Goal: Information Seeking & Learning: Learn about a topic

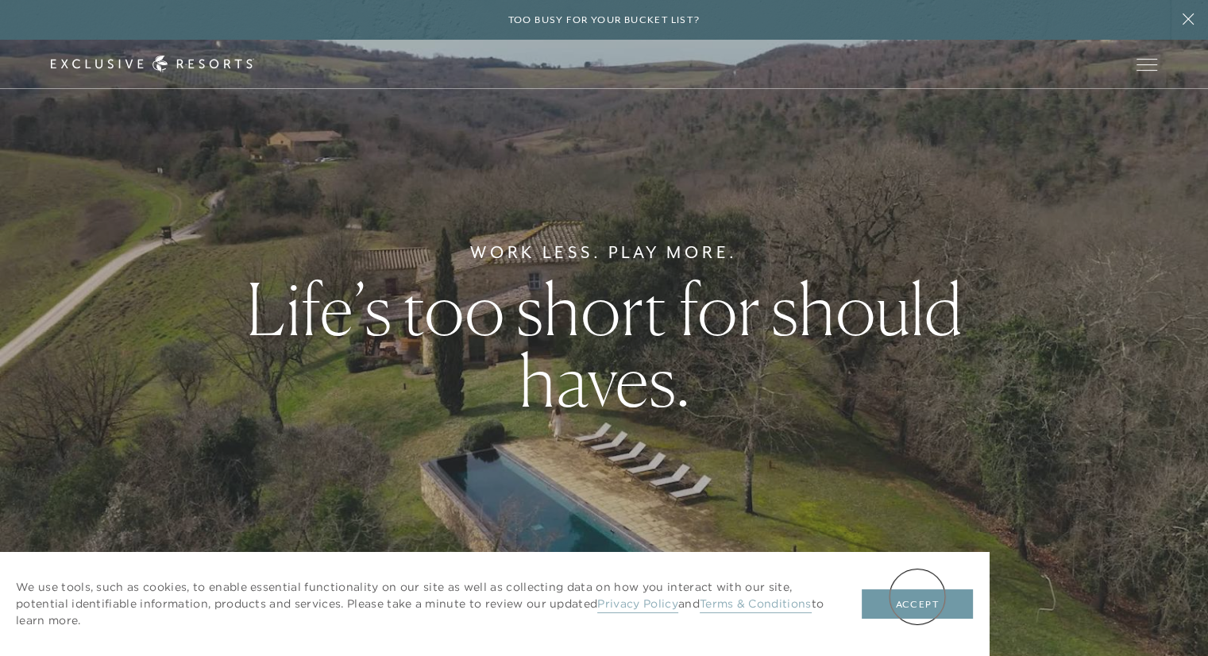
click at [919, 598] on button "Accept" at bounding box center [917, 604] width 111 height 30
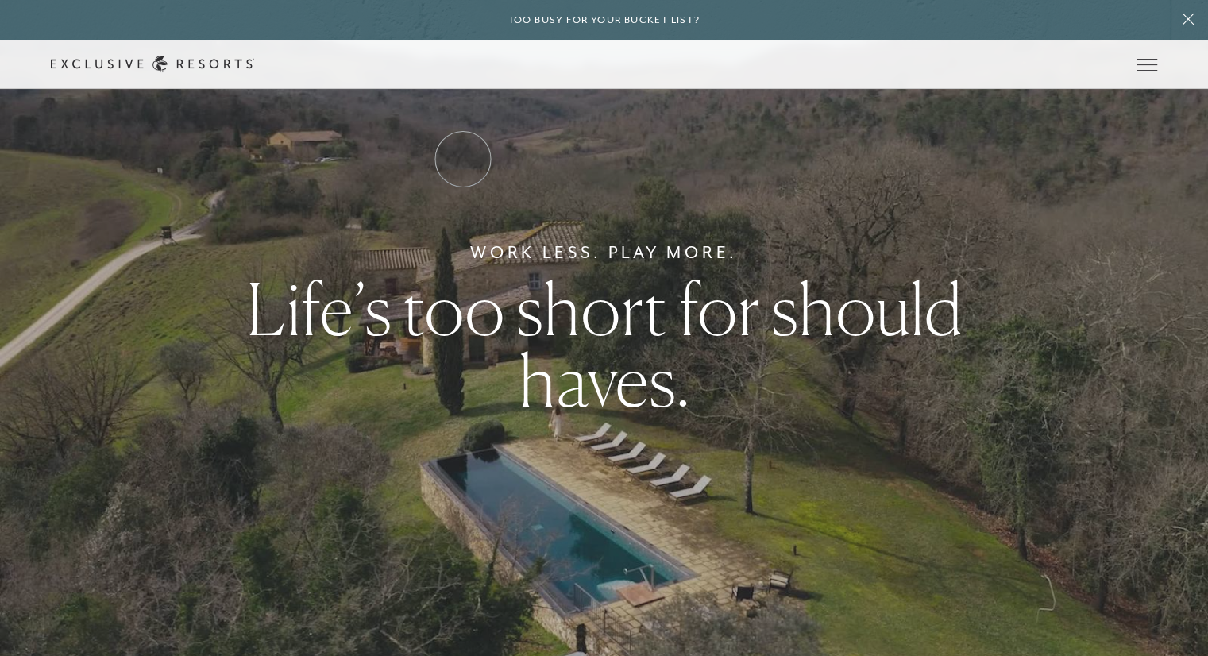
click at [0, 0] on link "Residence Collection" at bounding box center [0, 0] width 0 height 0
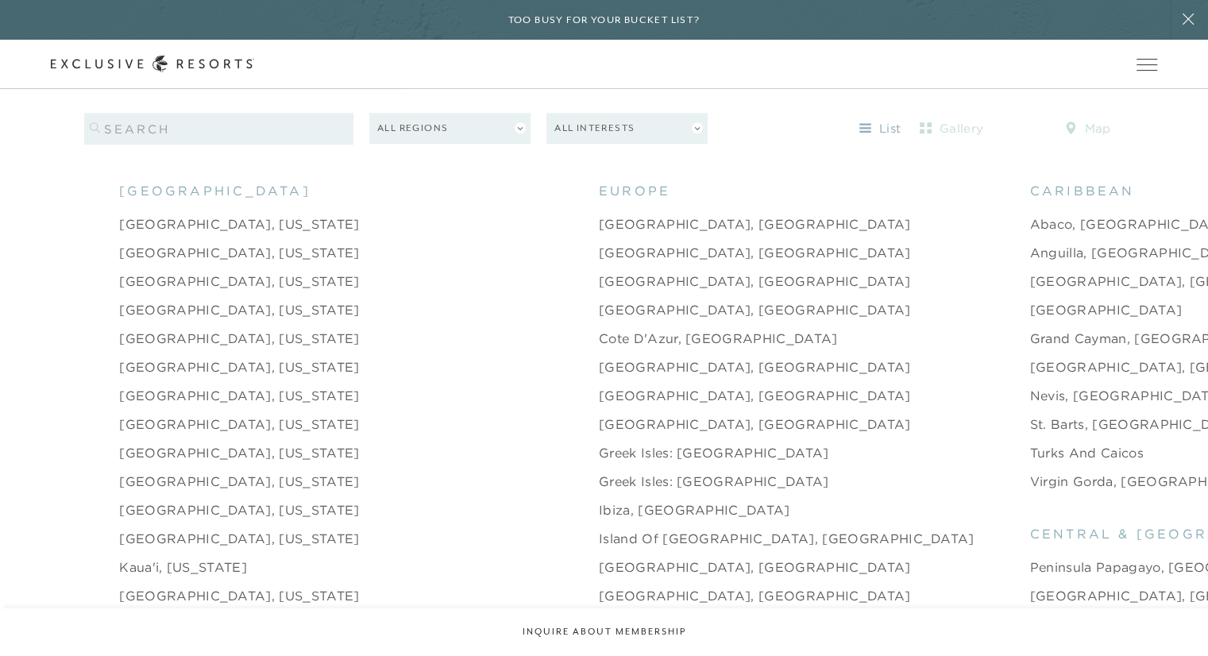
scroll to position [1629, 0]
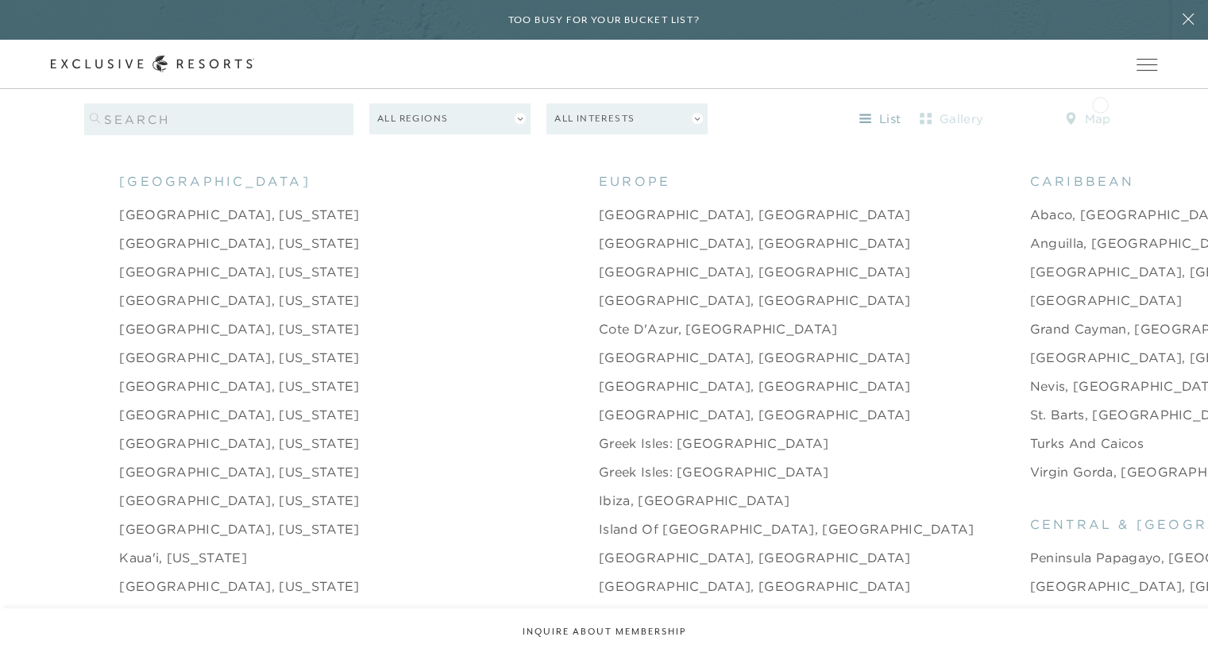
click at [1100, 89] on header "Skip to main content Too busy for your bucket list? Not a bucket list. A bluepr…" at bounding box center [604, 44] width 1208 height 89
click at [1079, 89] on header "Skip to main content Too busy for your bucket list? Not a bucket list. A bluepr…" at bounding box center [604, 44] width 1208 height 89
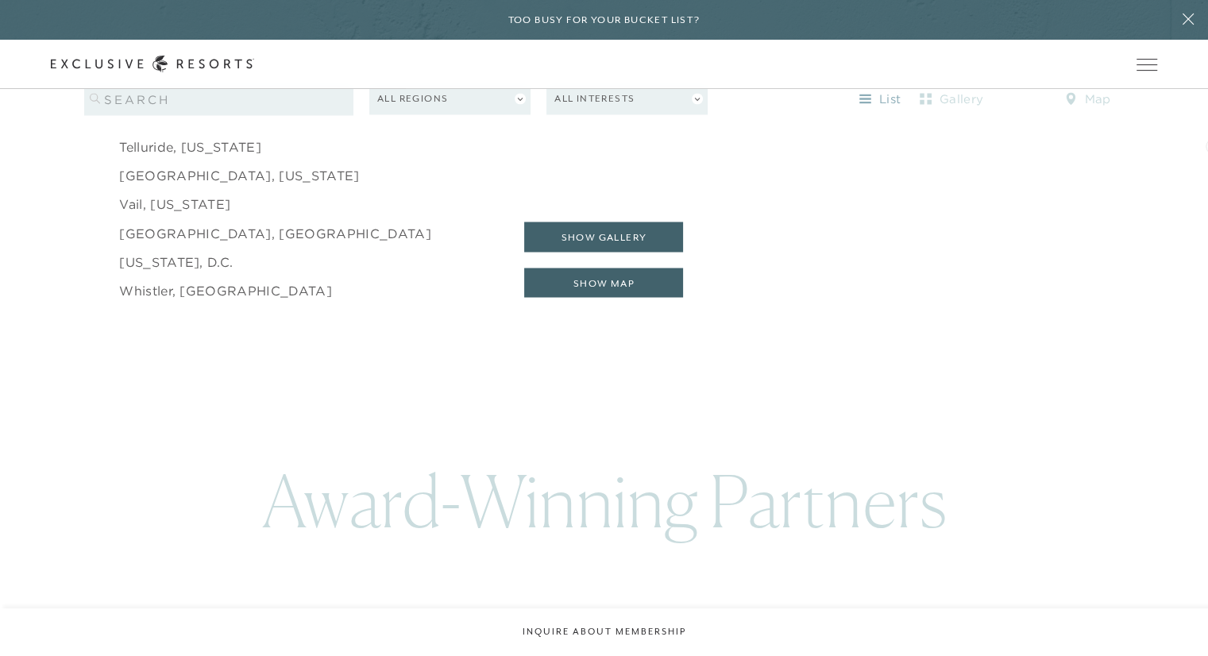
scroll to position [2695, 0]
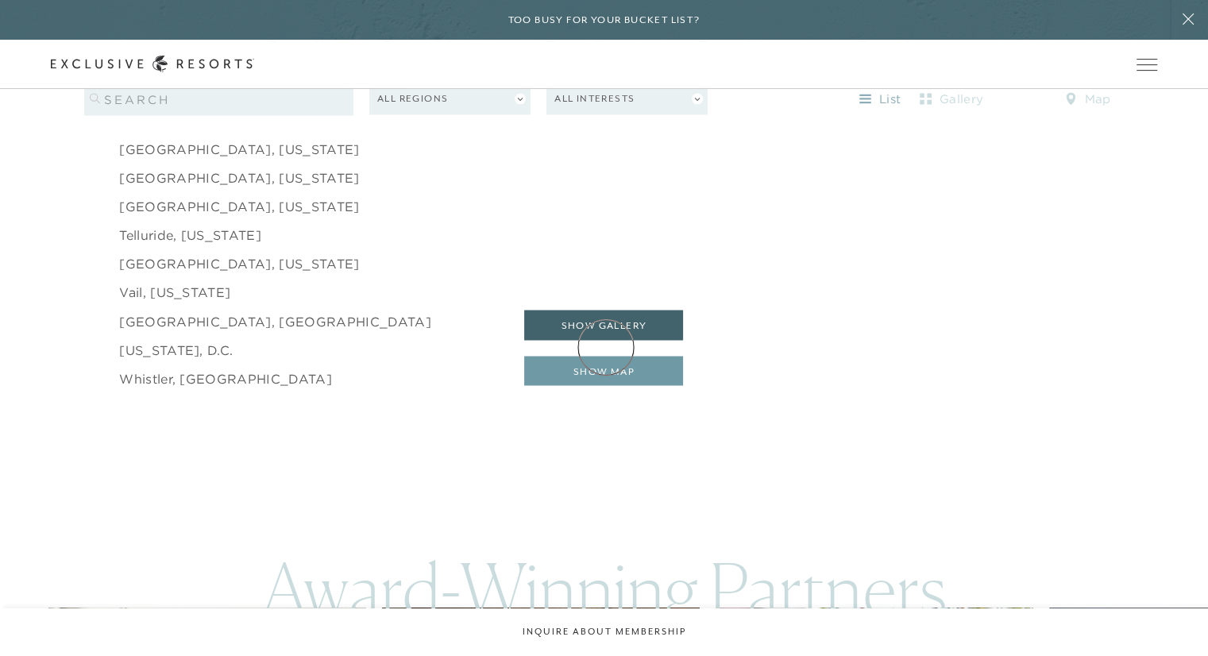
click at [606, 356] on button "show map" at bounding box center [603, 371] width 159 height 30
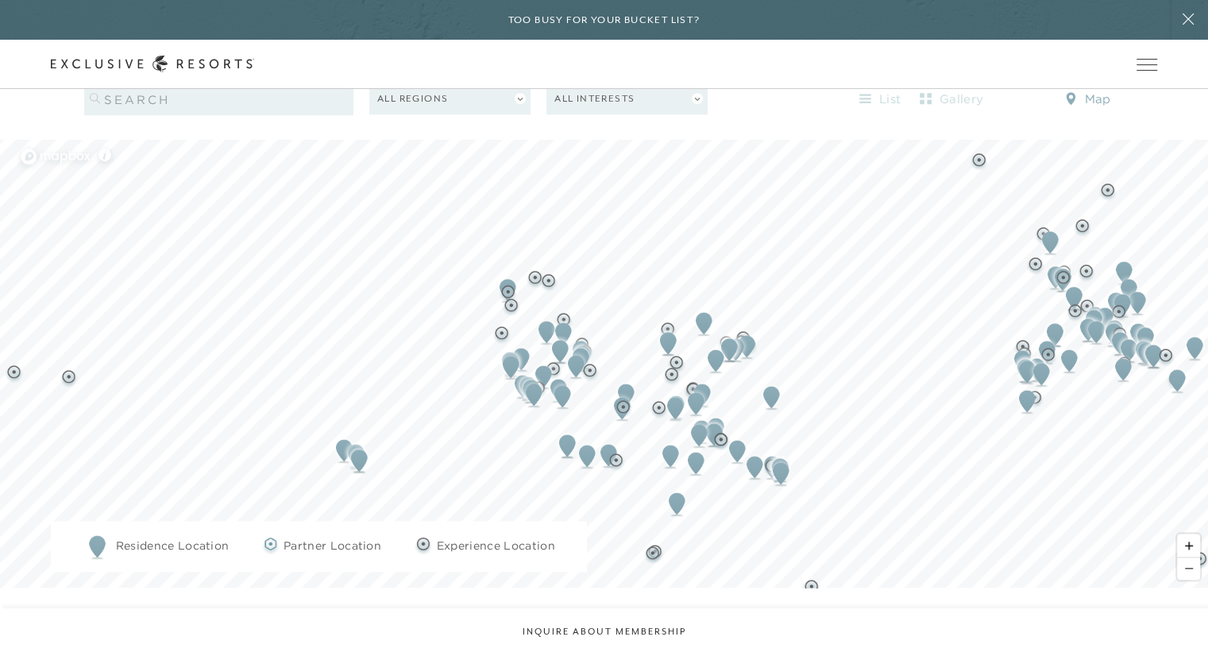
scroll to position [1633, 0]
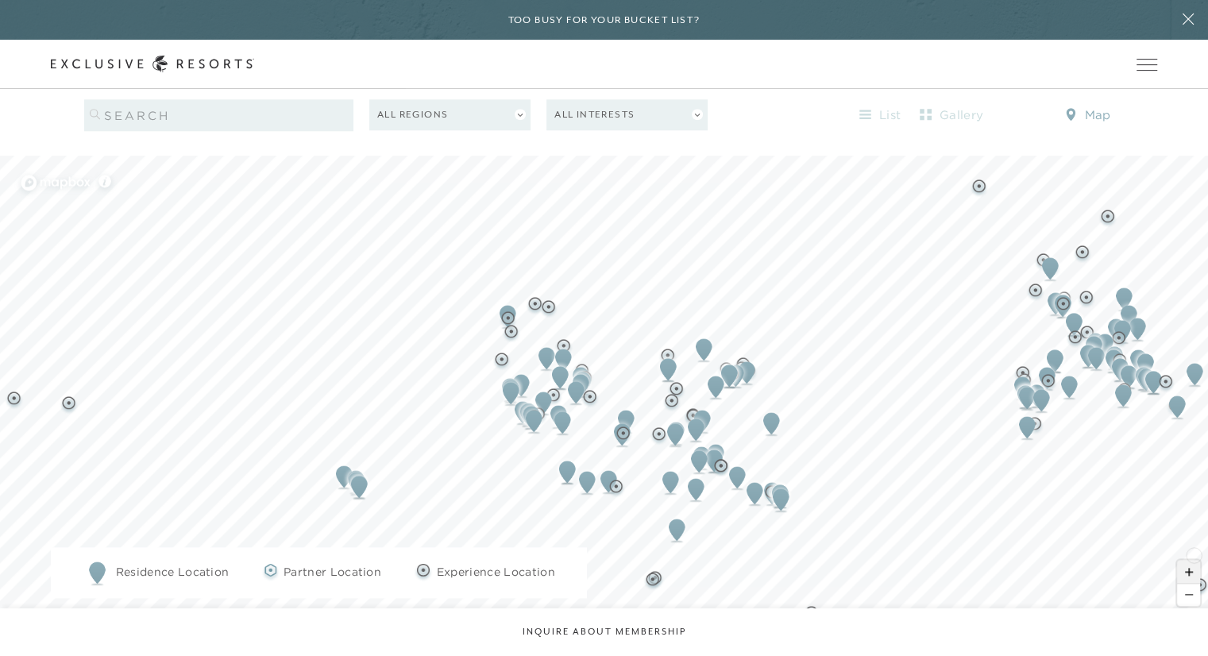
click at [1194, 560] on span "Zoom in" at bounding box center [1188, 571] width 23 height 23
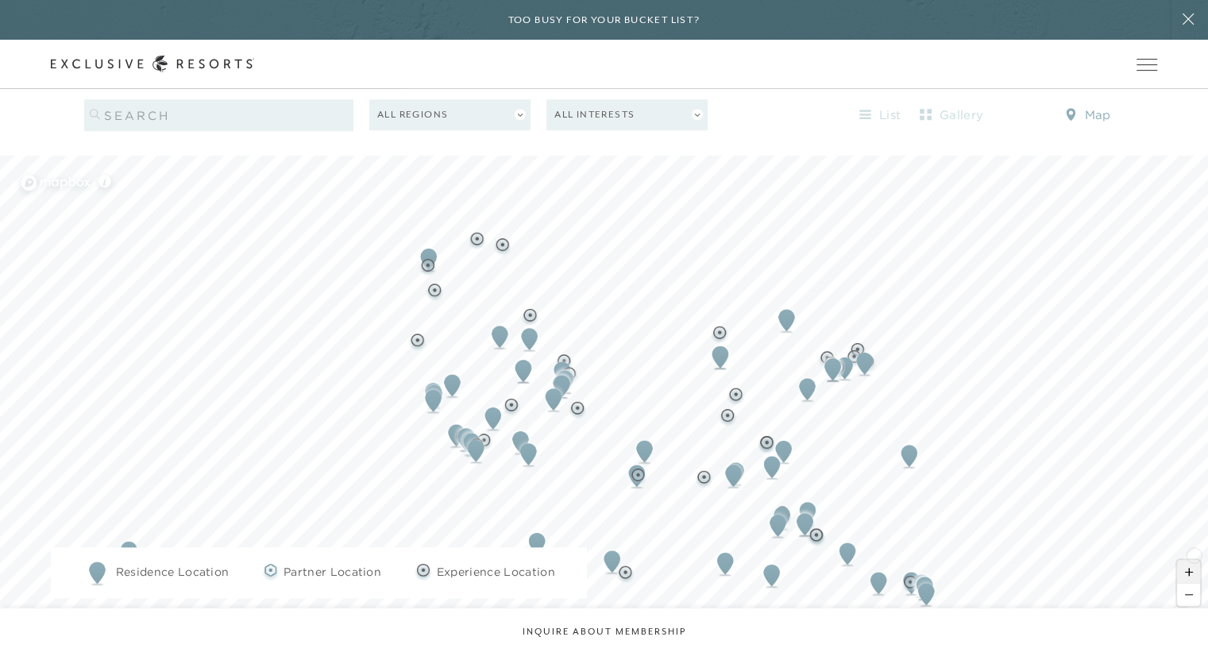
click at [1194, 560] on span "Zoom in" at bounding box center [1188, 571] width 23 height 23
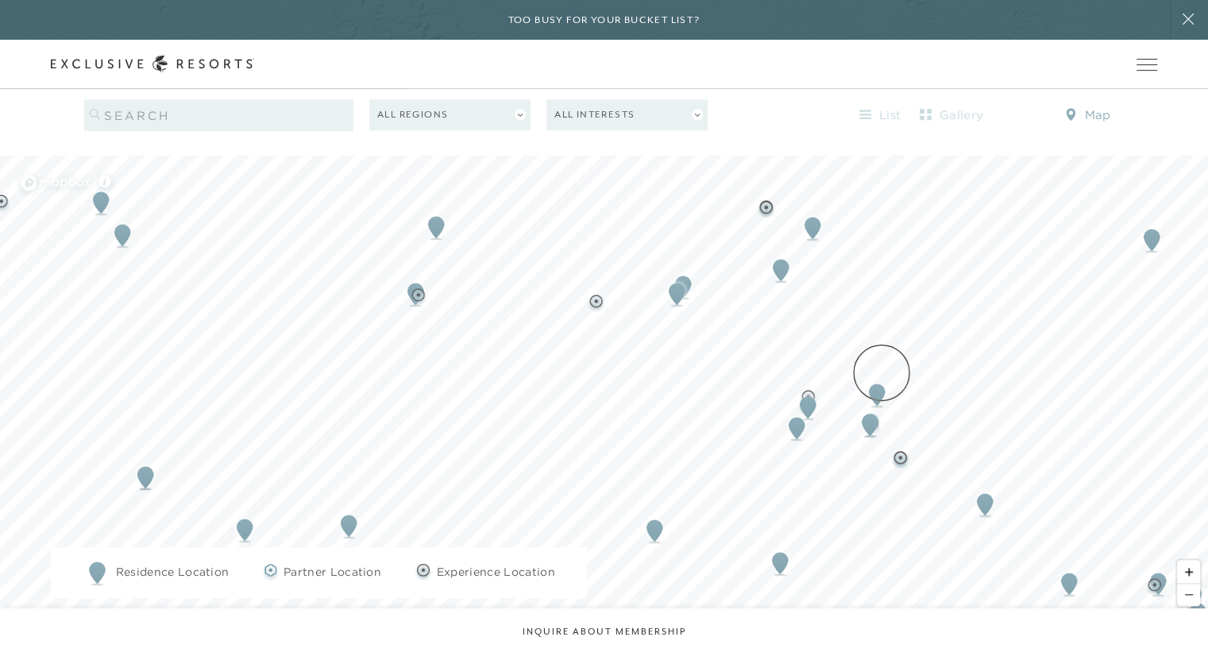
click at [882, 377] on img "Map marker" at bounding box center [877, 394] width 29 height 35
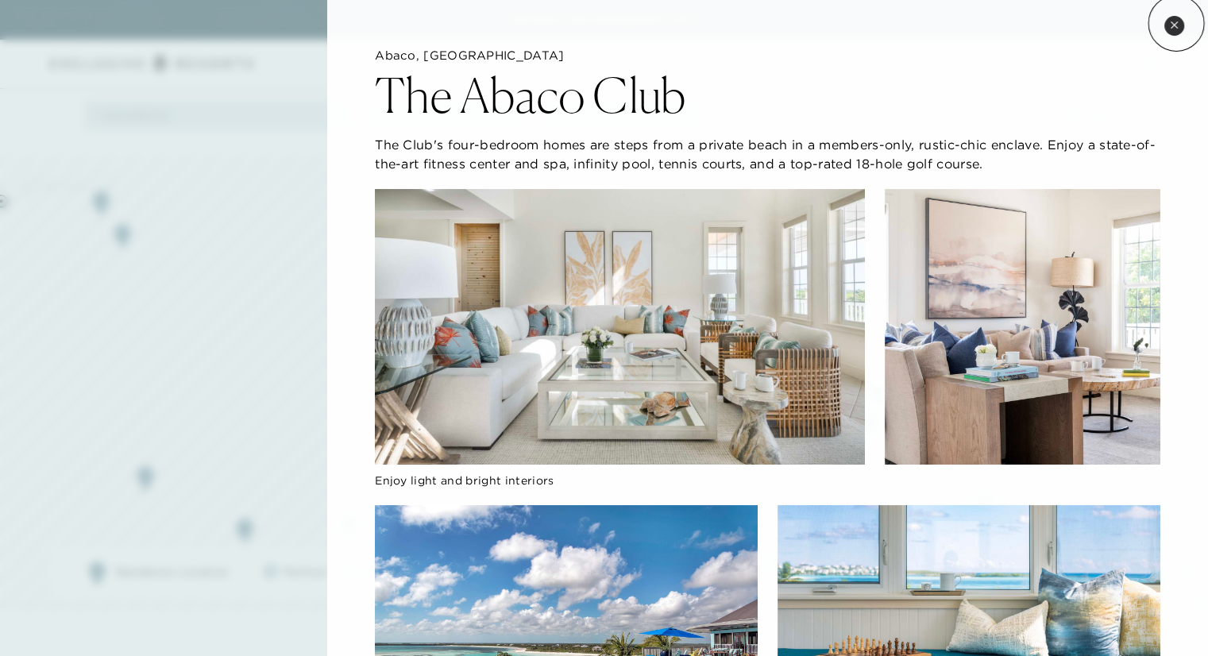
click at [1177, 23] on icon at bounding box center [1174, 25] width 9 height 9
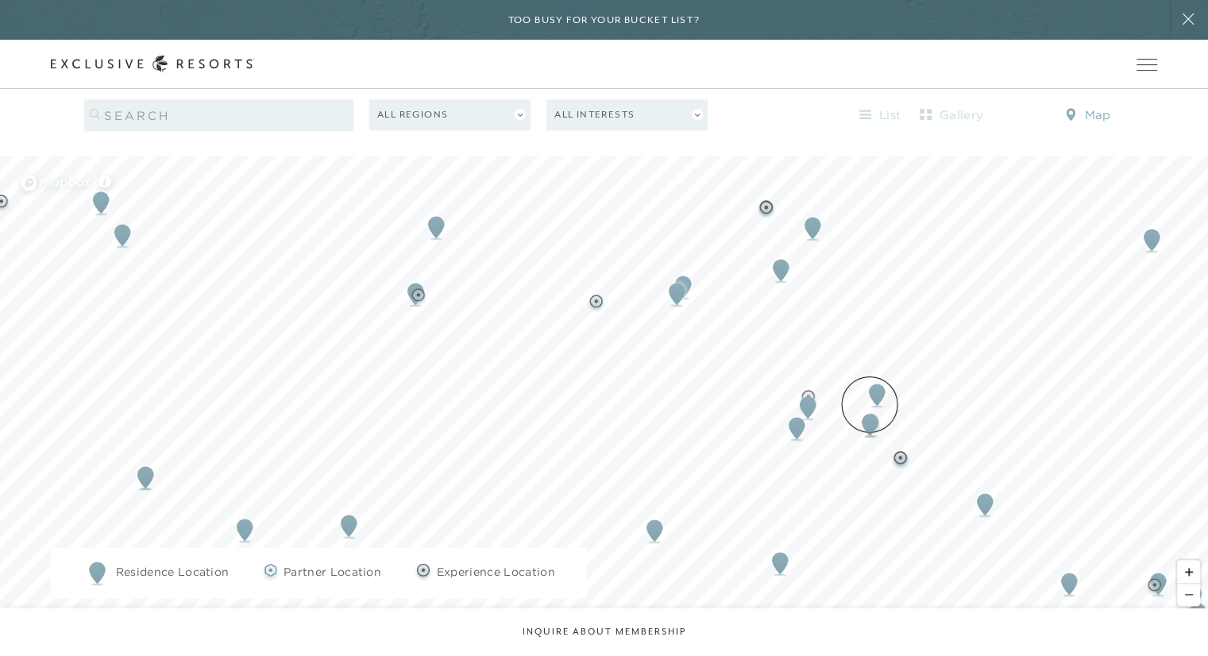
click at [870, 408] on img "Map marker" at bounding box center [870, 425] width 29 height 35
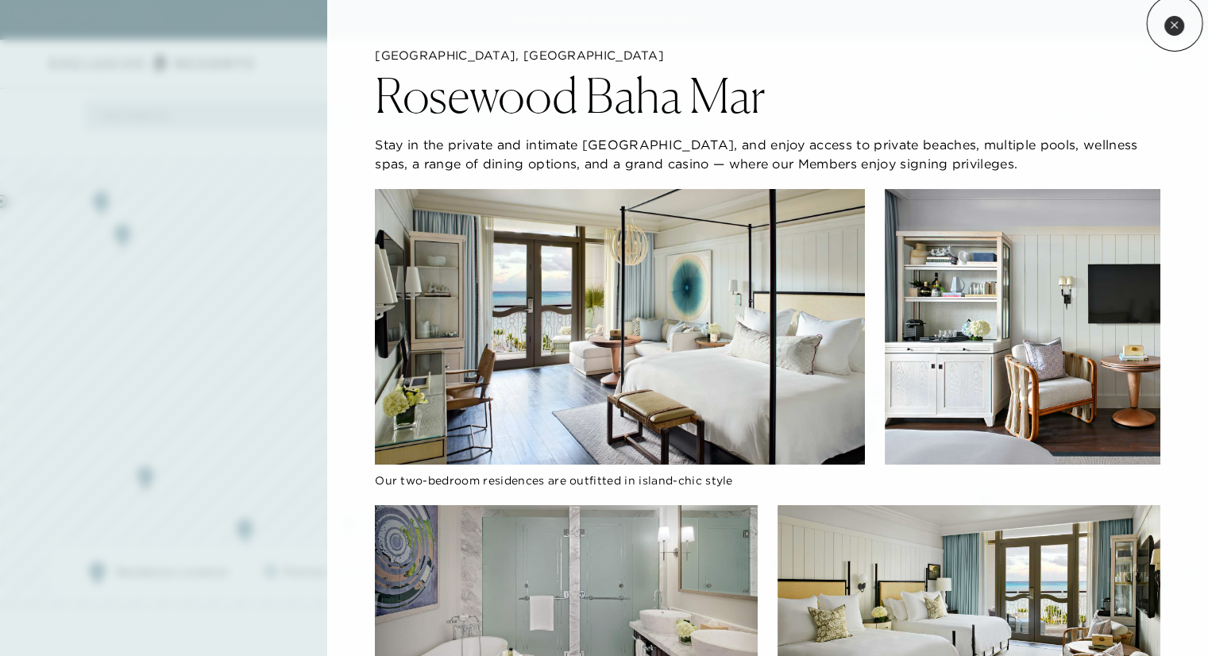
click at [1174, 23] on icon at bounding box center [1174, 25] width 9 height 9
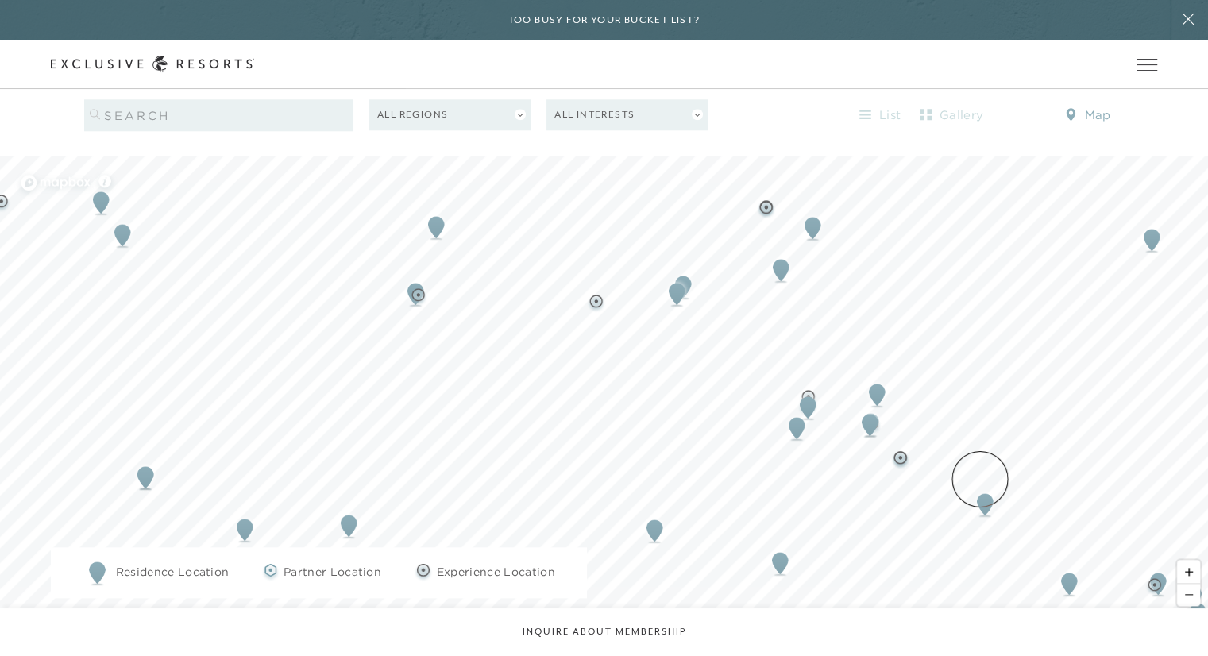
click at [980, 487] on img "Map marker" at bounding box center [985, 504] width 29 height 35
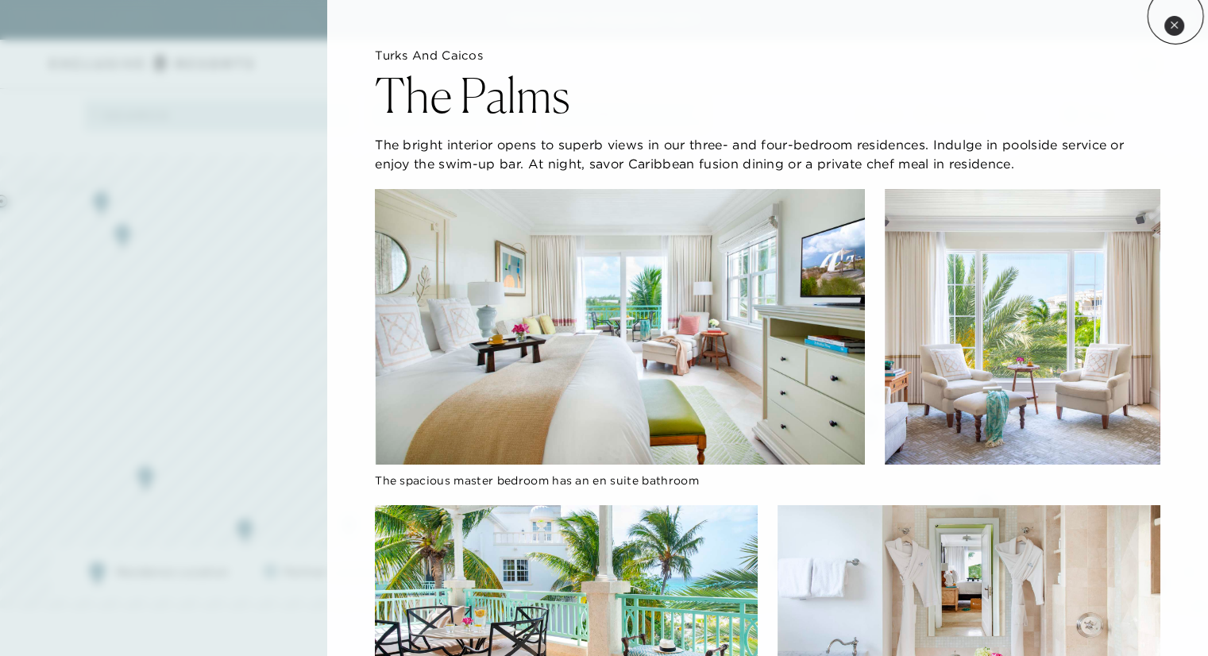
click at [1176, 16] on button "Close quickview" at bounding box center [1175, 26] width 20 height 20
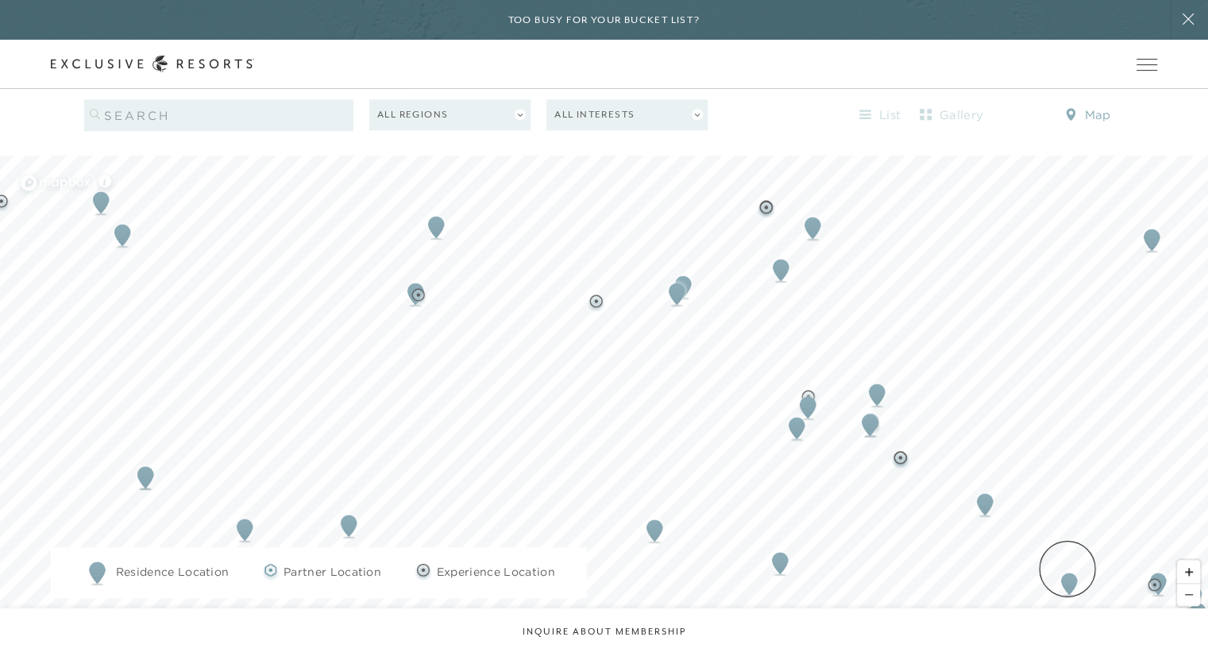
click at [1068, 569] on img "Map marker" at bounding box center [1069, 583] width 29 height 35
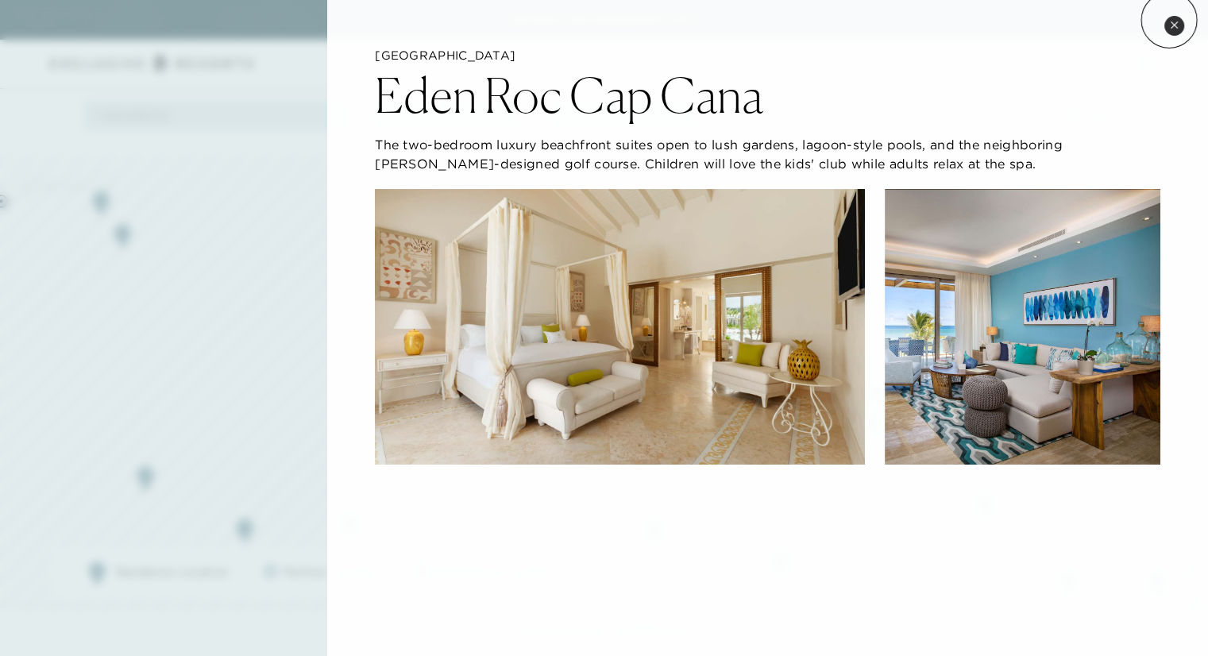
click at [1169, 20] on button "Close quickview" at bounding box center [1175, 26] width 20 height 20
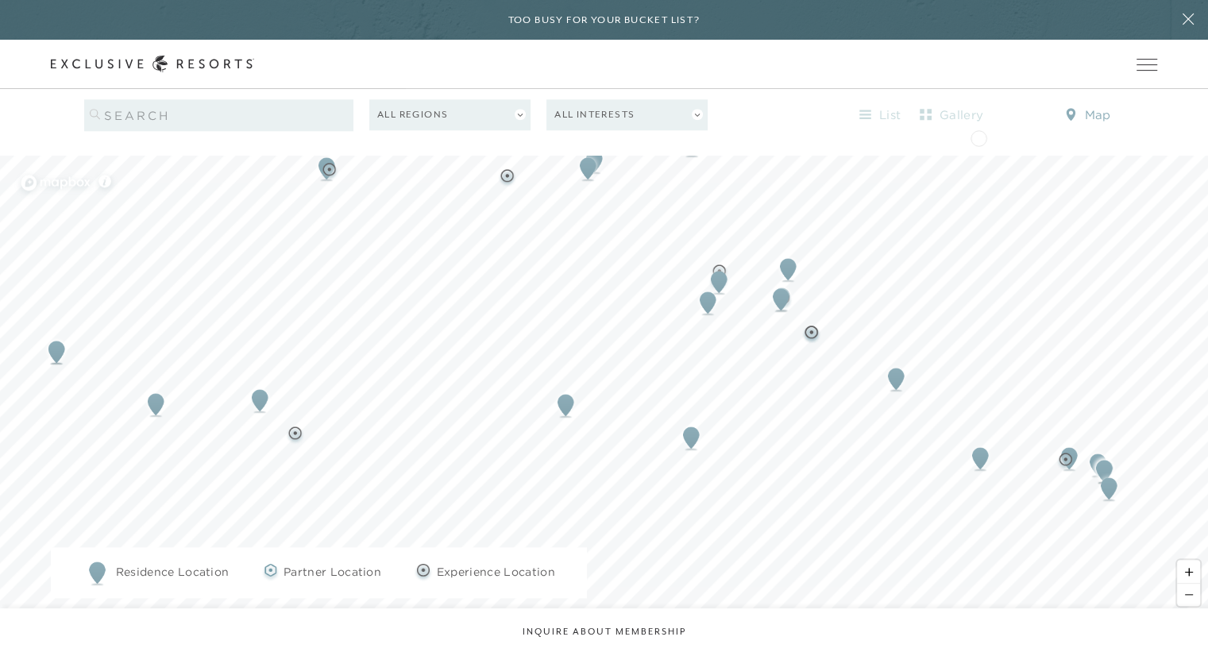
click at [1103, 470] on img "Map marker" at bounding box center [1109, 487] width 29 height 35
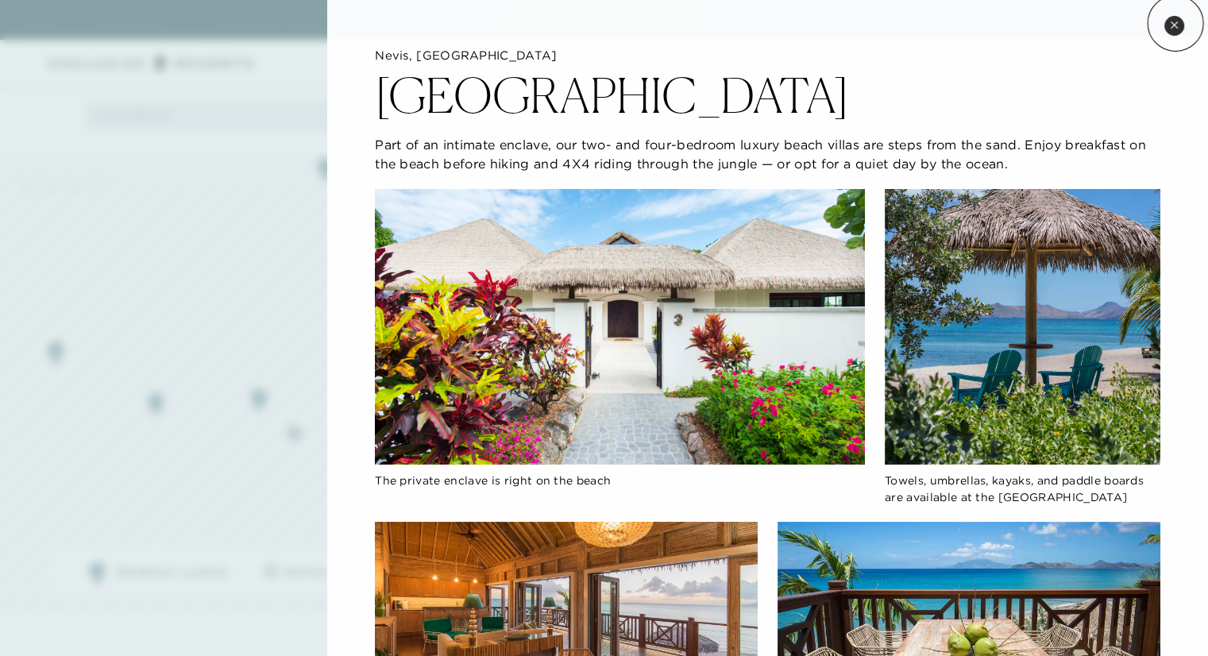
click at [1176, 23] on icon at bounding box center [1174, 24] width 6 height 6
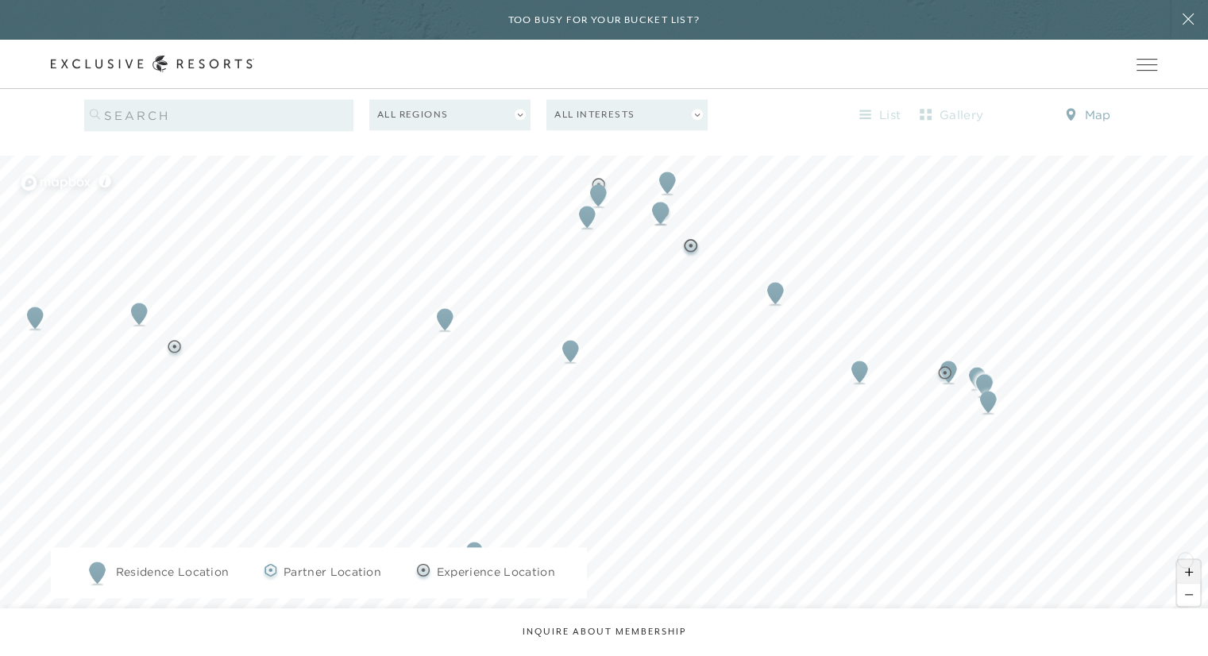
click at [1185, 560] on span "Zoom in" at bounding box center [1188, 571] width 23 height 23
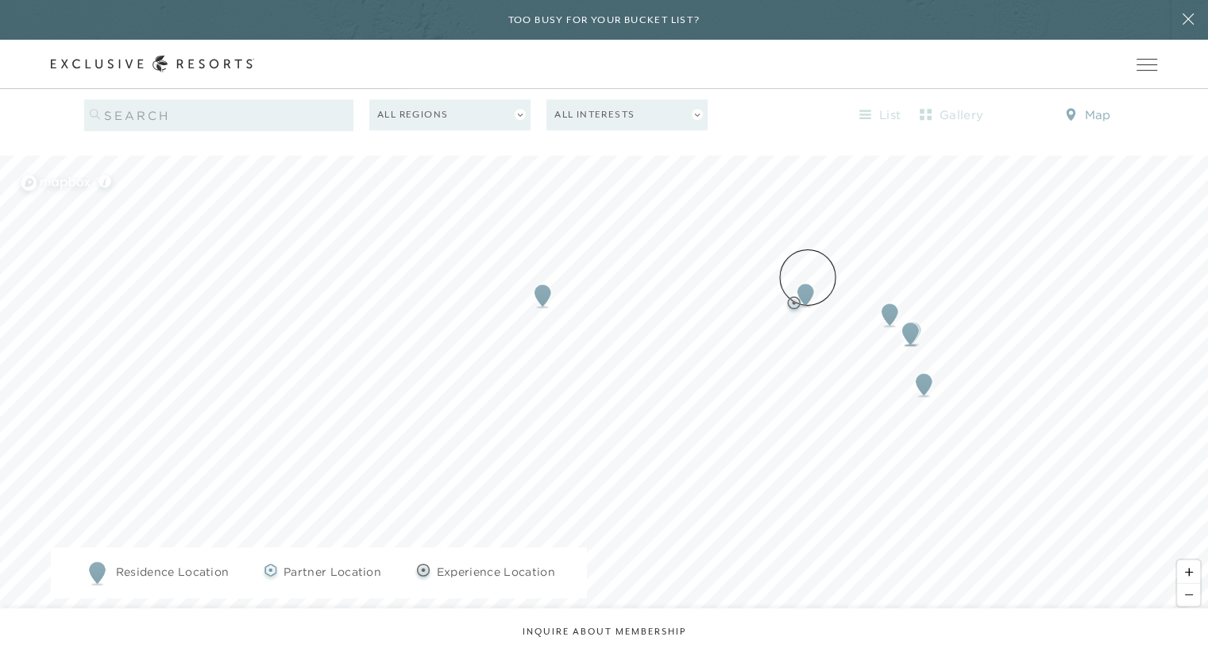
click at [808, 277] on img "Map marker" at bounding box center [805, 294] width 29 height 35
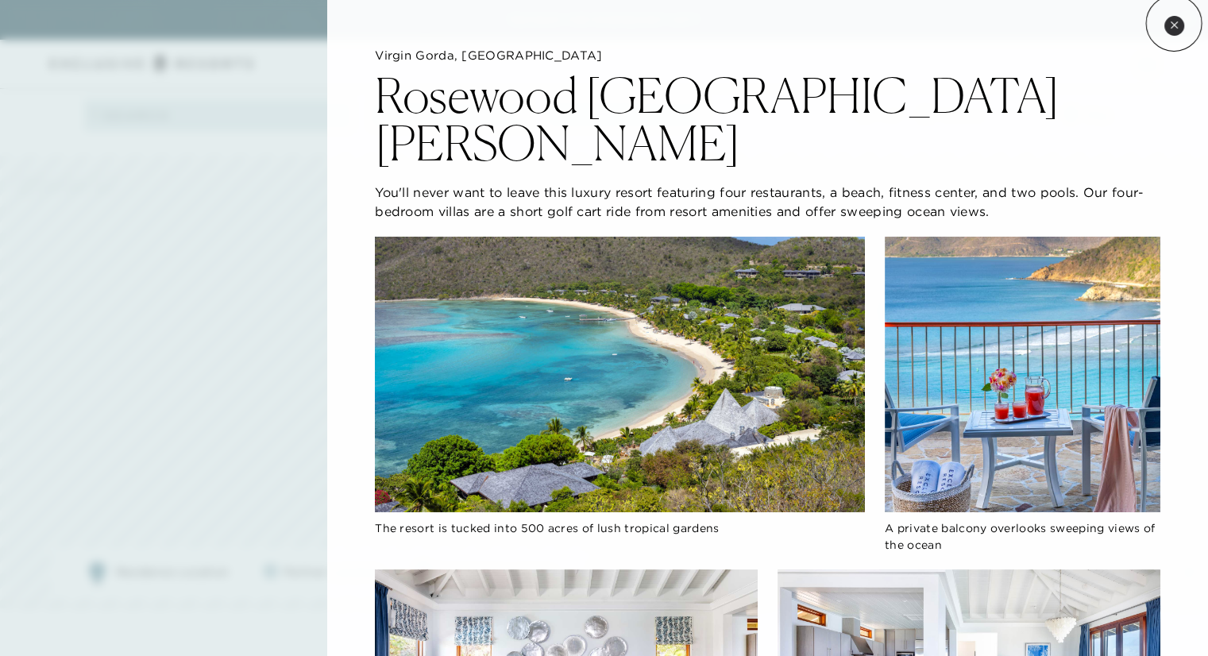
click at [1174, 23] on icon at bounding box center [1174, 25] width 9 height 9
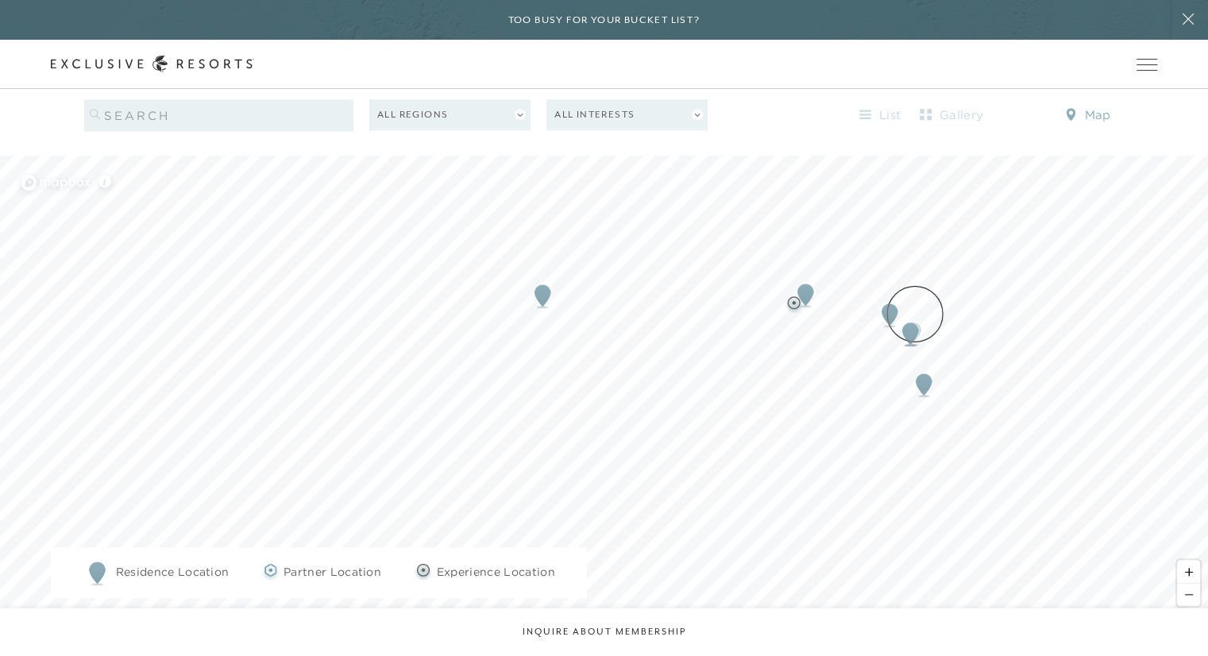
click at [915, 316] on img "Map marker" at bounding box center [910, 333] width 29 height 35
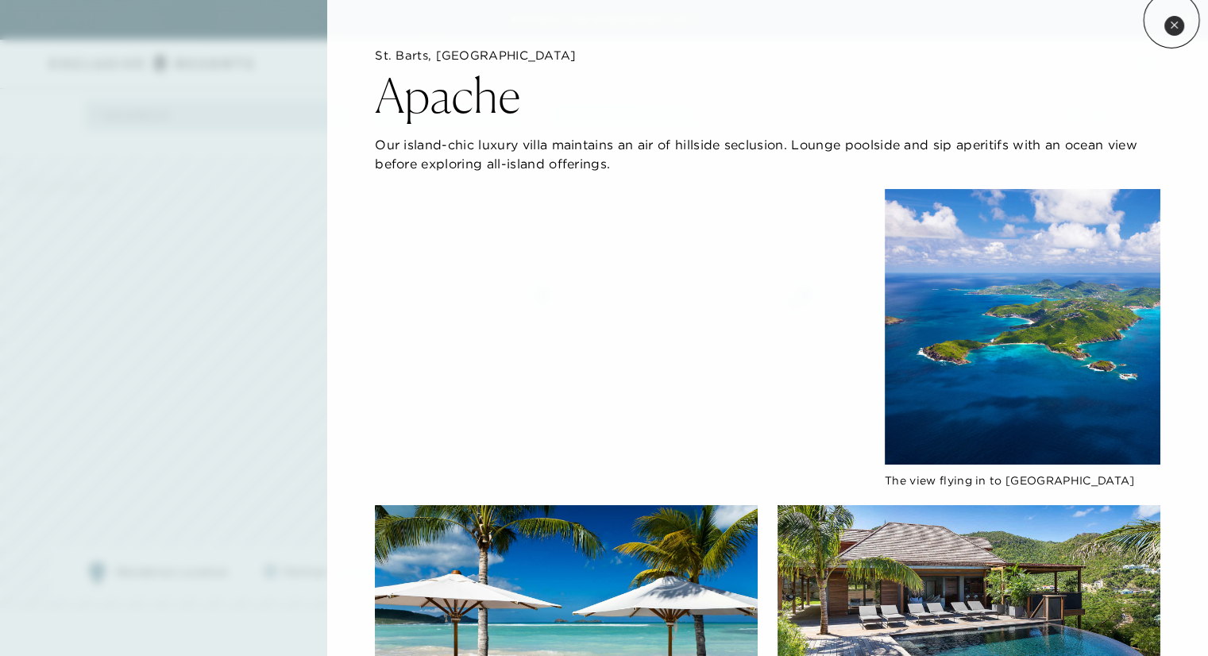
click at [1172, 20] on button "Close quickview" at bounding box center [1175, 26] width 20 height 20
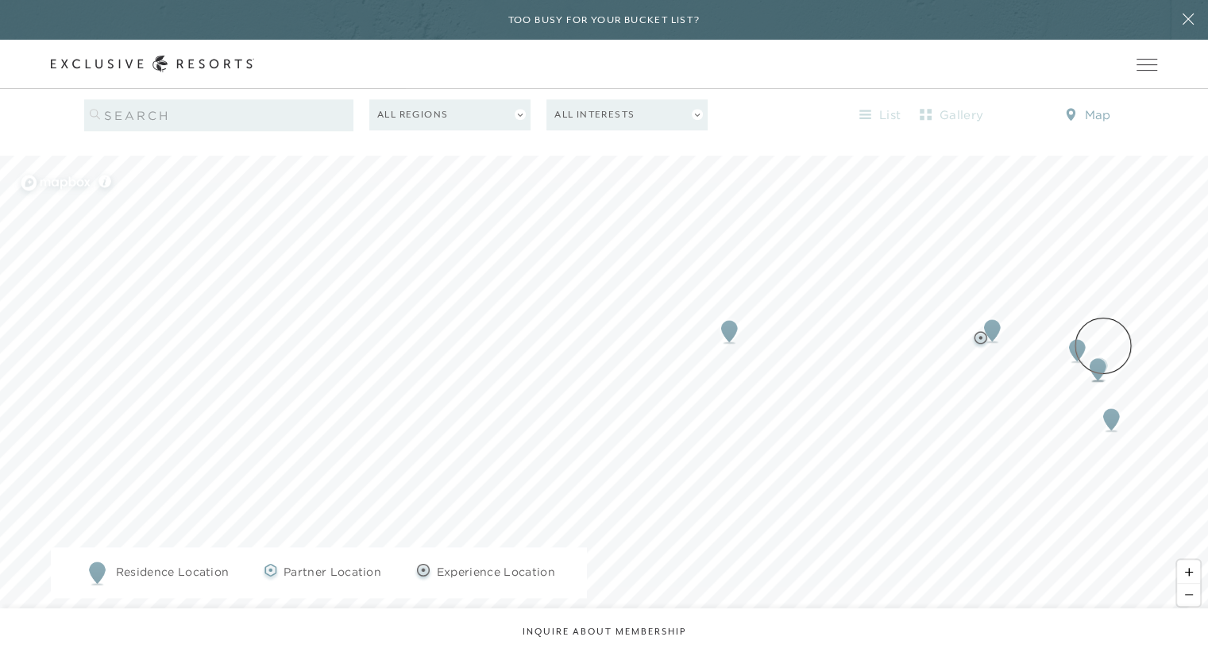
click at [1103, 352] on img "Map marker" at bounding box center [1098, 369] width 29 height 35
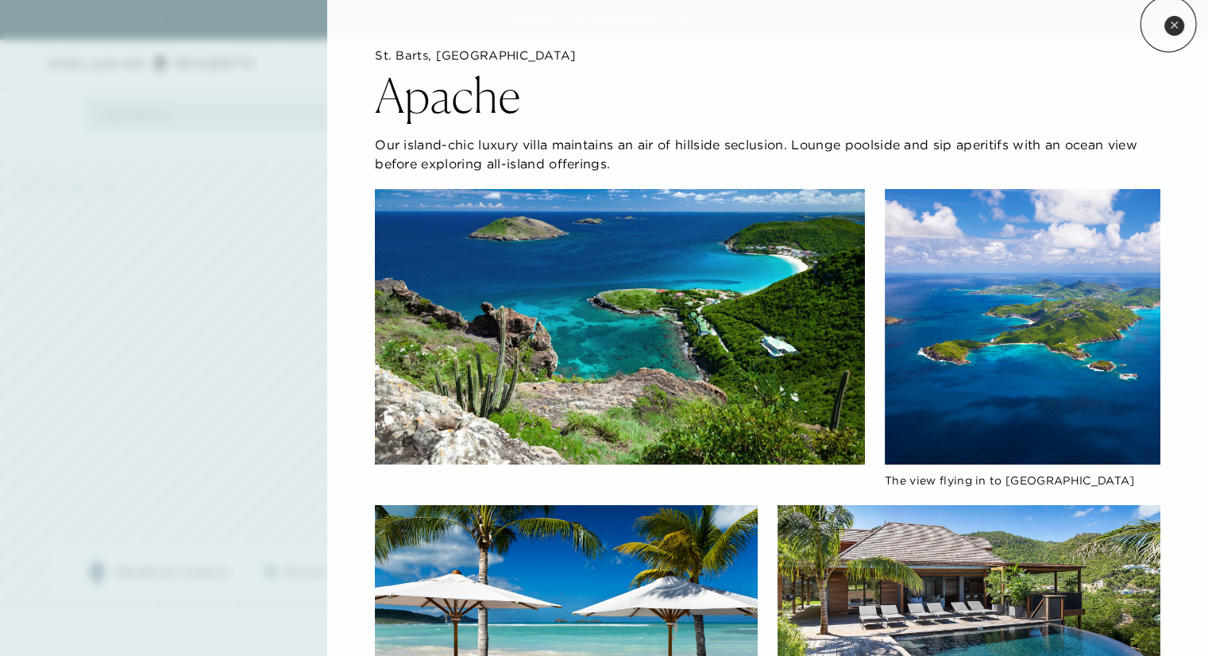
click at [1169, 24] on button "Close quickview" at bounding box center [1175, 26] width 20 height 20
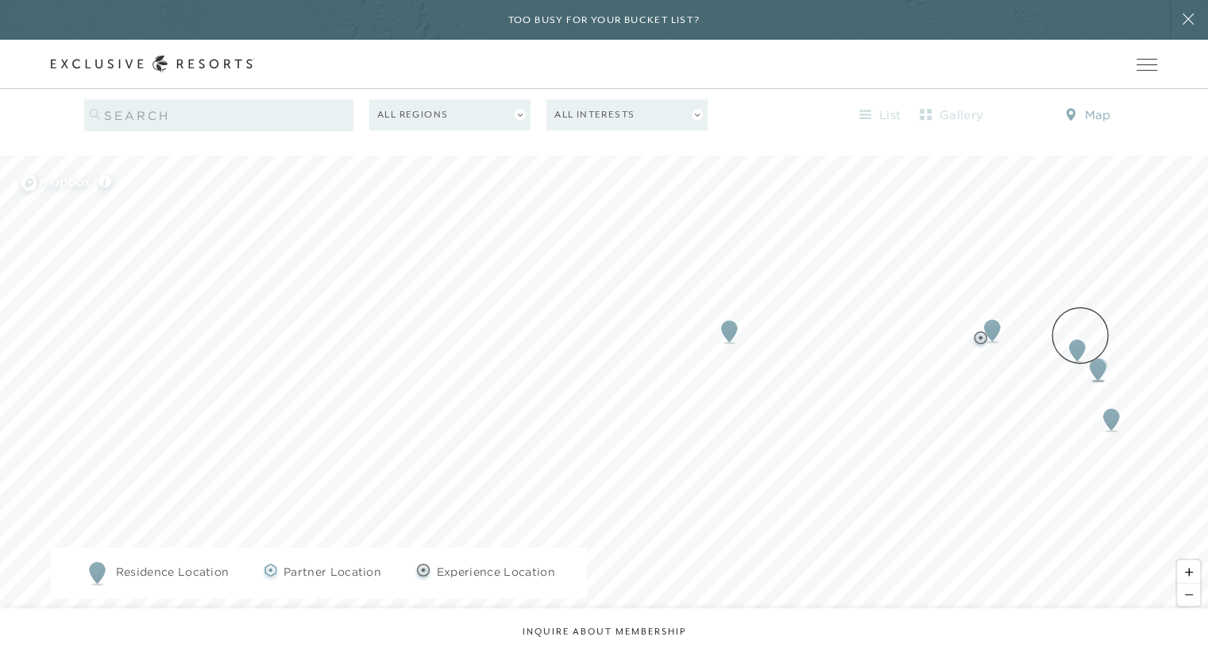
click at [1080, 335] on img "Map marker" at bounding box center [1077, 350] width 29 height 35
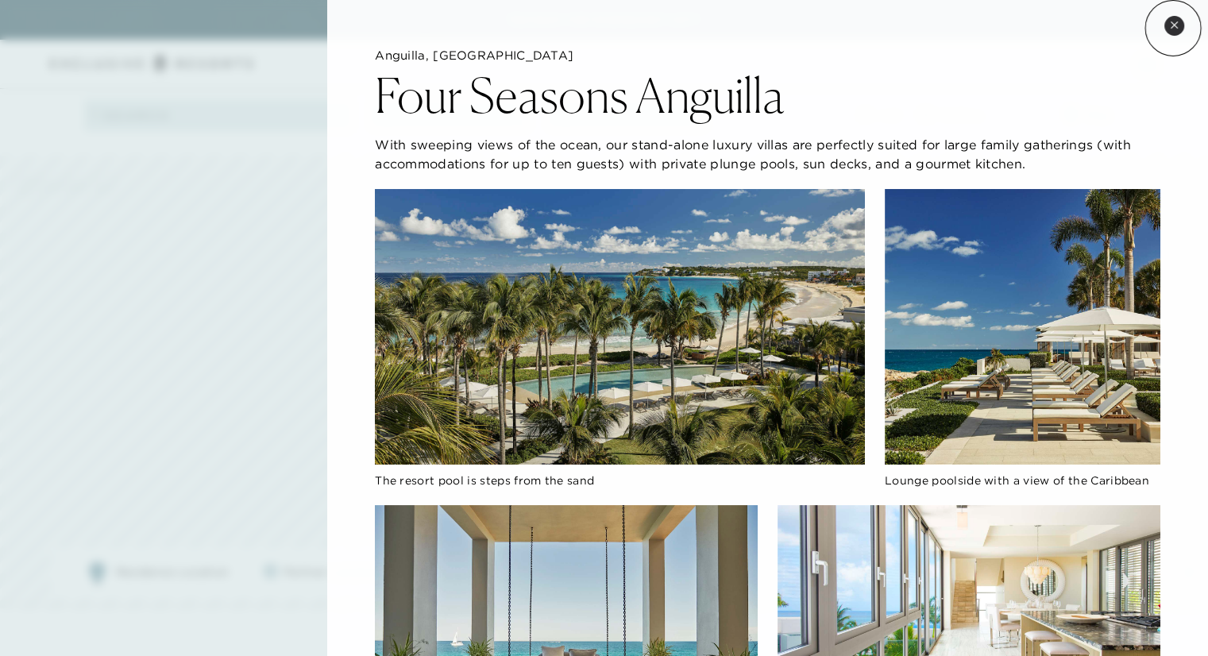
click at [1173, 28] on icon at bounding box center [1174, 25] width 9 height 9
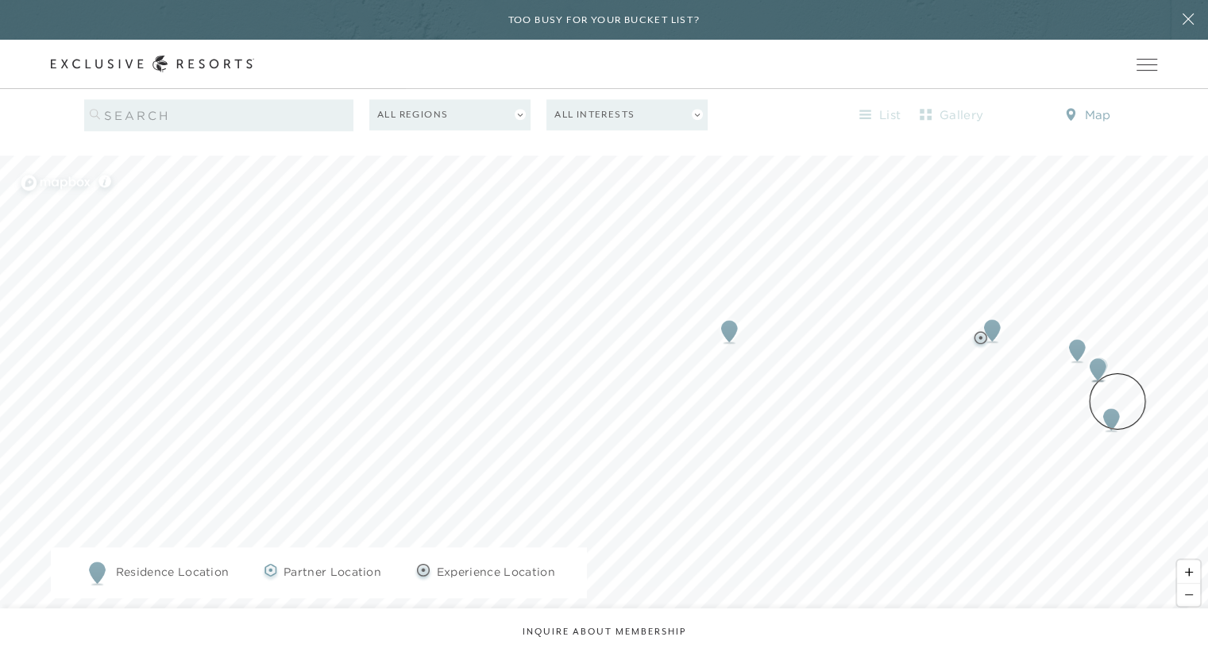
click at [1118, 402] on img "Map marker" at bounding box center [1111, 419] width 29 height 35
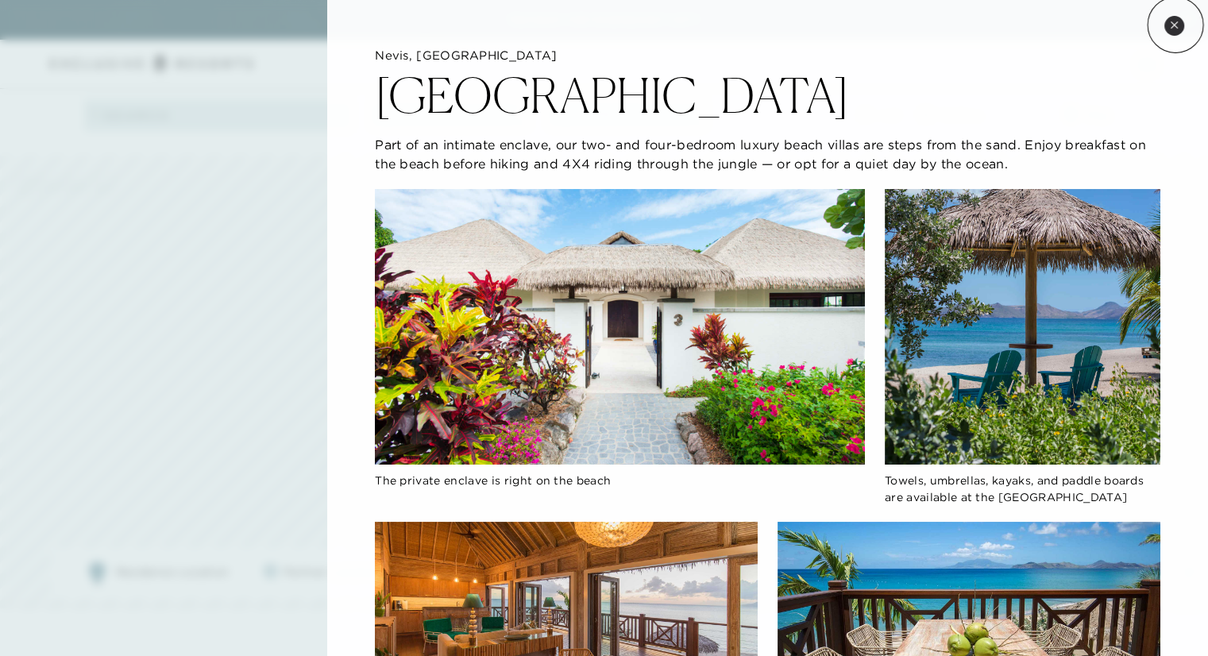
click at [1176, 25] on icon at bounding box center [1174, 25] width 9 height 9
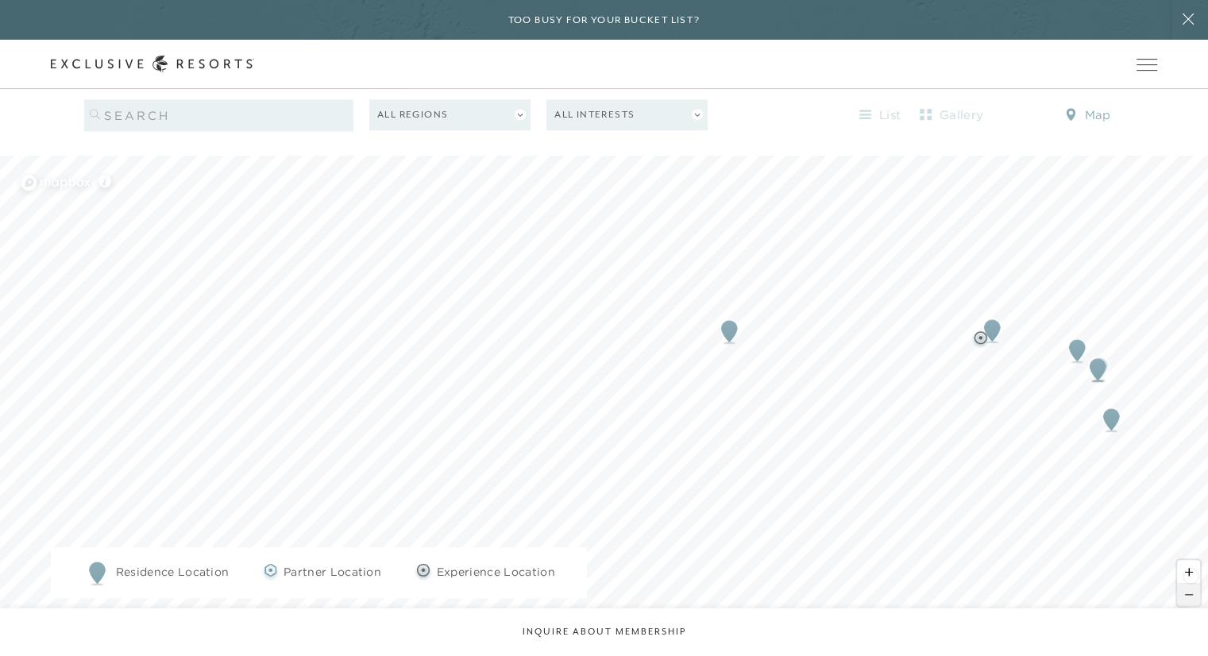
click at [1191, 584] on span "Zoom out" at bounding box center [1188, 595] width 23 height 22
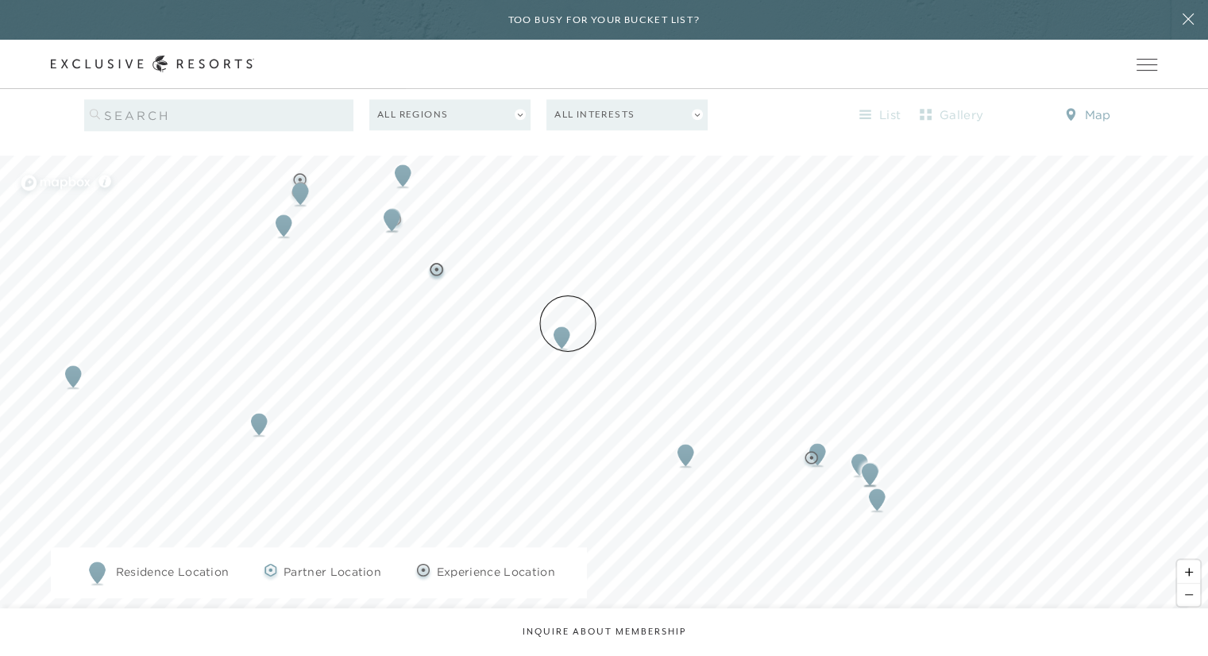
click at [568, 323] on img "Map marker" at bounding box center [561, 337] width 29 height 35
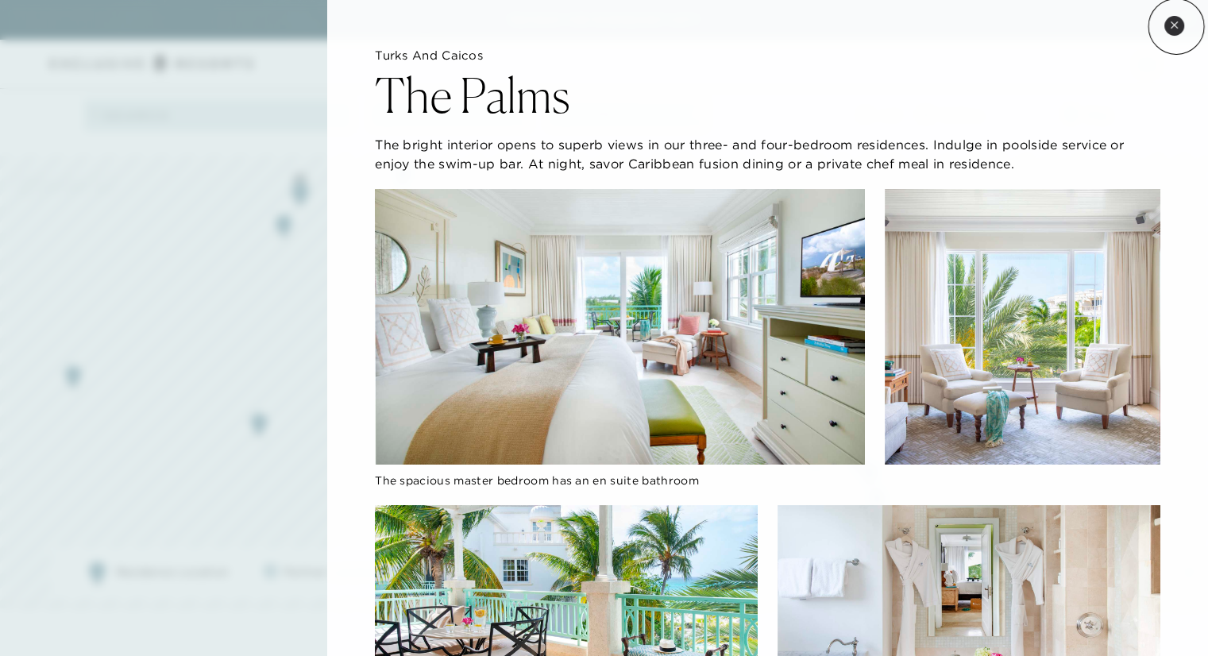
click at [1177, 26] on icon at bounding box center [1174, 25] width 9 height 9
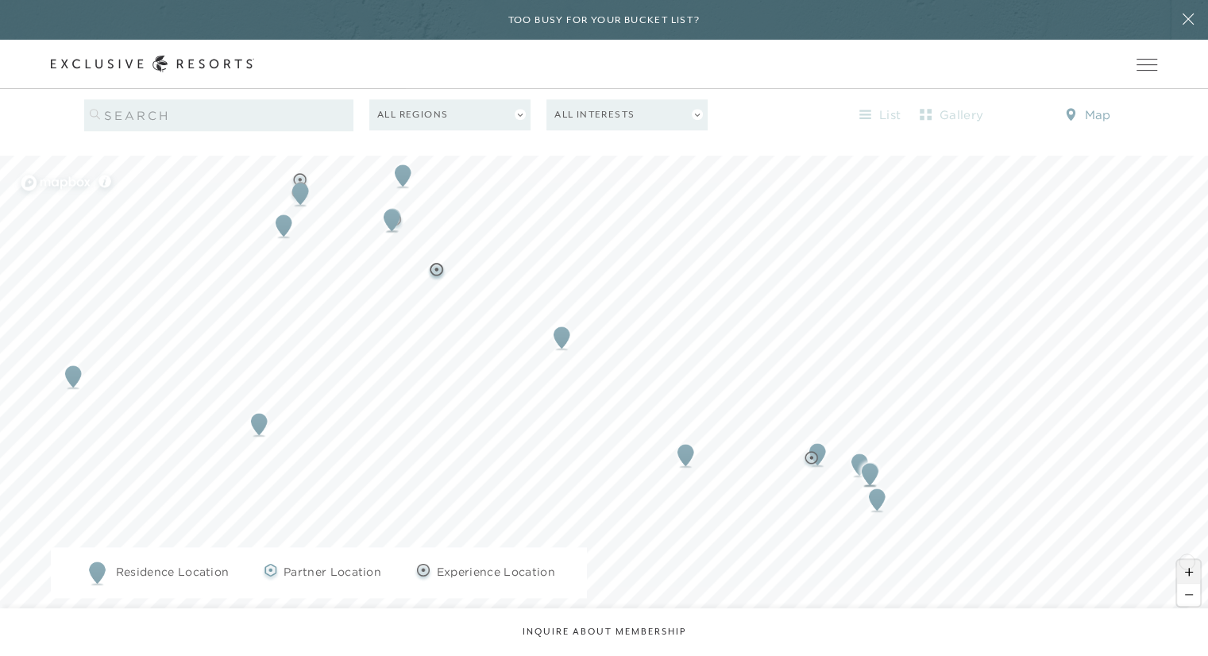
click at [1187, 560] on span "Zoom in" at bounding box center [1188, 571] width 23 height 23
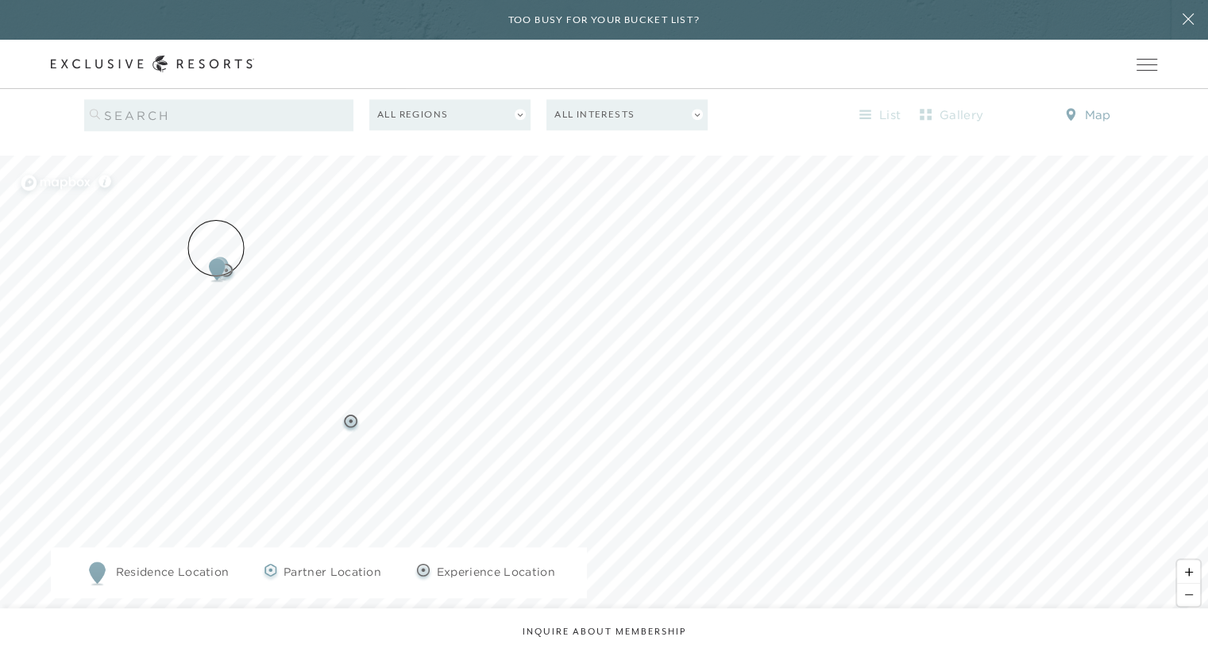
click at [216, 252] on img "Map marker" at bounding box center [217, 269] width 29 height 35
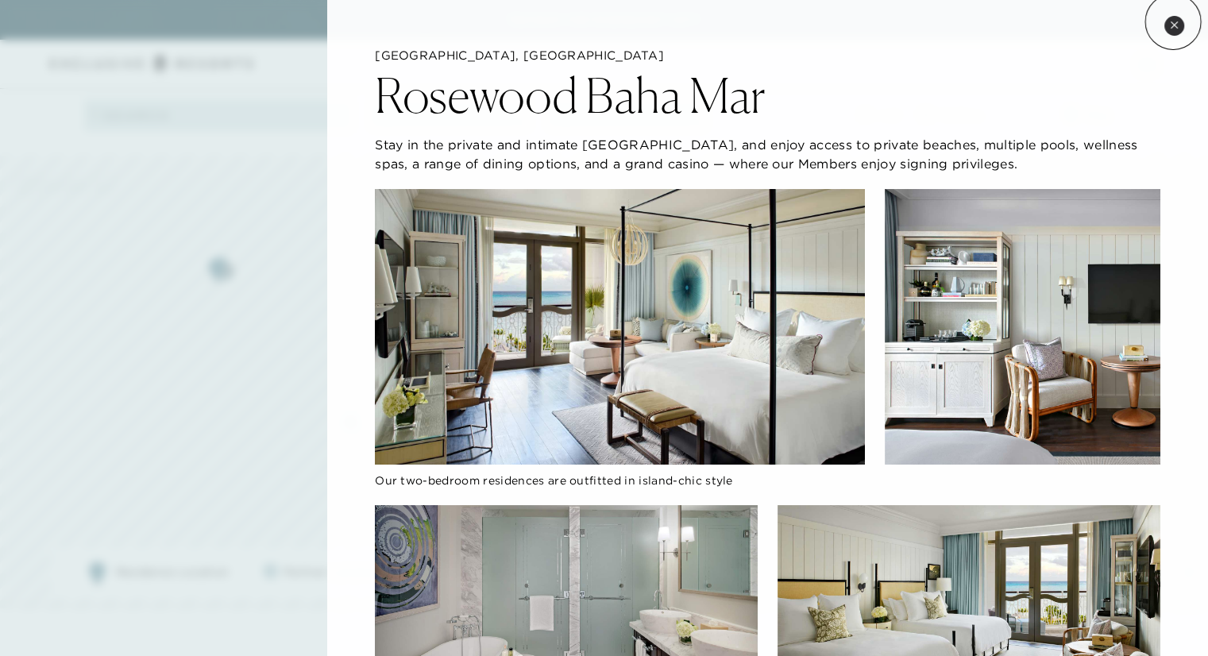
click at [1173, 21] on icon at bounding box center [1174, 25] width 9 height 9
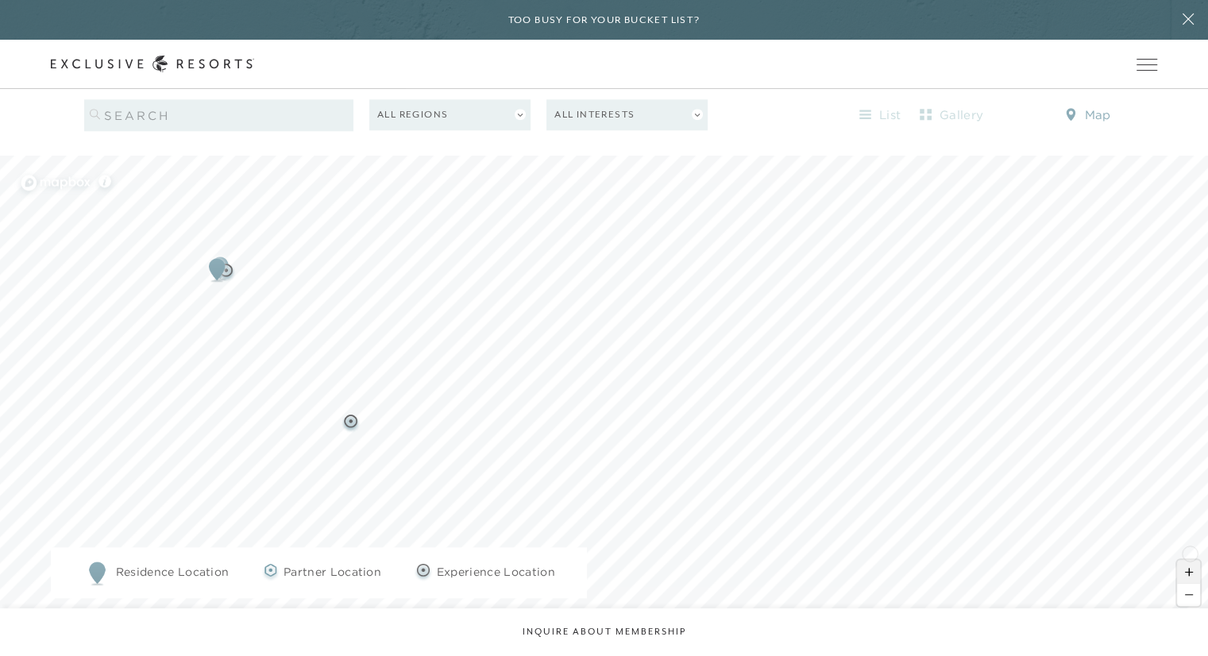
click at [1190, 560] on span "Zoom in" at bounding box center [1188, 571] width 23 height 23
click at [451, 514] on img "Map marker" at bounding box center [451, 524] width 20 height 20
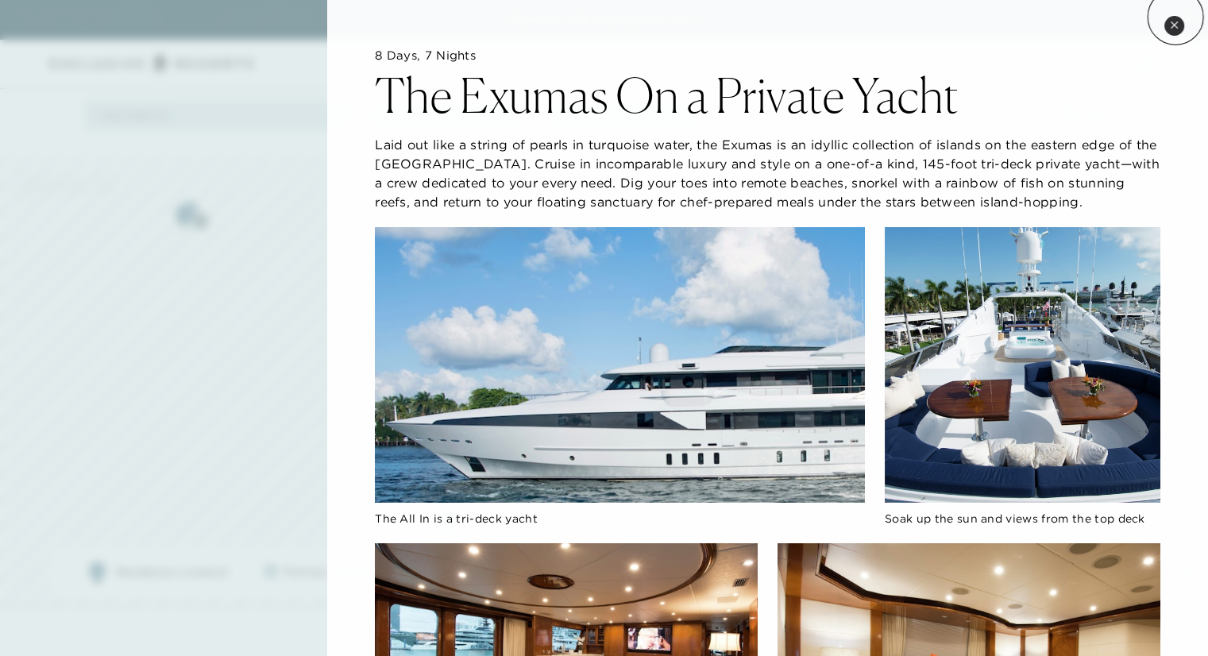
click at [1175, 17] on button "Close quickview" at bounding box center [1175, 26] width 20 height 20
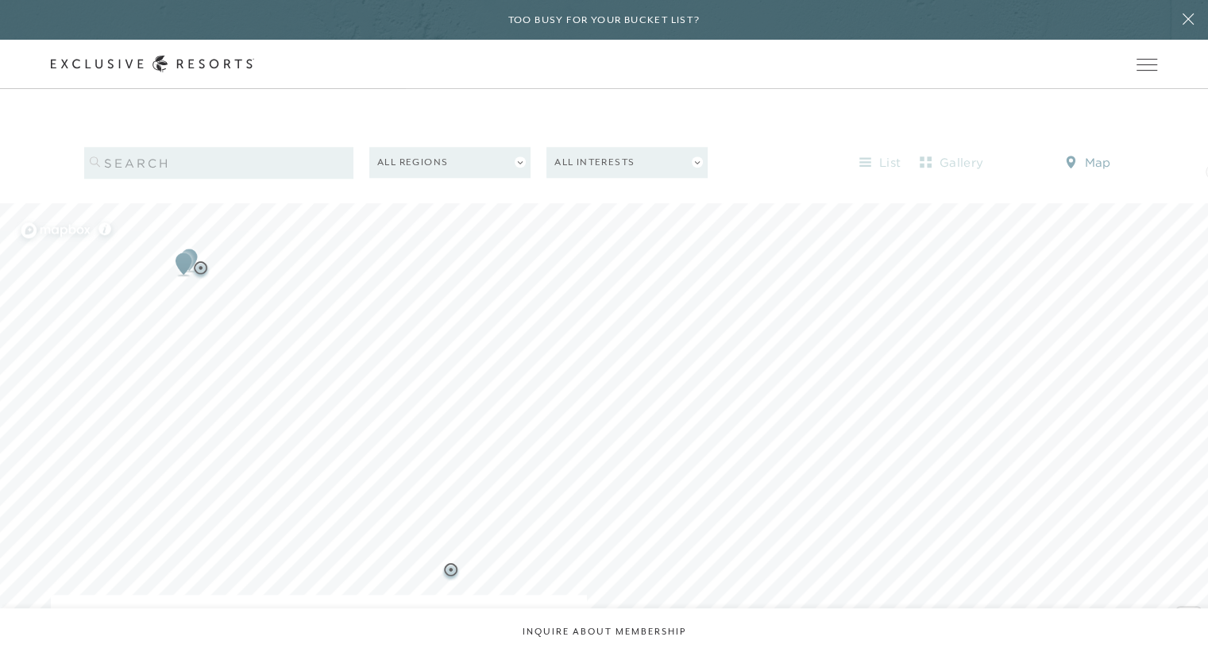
scroll to position [1567, 0]
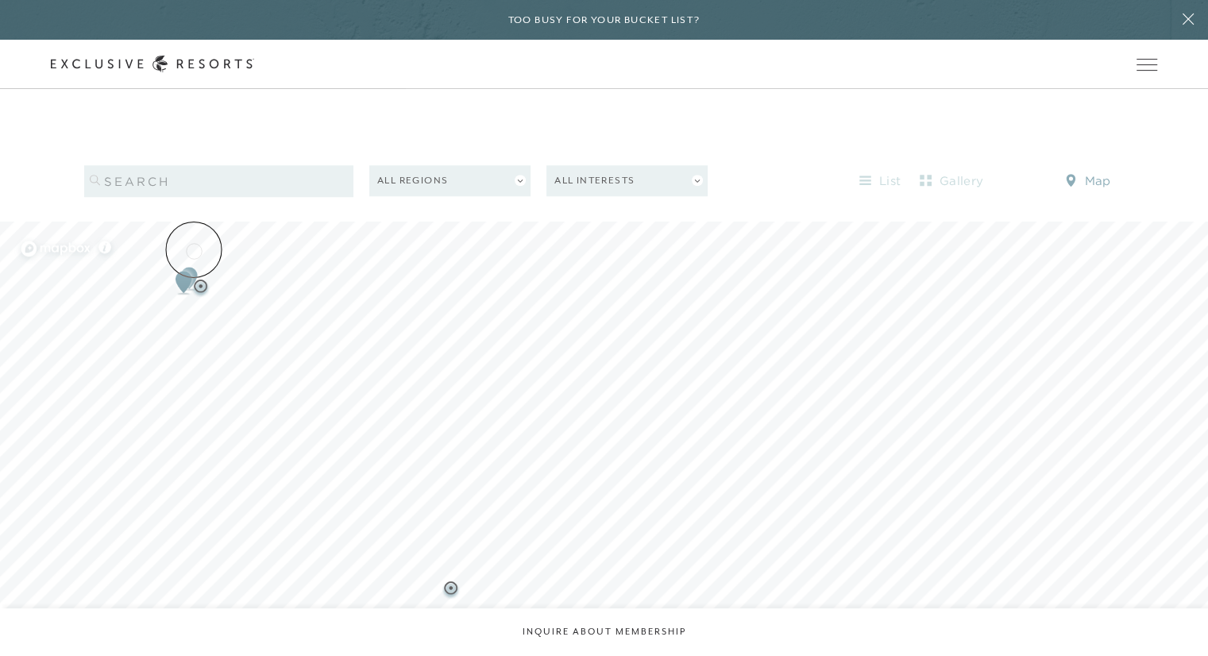
click at [194, 265] on img "Map marker" at bounding box center [183, 282] width 29 height 35
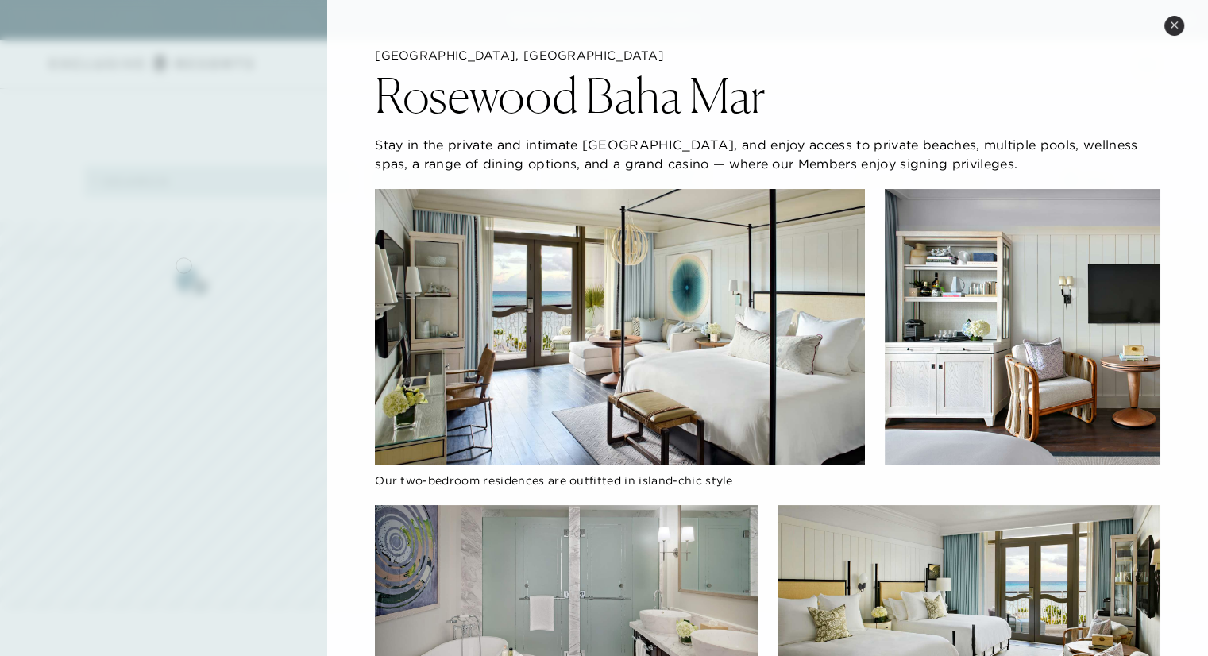
click at [184, 265] on div at bounding box center [604, 328] width 1208 height 656
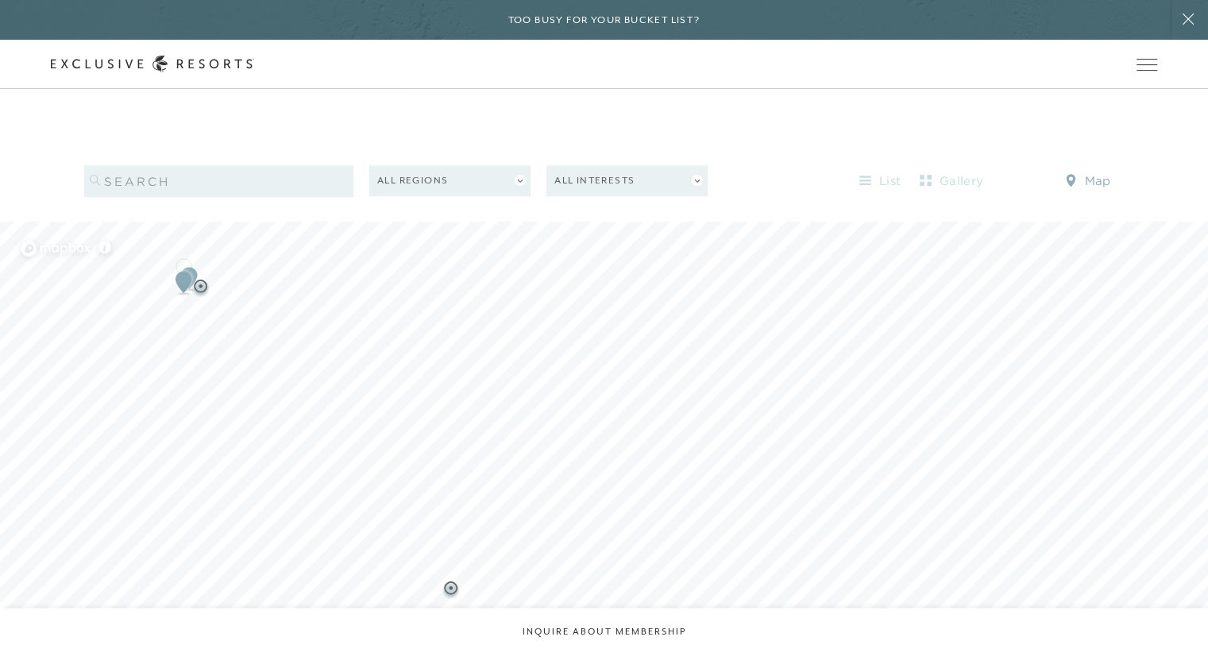
scroll to position [1571, 0]
click at [184, 261] on img "Map marker" at bounding box center [183, 278] width 29 height 35
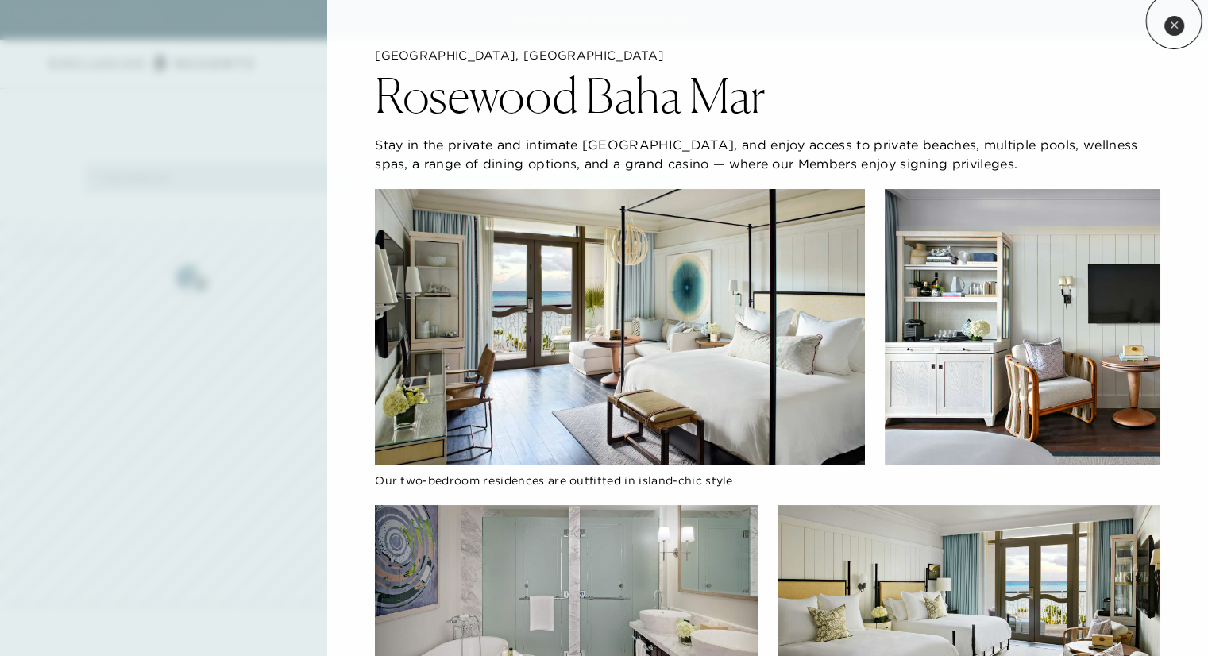
click at [1174, 21] on icon at bounding box center [1174, 25] width 9 height 9
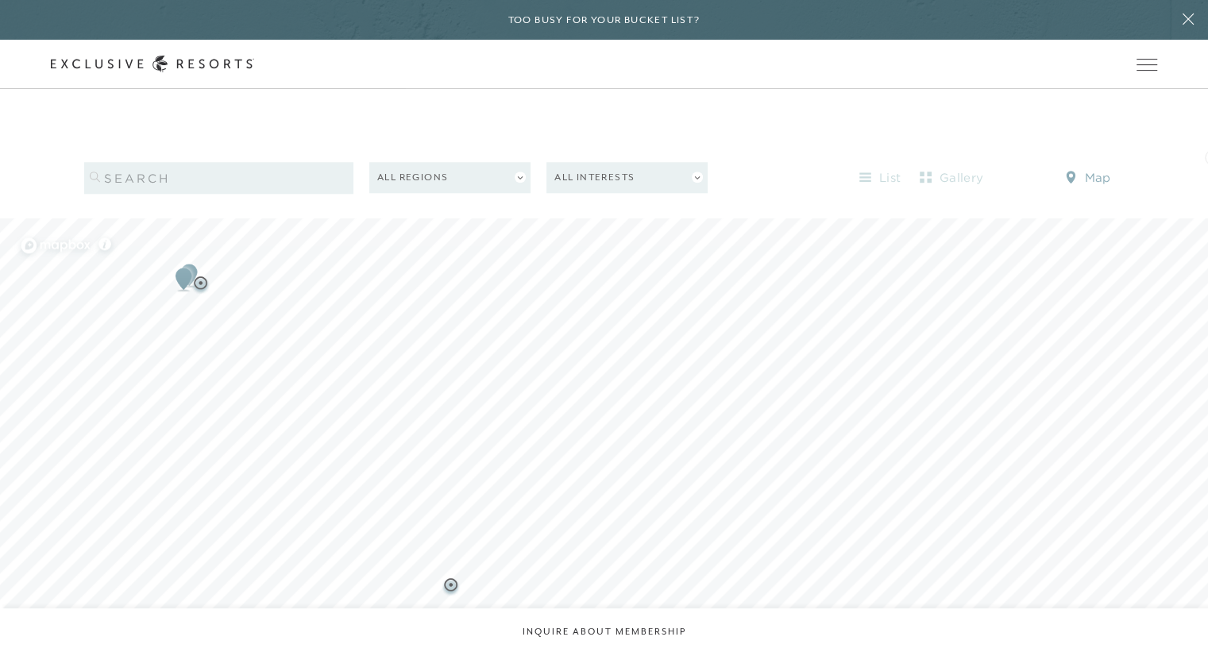
scroll to position [1443, 0]
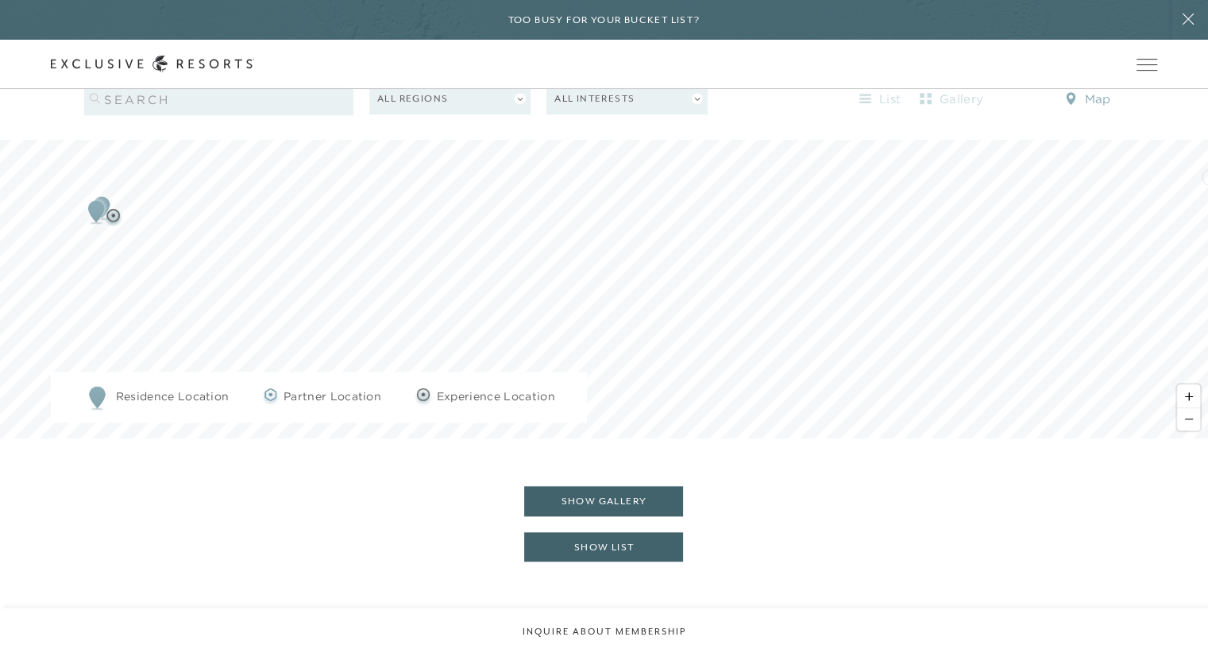
scroll to position [1818, 0]
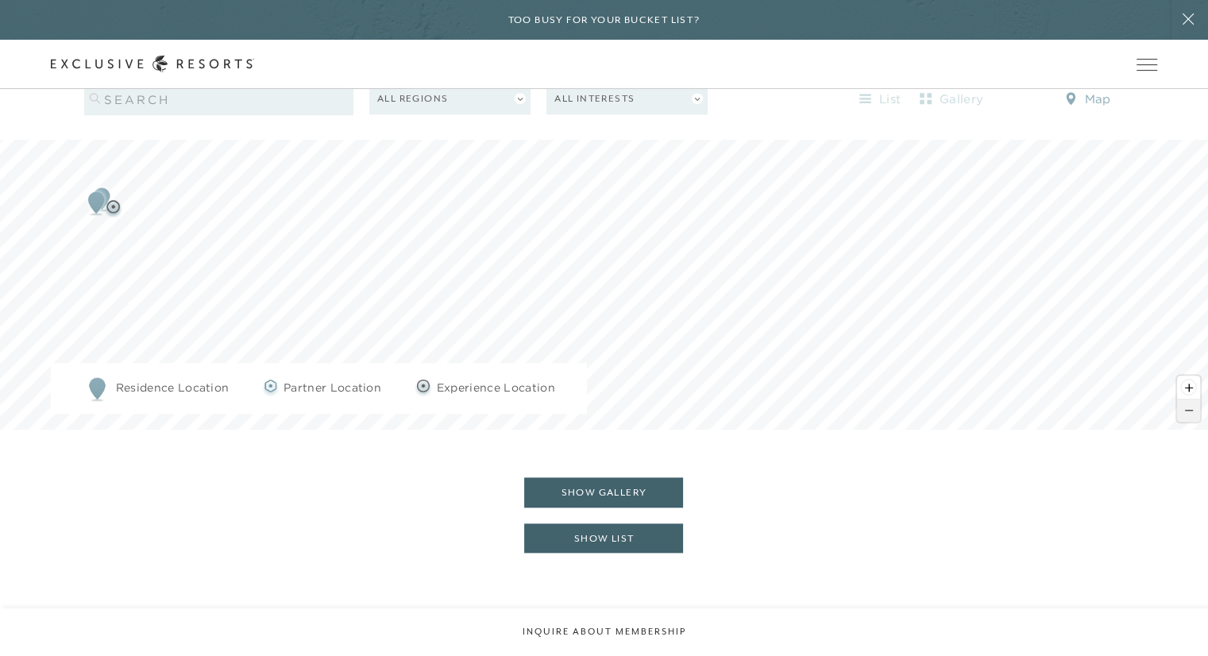
click at [1188, 400] on span "Zoom out" at bounding box center [1188, 411] width 23 height 22
click at [377, 207] on img "Map marker" at bounding box center [374, 217] width 29 height 35
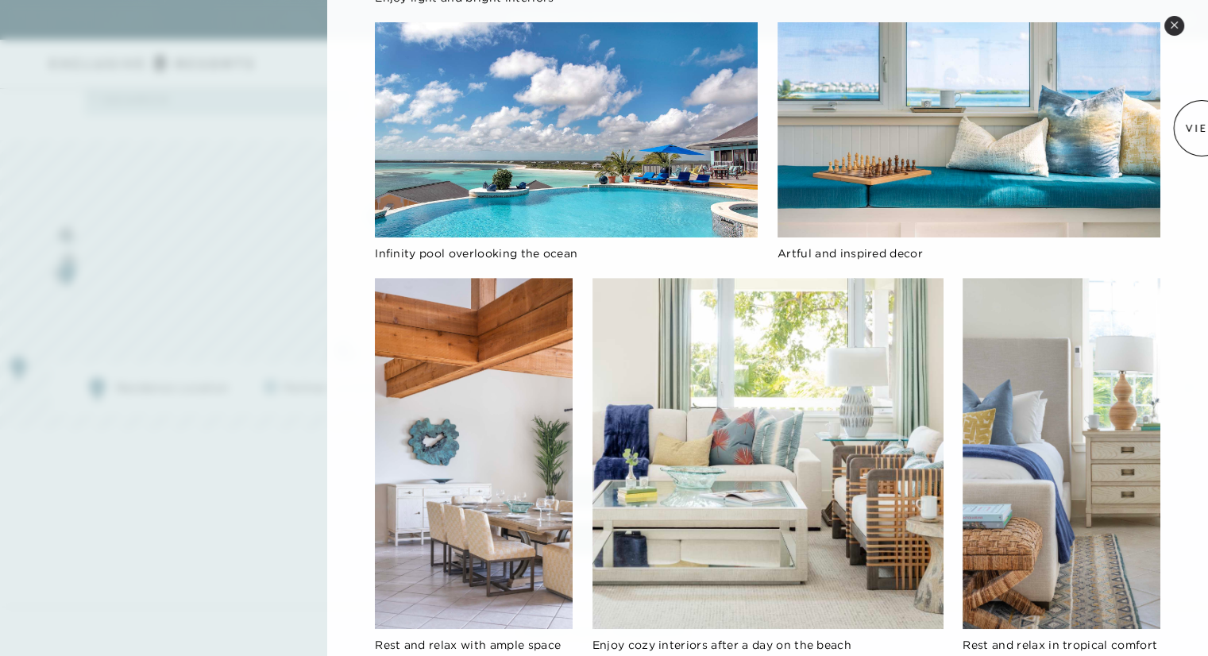
scroll to position [0, 0]
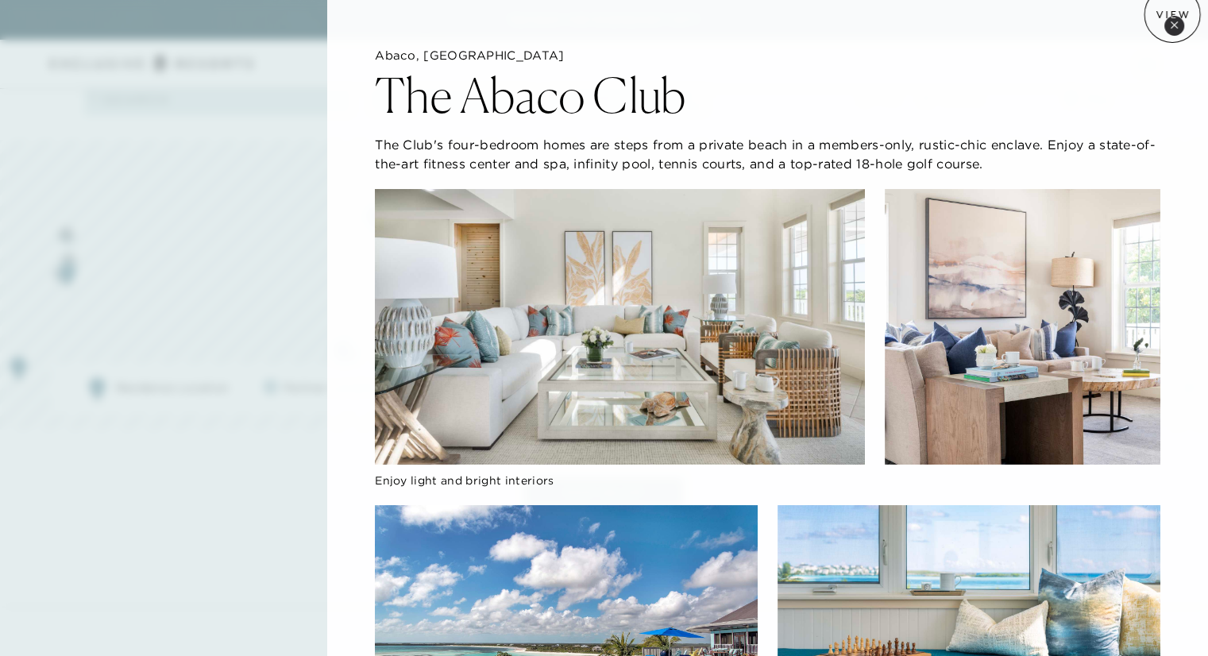
click at [1170, 27] on icon at bounding box center [1174, 25] width 9 height 9
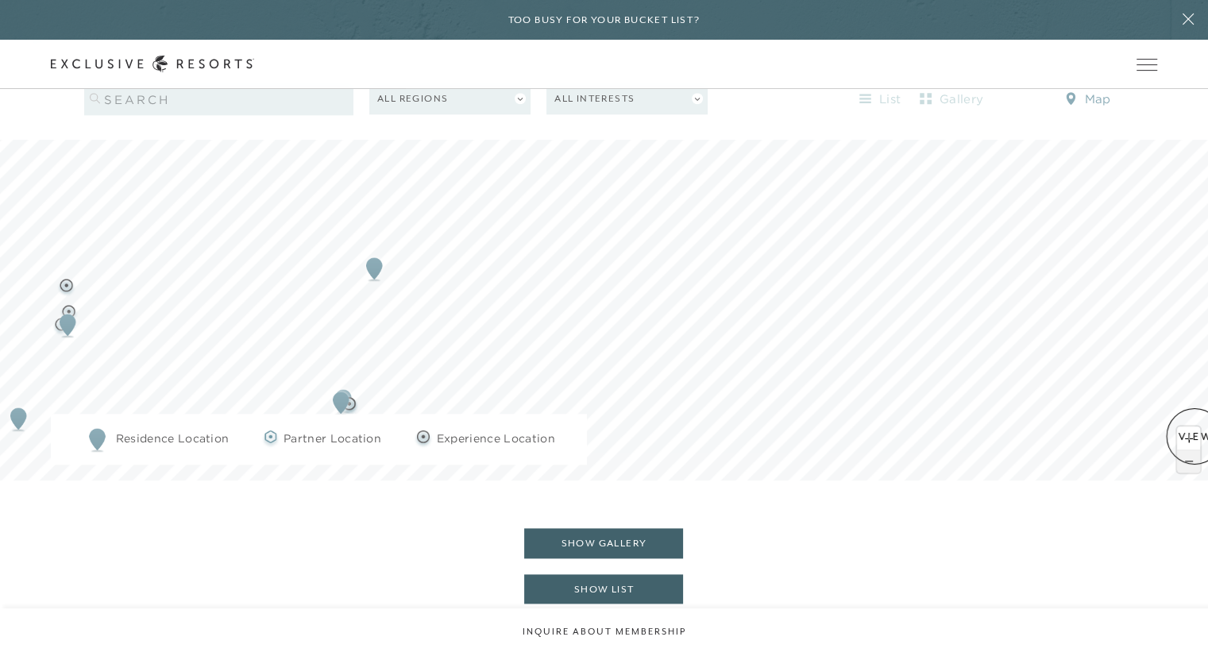
click at [1195, 450] on span "Zoom out" at bounding box center [1188, 461] width 23 height 22
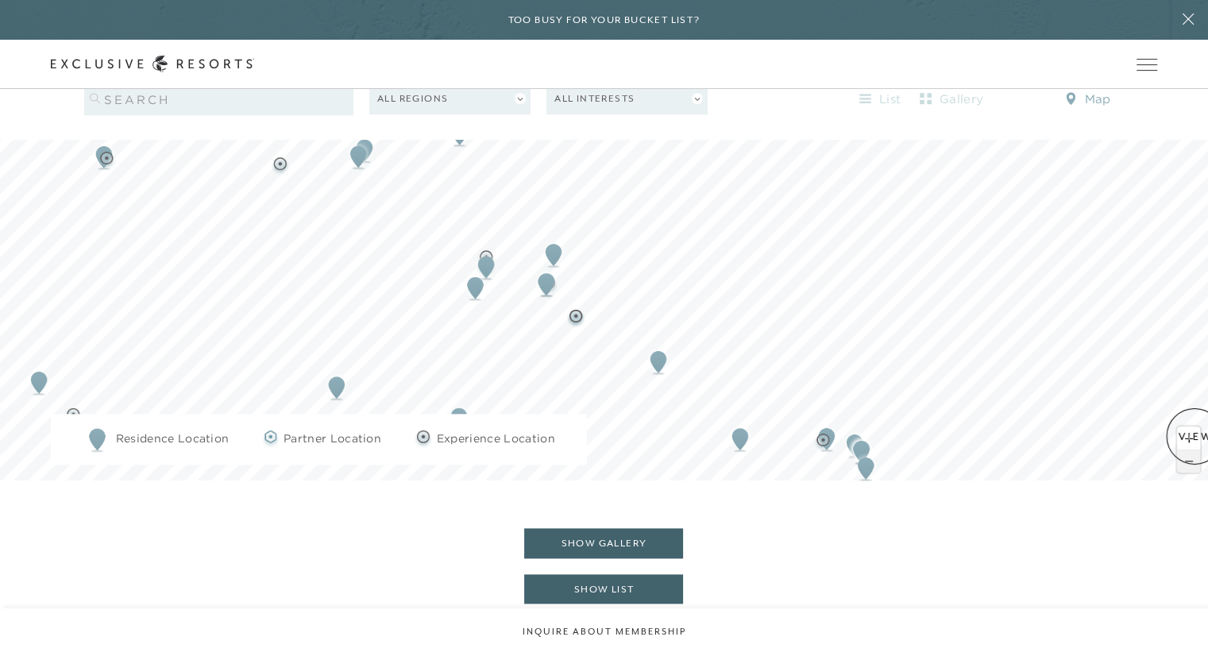
click at [1195, 450] on span "Zoom out" at bounding box center [1188, 461] width 23 height 22
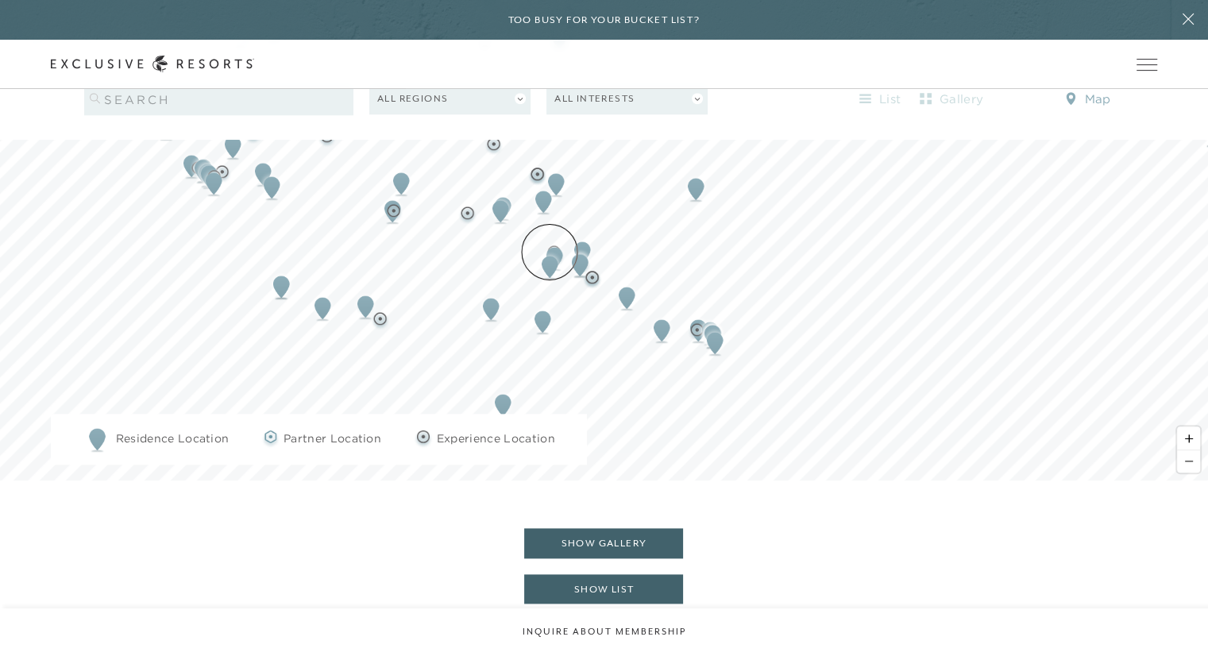
click at [550, 252] on img "Map marker" at bounding box center [549, 266] width 29 height 35
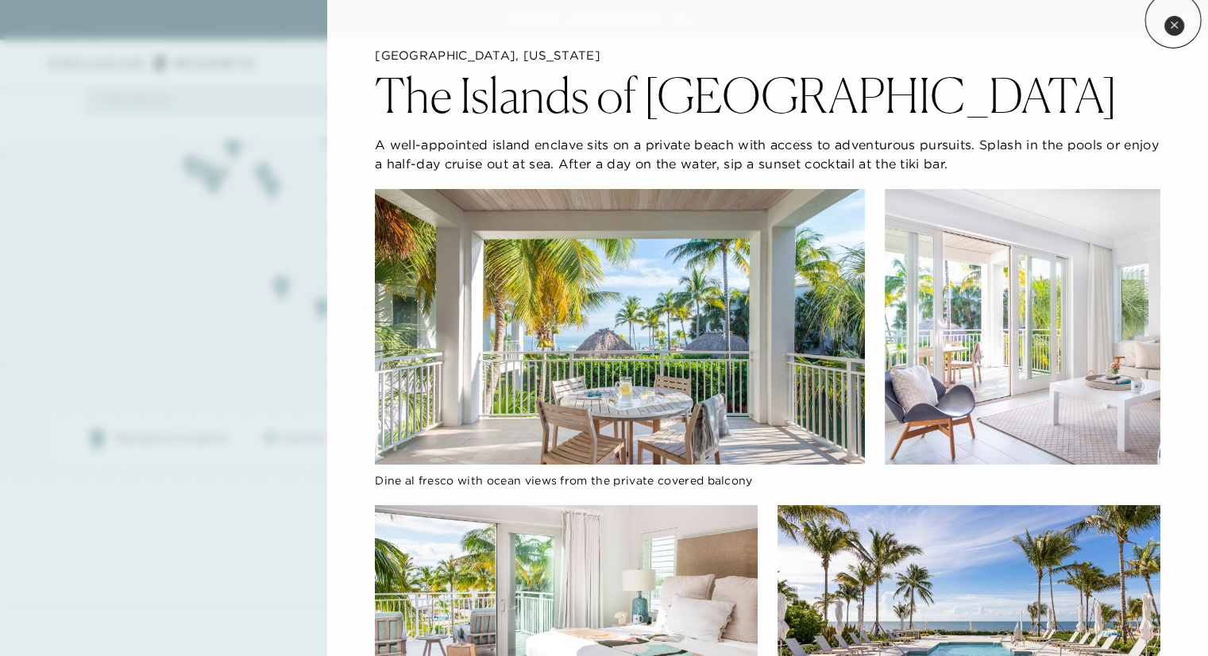
click at [1173, 21] on icon at bounding box center [1174, 25] width 9 height 9
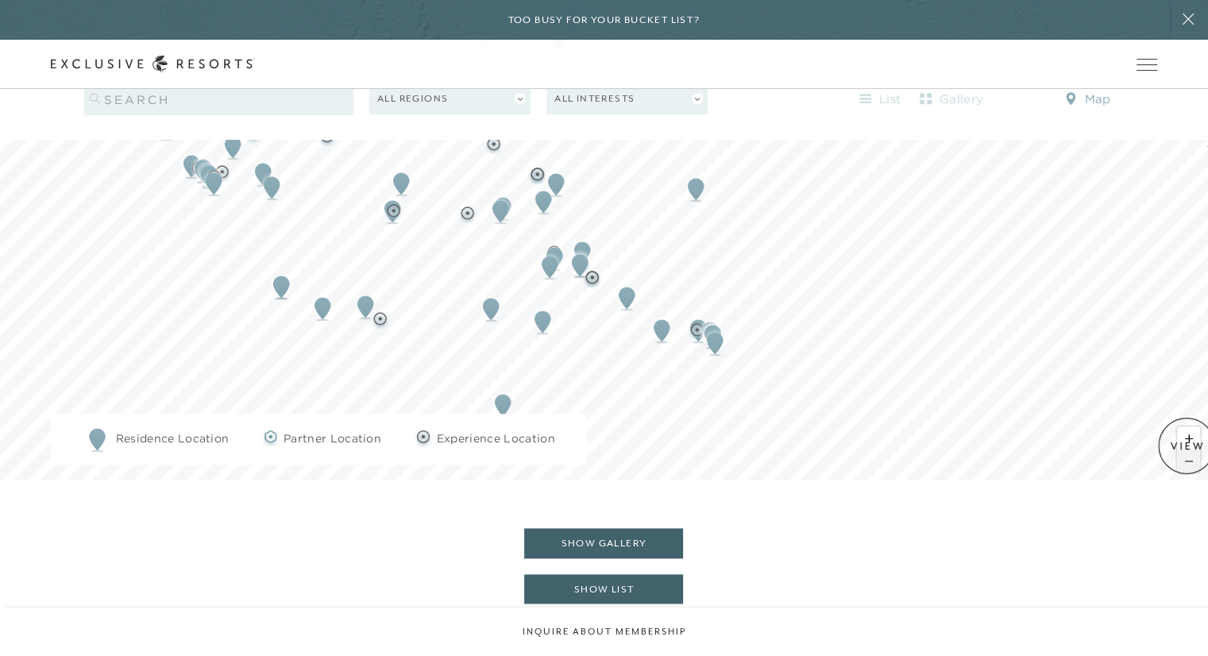
click at [1187, 450] on span "Zoom out" at bounding box center [1188, 461] width 23 height 22
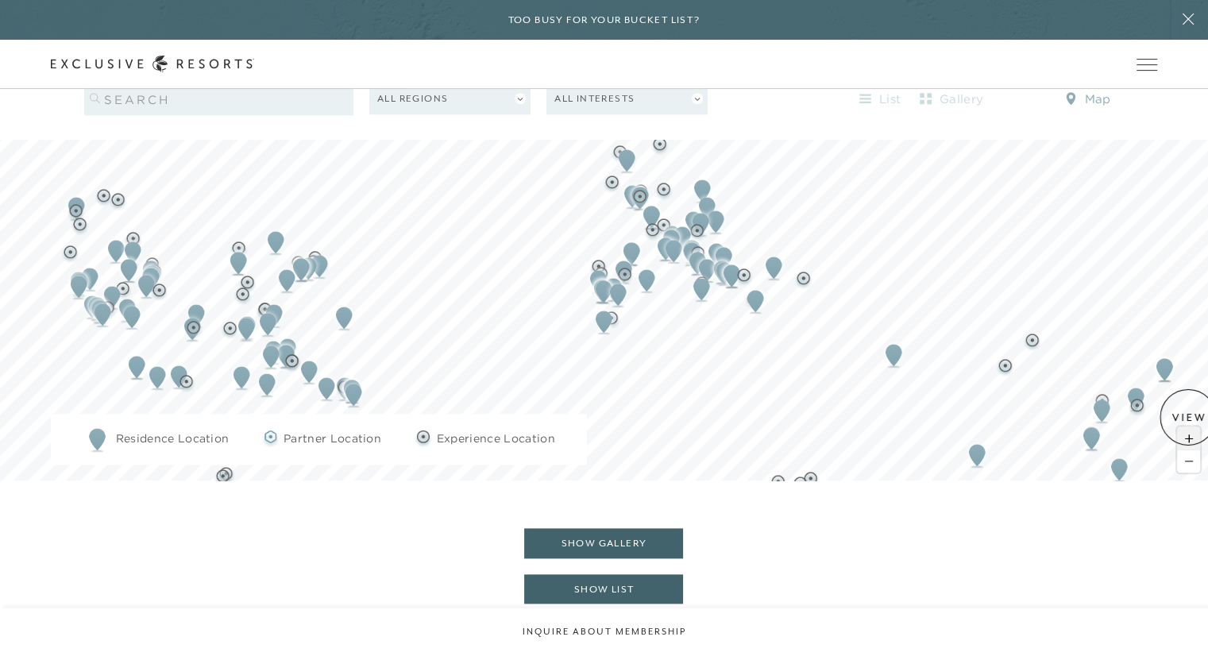
click at [1188, 427] on span "Zoom in" at bounding box center [1188, 438] width 23 height 23
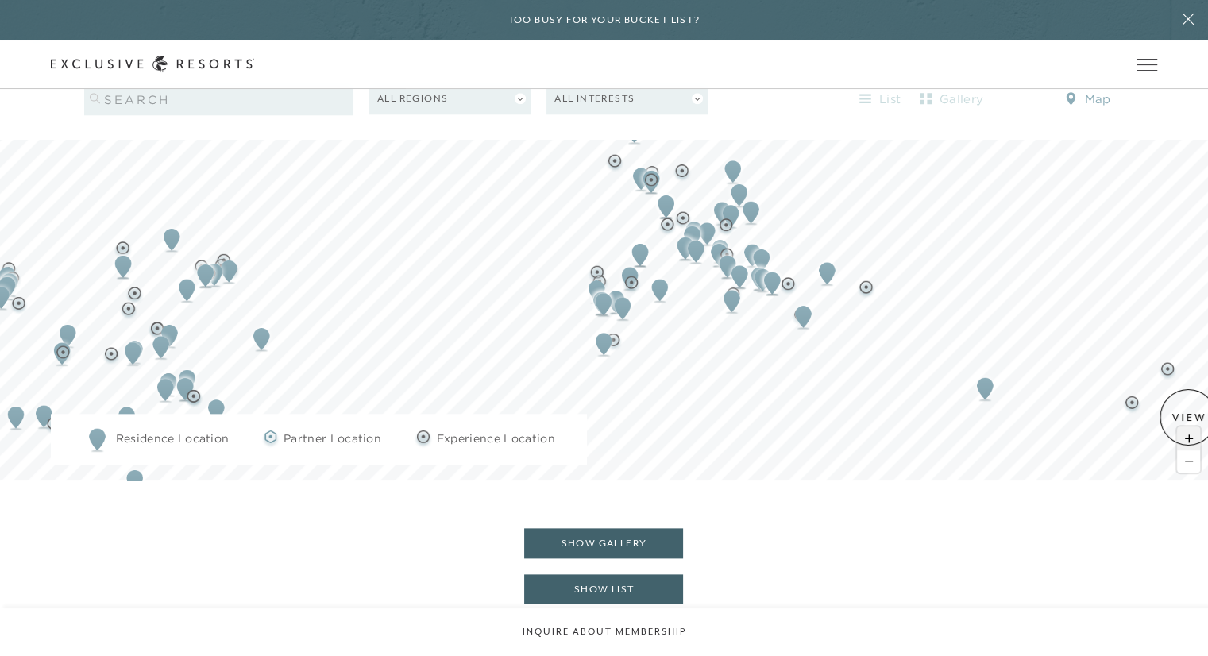
click at [1188, 427] on span "Zoom in" at bounding box center [1188, 438] width 23 height 23
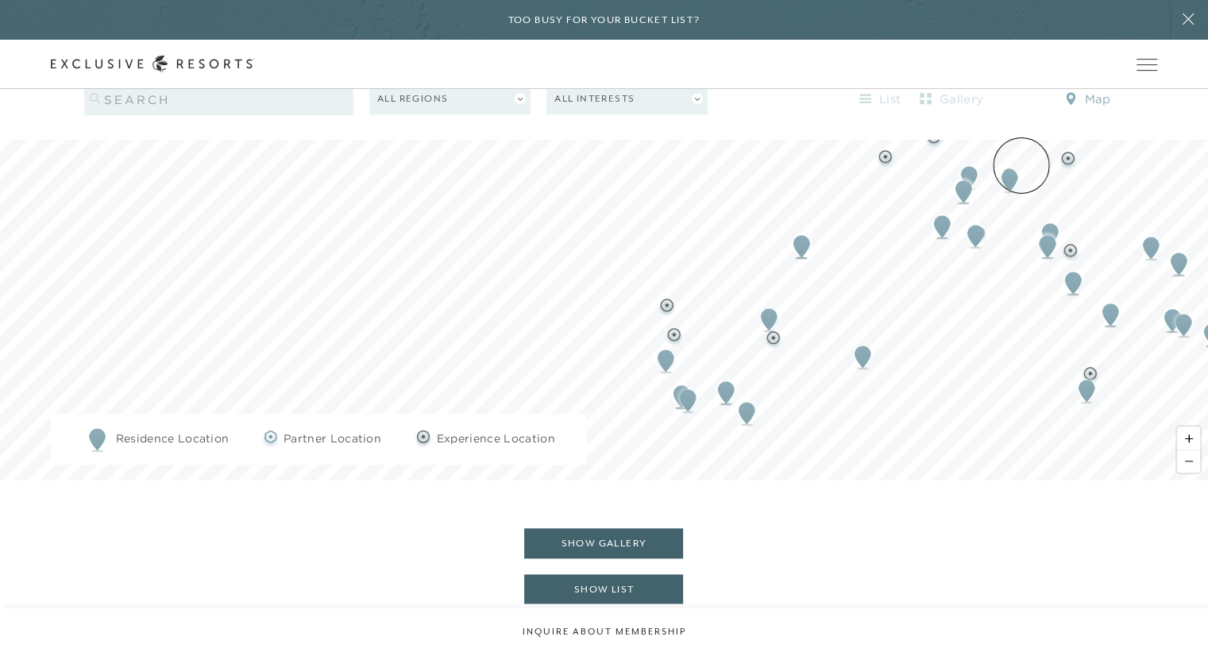
drag, startPoint x: 810, startPoint y: 271, endPoint x: 1022, endPoint y: 165, distance: 237.0
click at [1022, 165] on img "Map marker" at bounding box center [1009, 180] width 29 height 35
click at [685, 383] on img "Map marker" at bounding box center [688, 400] width 29 height 35
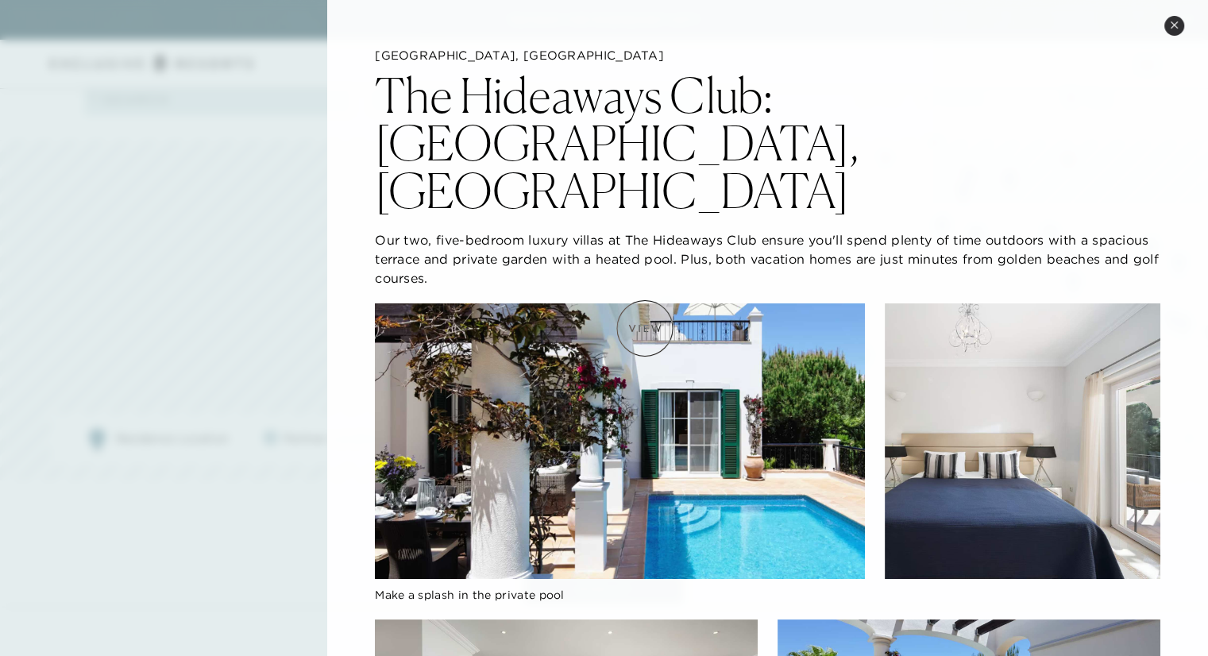
click at [683, 330] on img at bounding box center [620, 441] width 490 height 276
click at [1099, 303] on img at bounding box center [1023, 441] width 276 height 276
drag, startPoint x: 1192, startPoint y: 260, endPoint x: 1173, endPoint y: 344, distance: 86.3
click at [765, 389] on img at bounding box center [620, 441] width 490 height 276
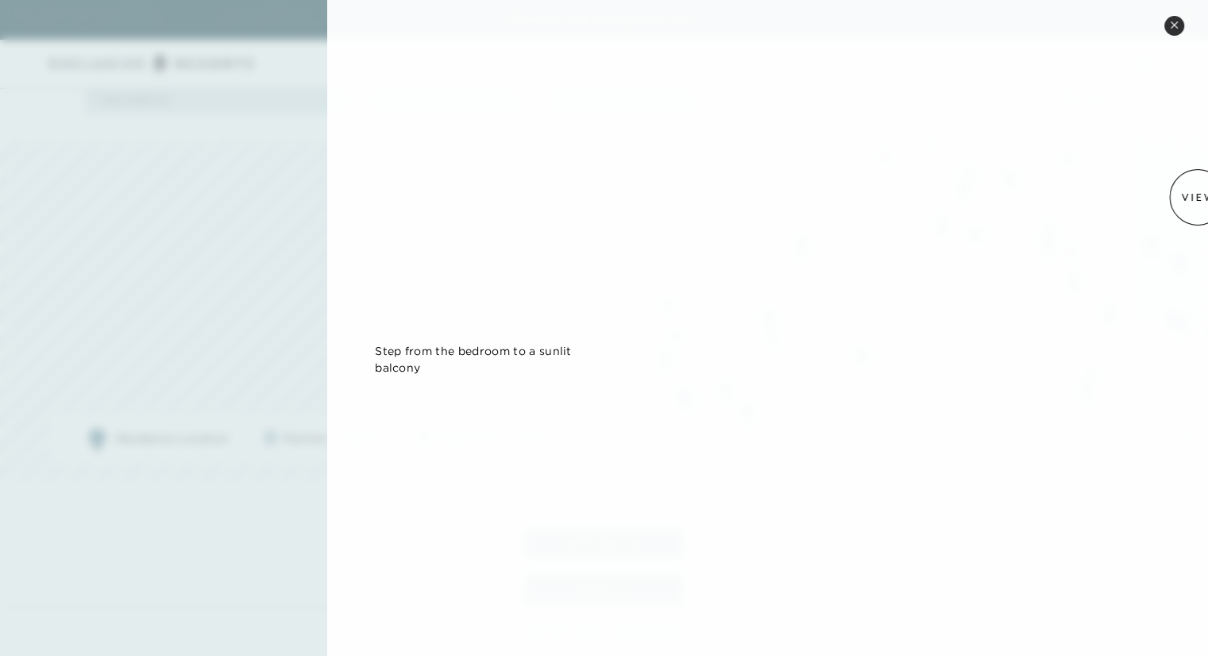
scroll to position [0, 0]
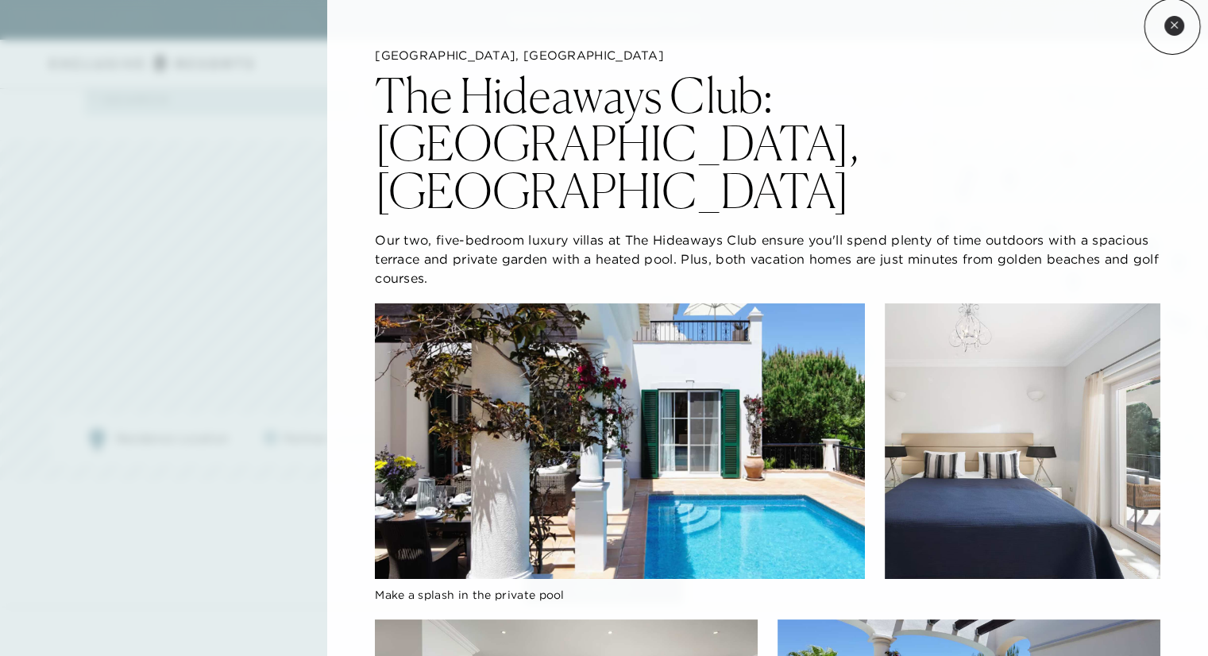
click at [1173, 26] on icon at bounding box center [1174, 24] width 6 height 6
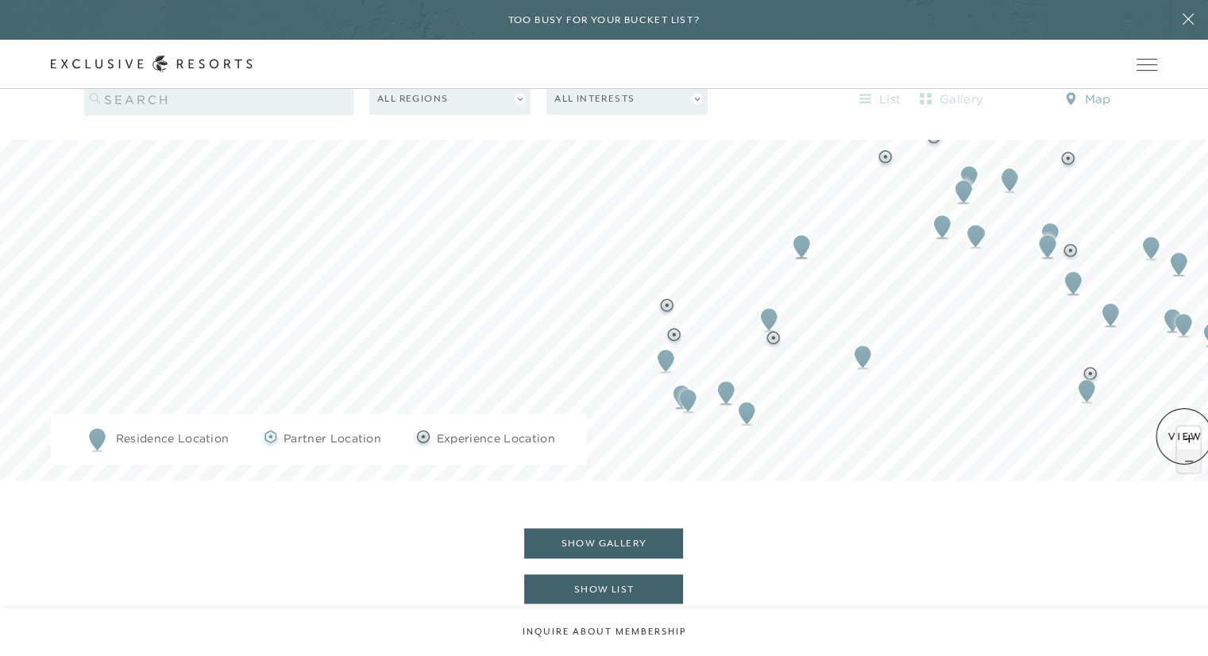
click at [1184, 450] on span "Zoom out" at bounding box center [1188, 461] width 23 height 22
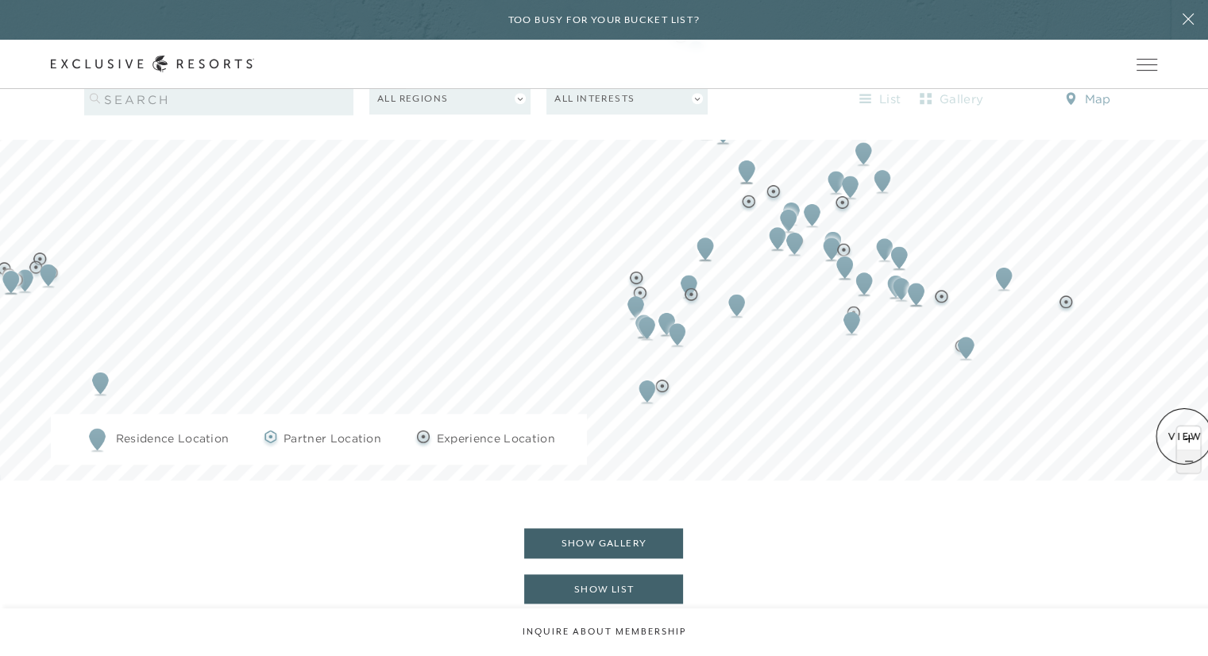
click at [1184, 450] on span "Zoom out" at bounding box center [1188, 461] width 23 height 22
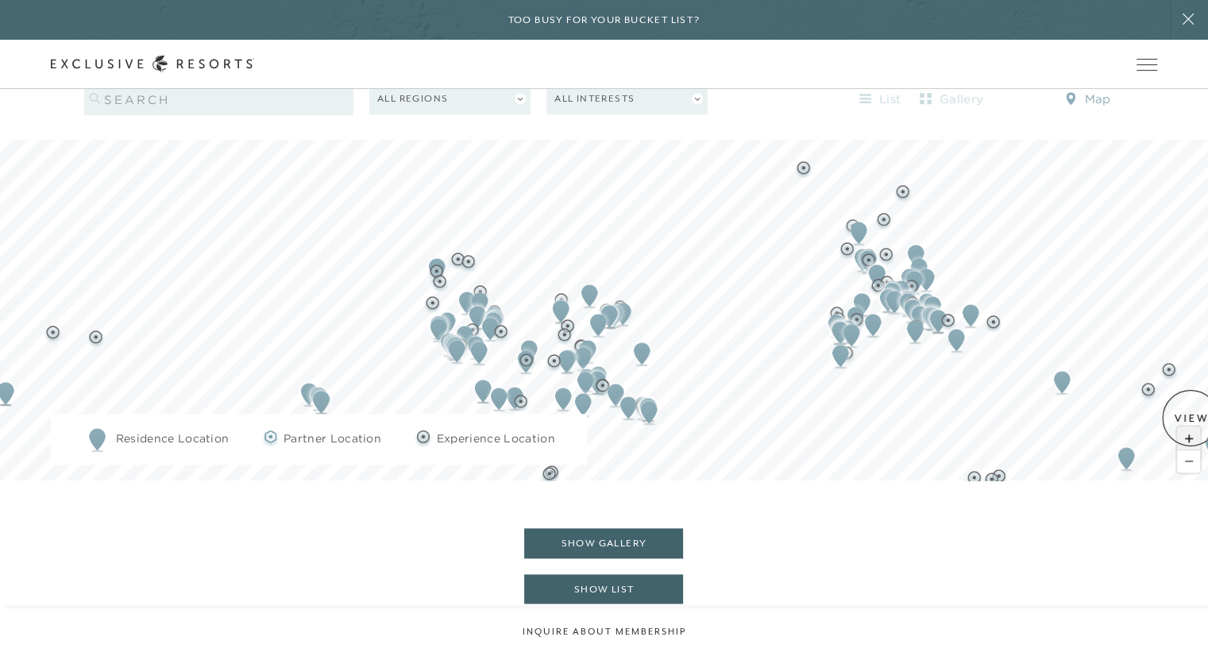
click at [1191, 427] on span "Zoom in" at bounding box center [1188, 438] width 23 height 23
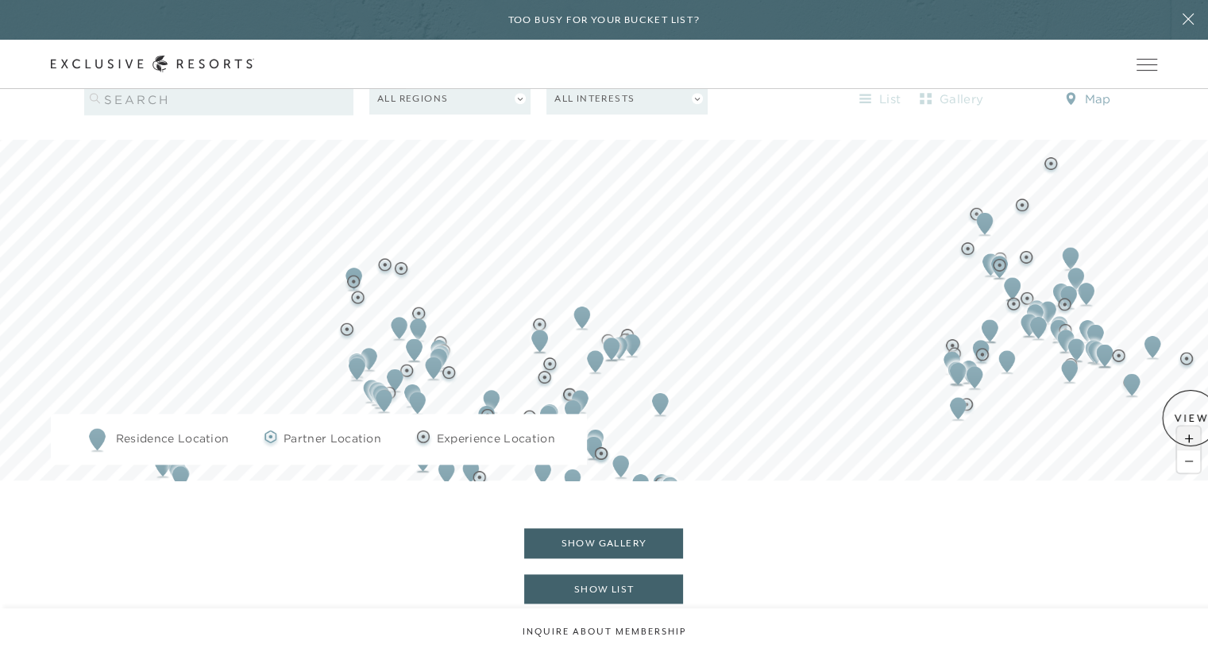
click at [1191, 427] on span "Zoom in" at bounding box center [1188, 438] width 23 height 23
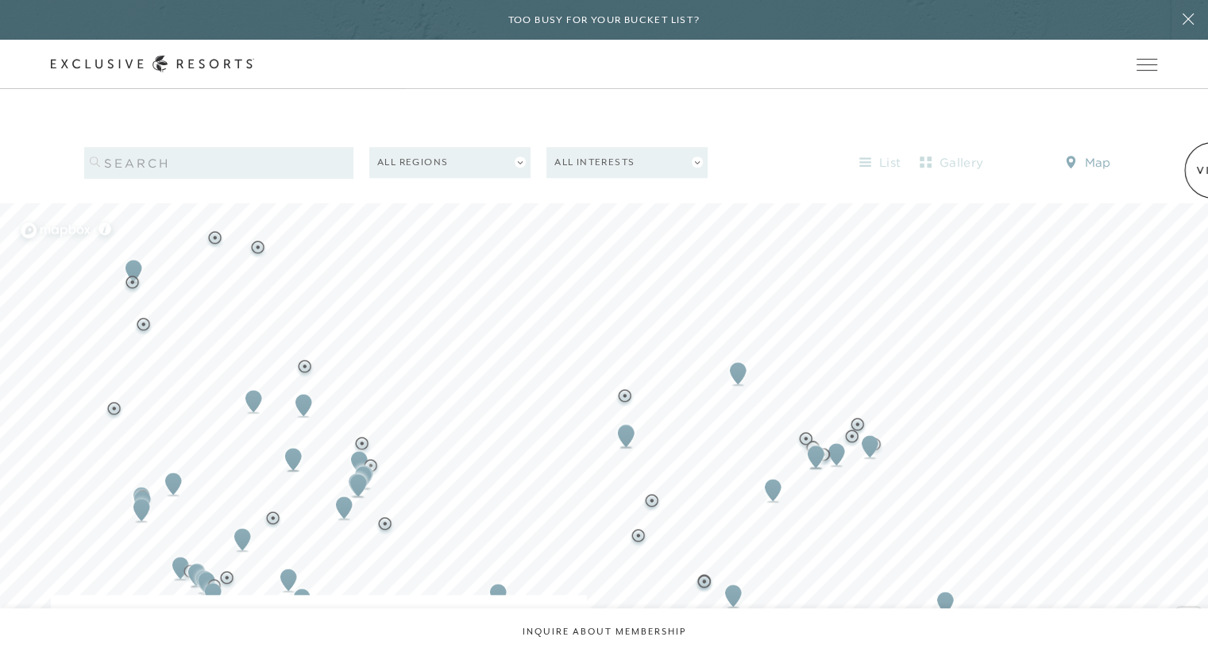
scroll to position [1576, 0]
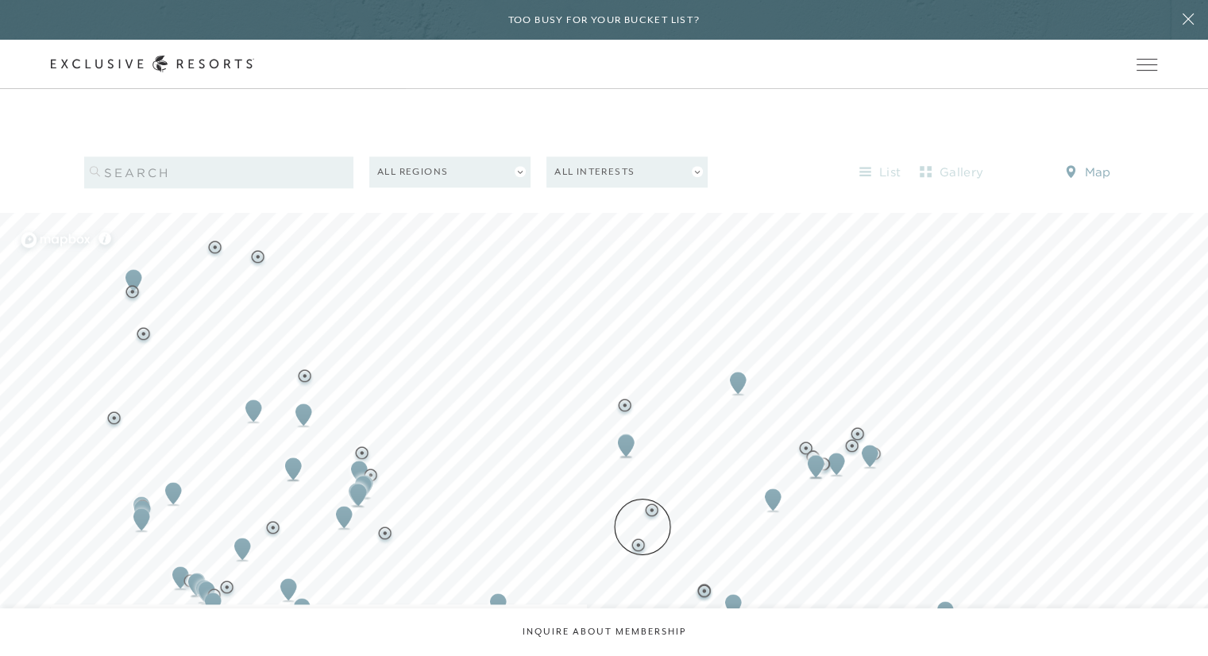
click at [643, 537] on img "Map marker" at bounding box center [638, 547] width 20 height 20
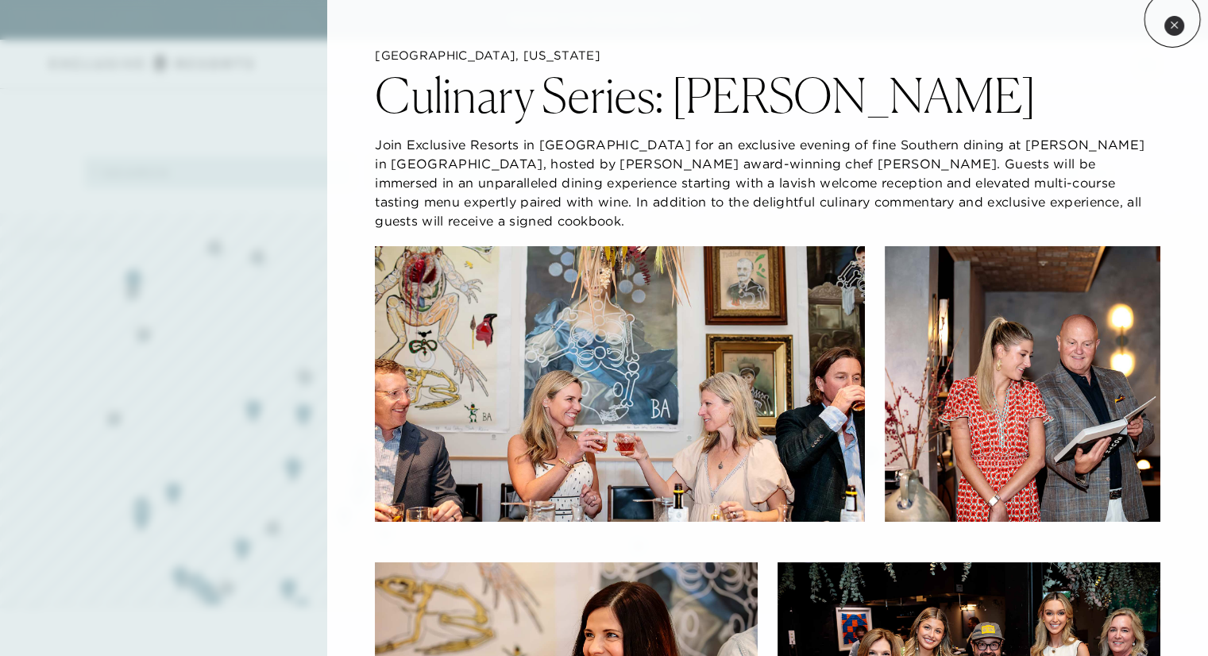
click at [1173, 19] on button "Close quickview" at bounding box center [1175, 26] width 20 height 20
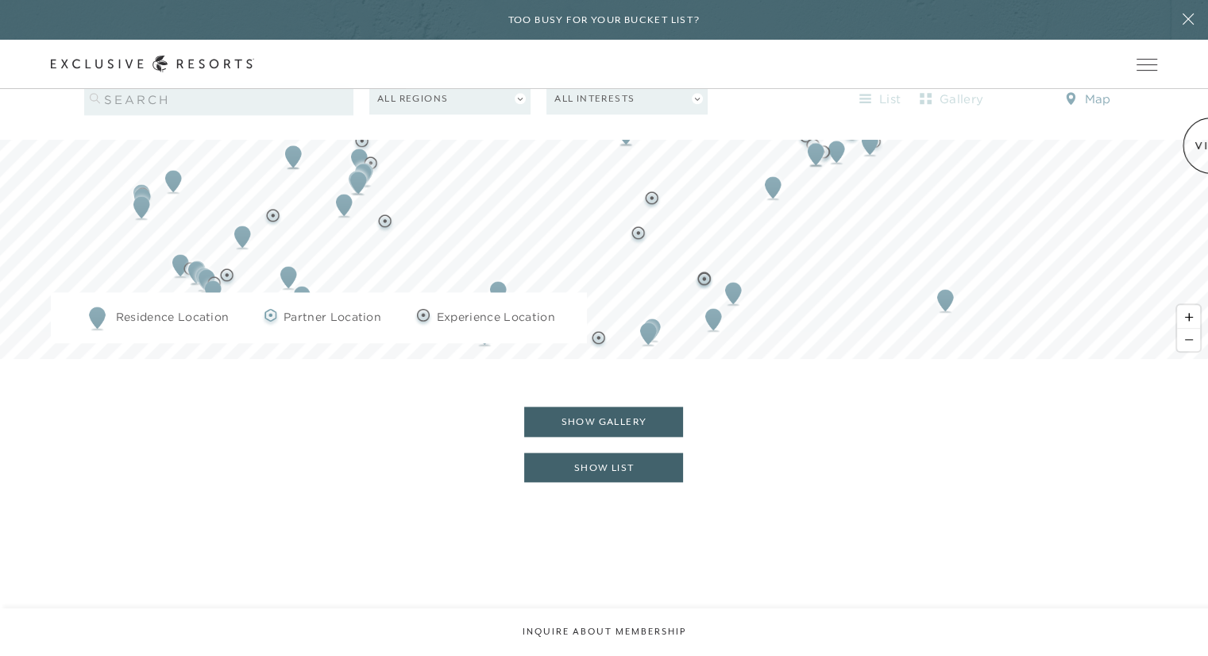
scroll to position [1844, 0]
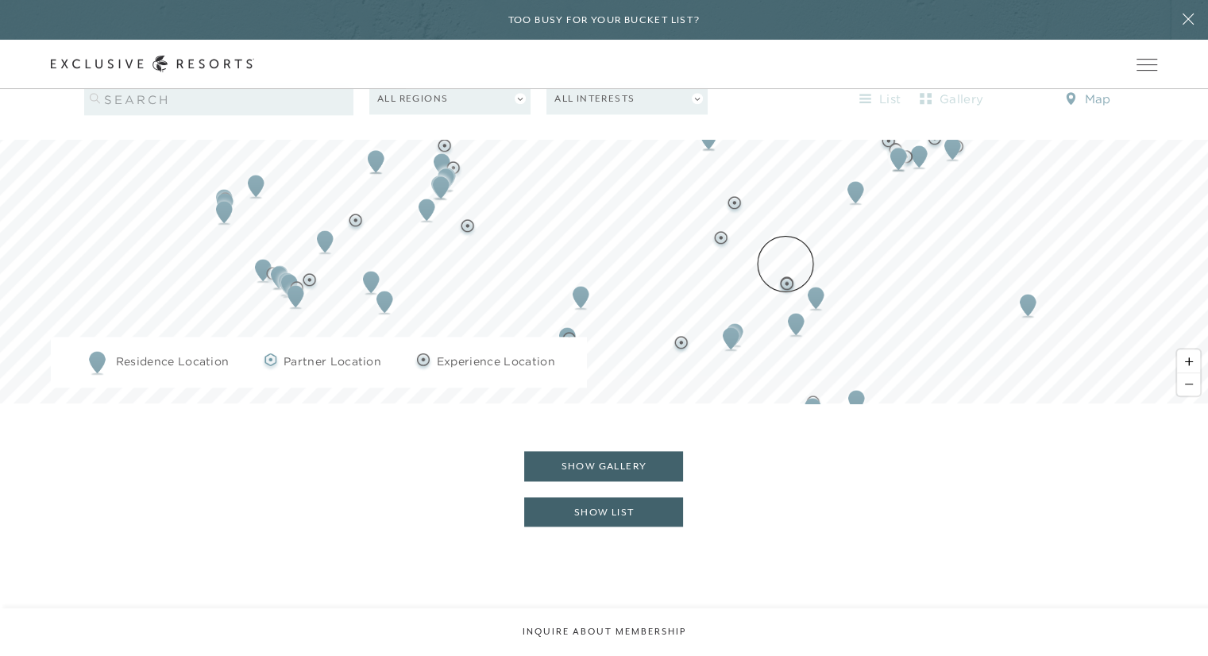
click at [786, 276] on img "Map marker" at bounding box center [787, 286] width 20 height 20
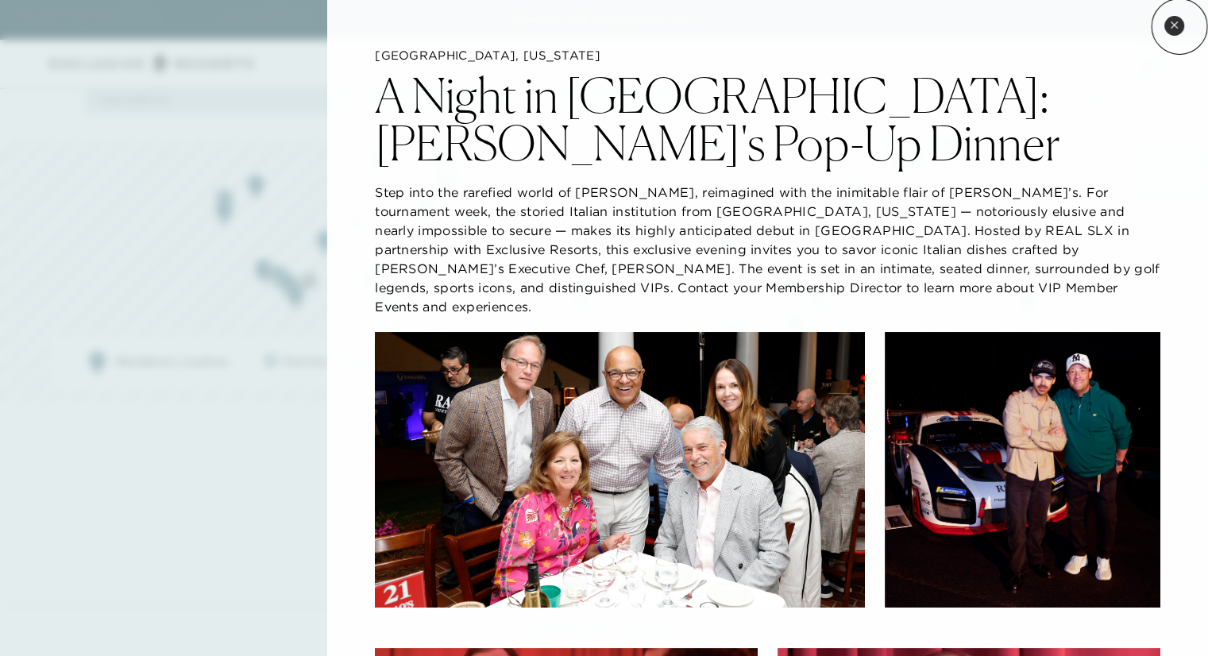
click at [1180, 26] on button "Close quickview" at bounding box center [1175, 26] width 20 height 20
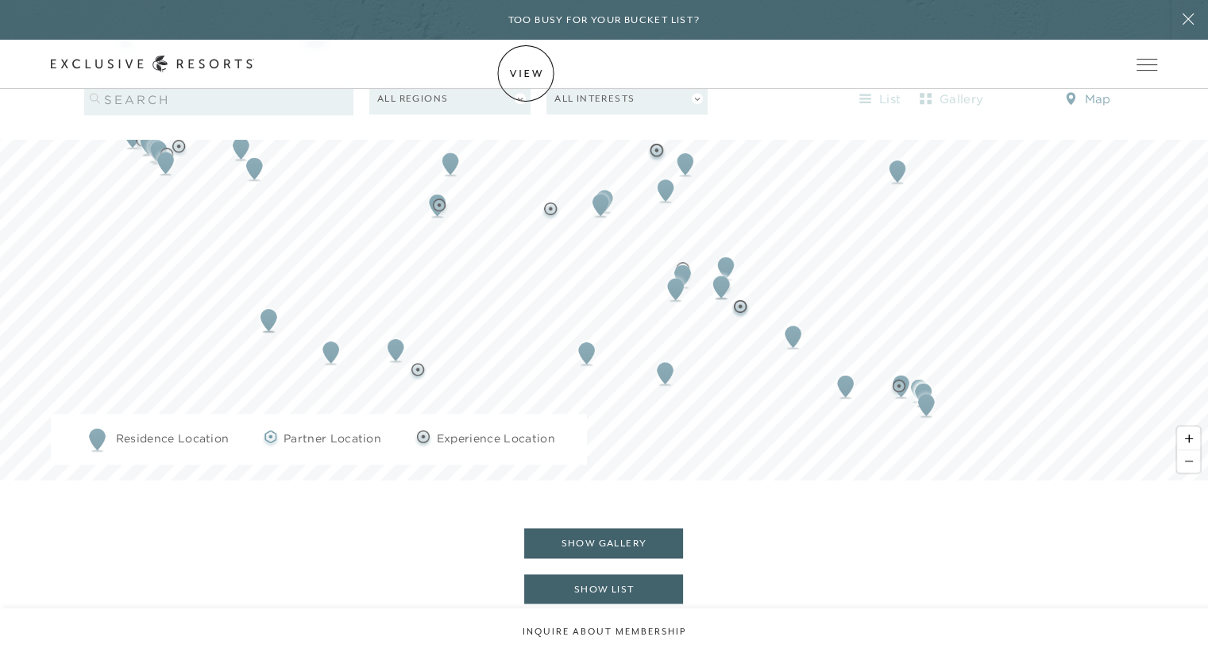
click at [662, 355] on img "Map marker" at bounding box center [665, 372] width 29 height 35
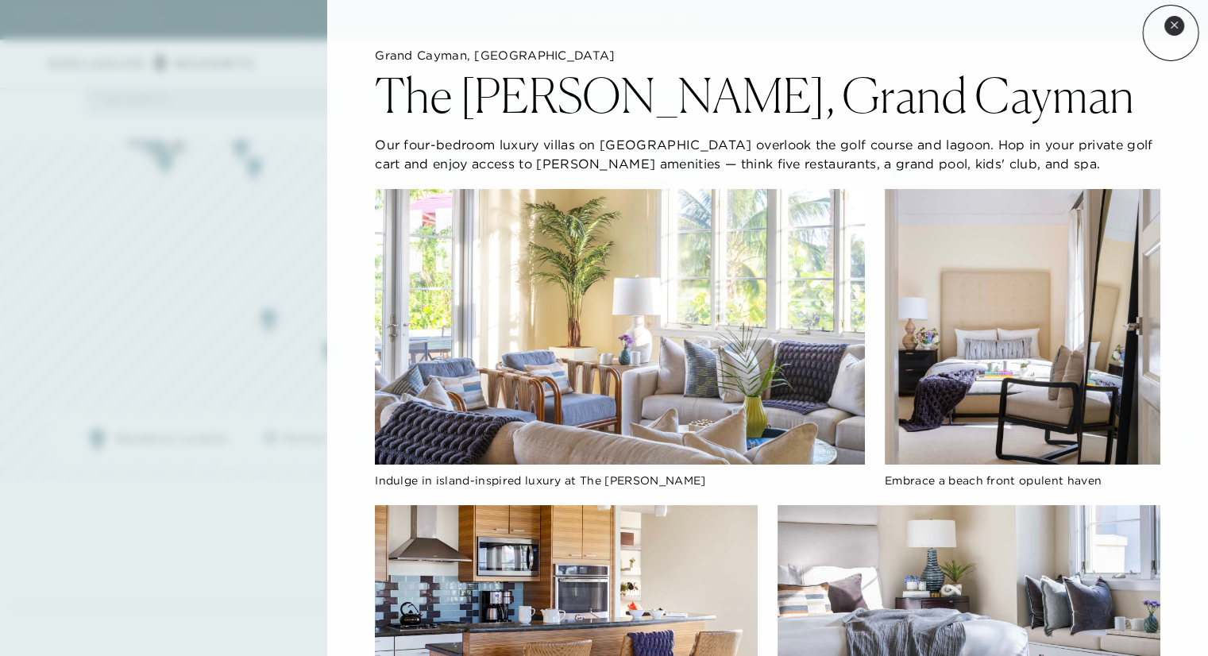
click at [1171, 33] on button "Close quickview" at bounding box center [1175, 26] width 20 height 20
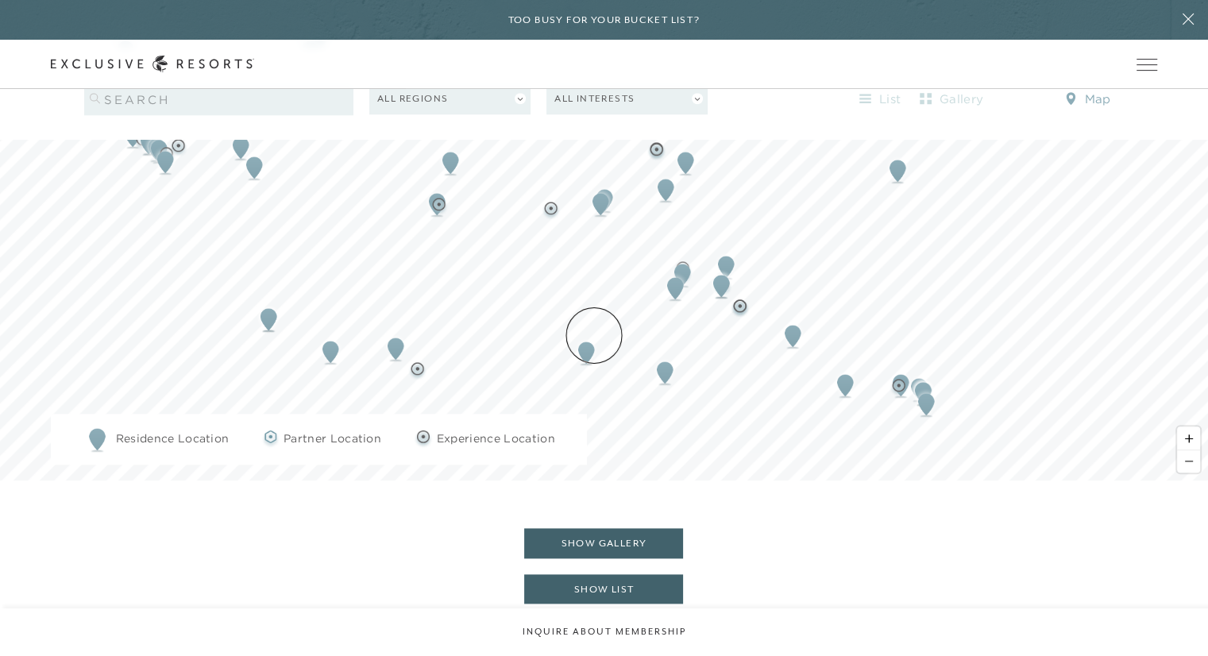
click at [594, 335] on img "Map marker" at bounding box center [586, 352] width 29 height 35
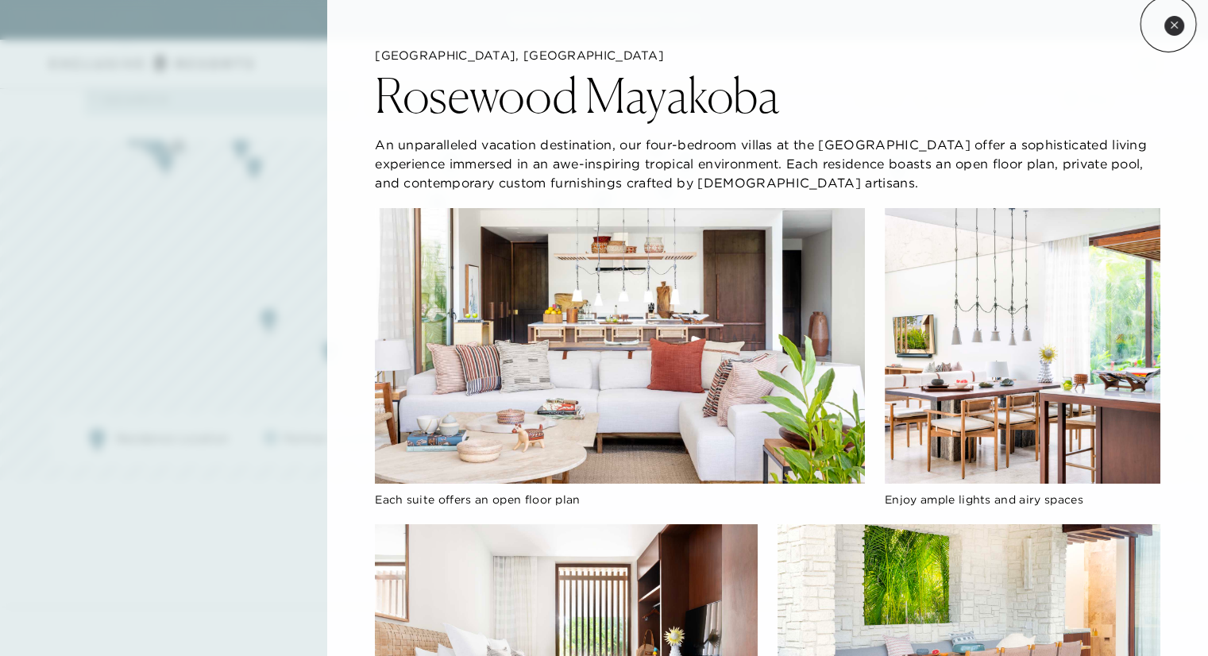
click at [1169, 24] on button "Close quickview" at bounding box center [1175, 26] width 20 height 20
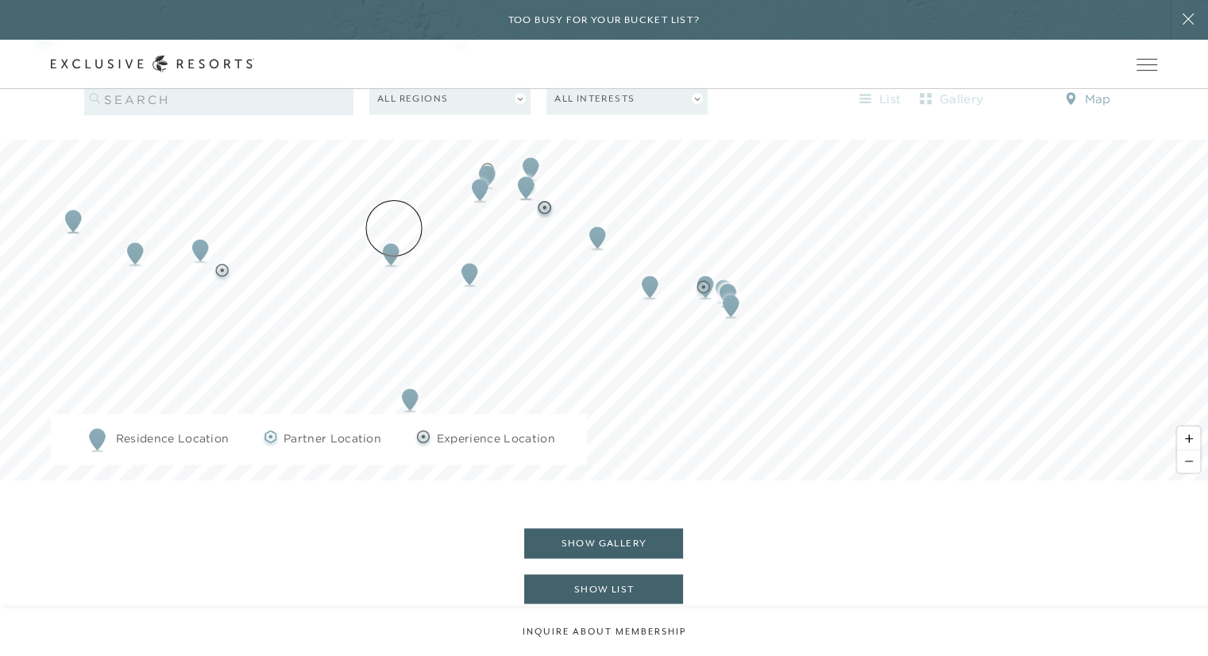
click at [394, 237] on img "Map marker" at bounding box center [391, 254] width 29 height 35
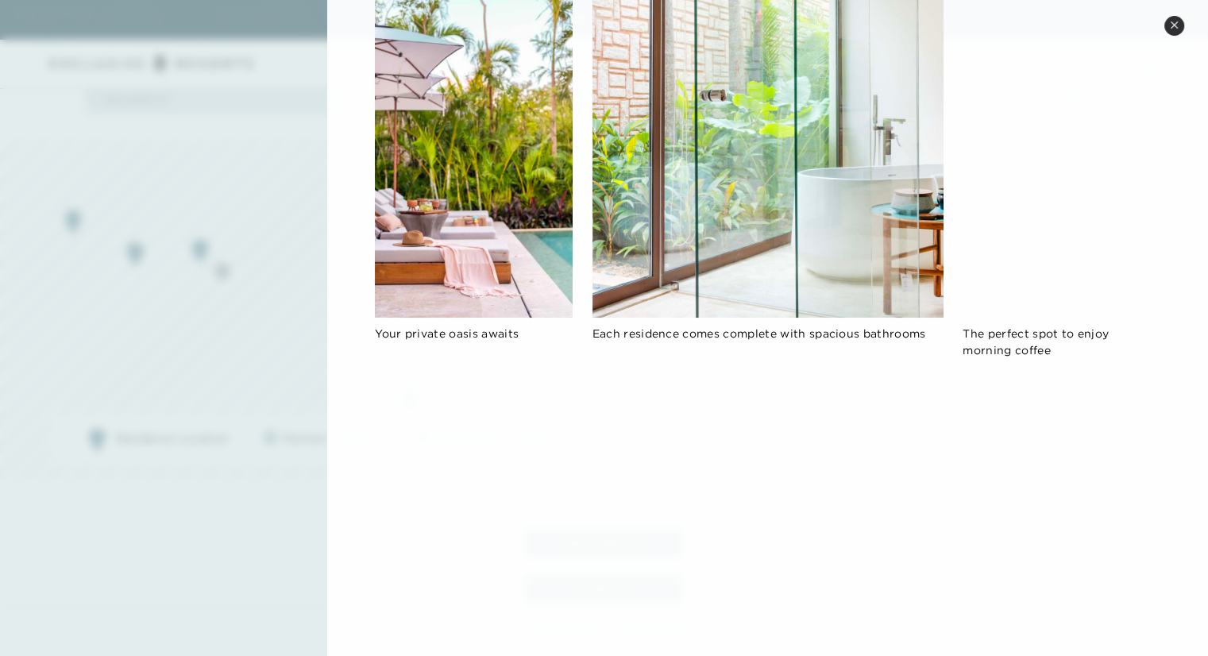
scroll to position [0, 0]
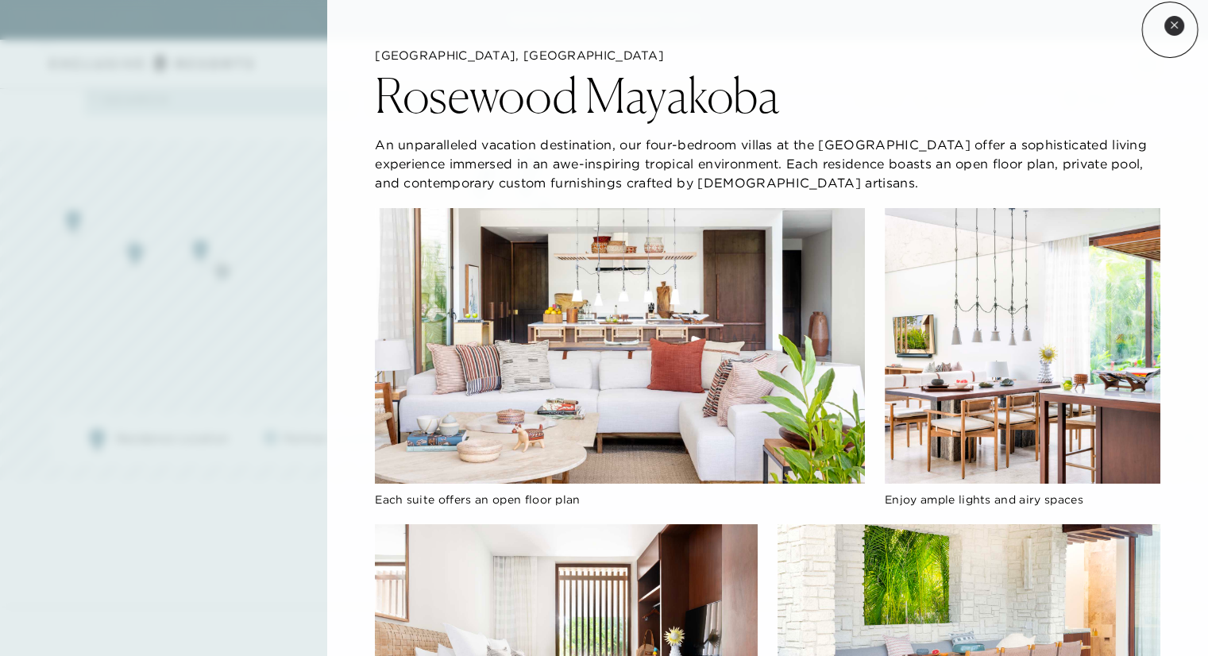
click at [1170, 29] on button "Close quickview" at bounding box center [1175, 26] width 20 height 20
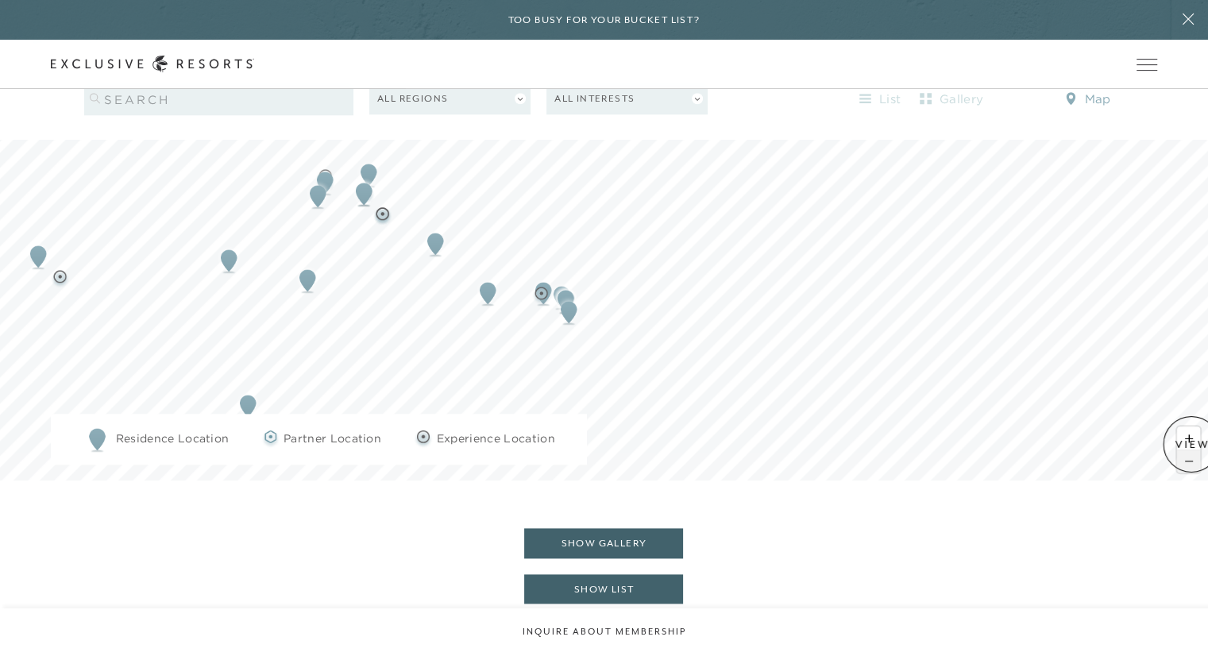
click at [1192, 450] on span "Zoom out" at bounding box center [1188, 461] width 23 height 22
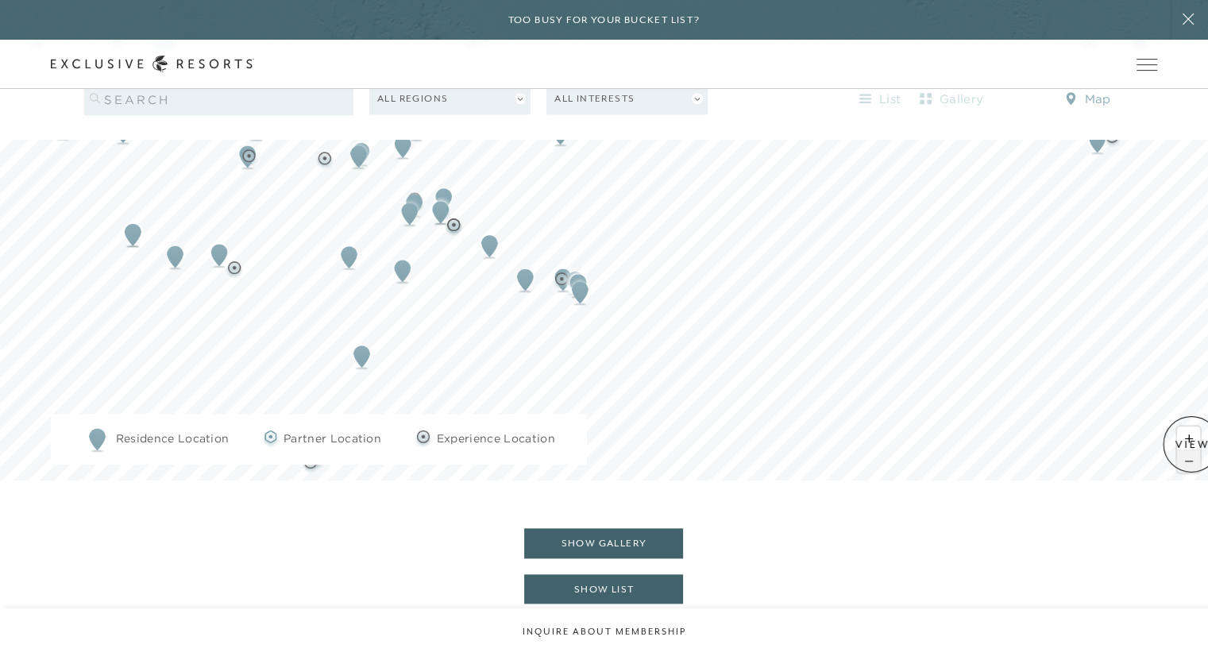
click at [1192, 450] on span "Zoom out" at bounding box center [1188, 461] width 23 height 22
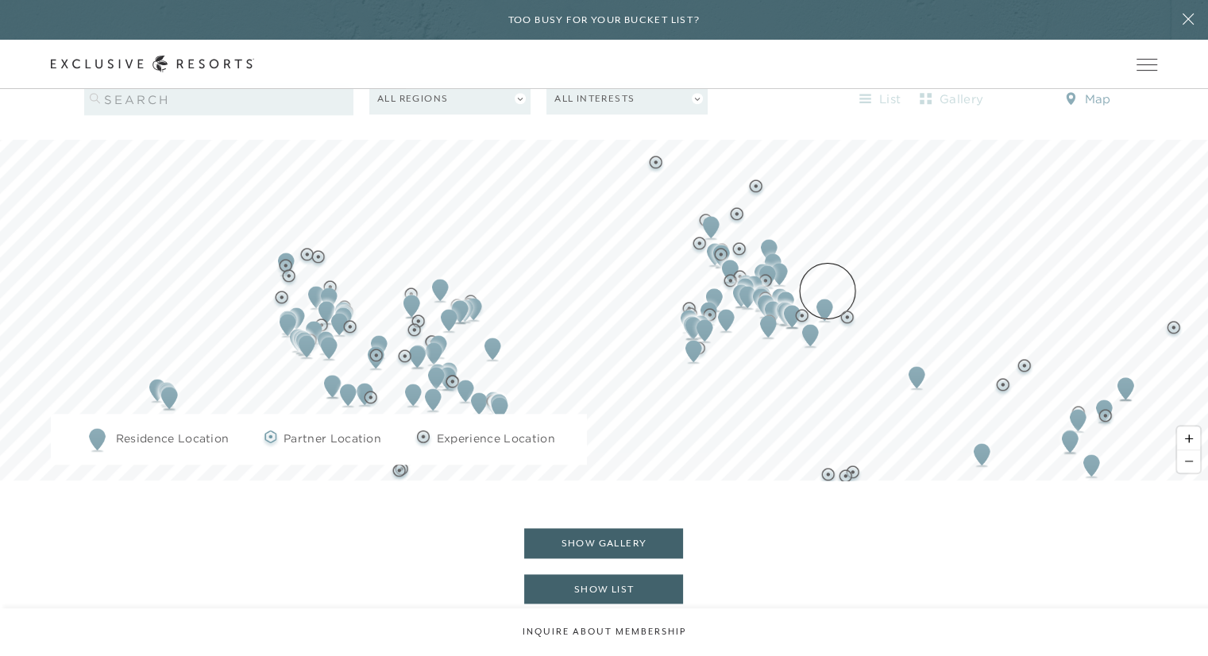
click at [828, 292] on img "Map marker" at bounding box center [824, 309] width 29 height 35
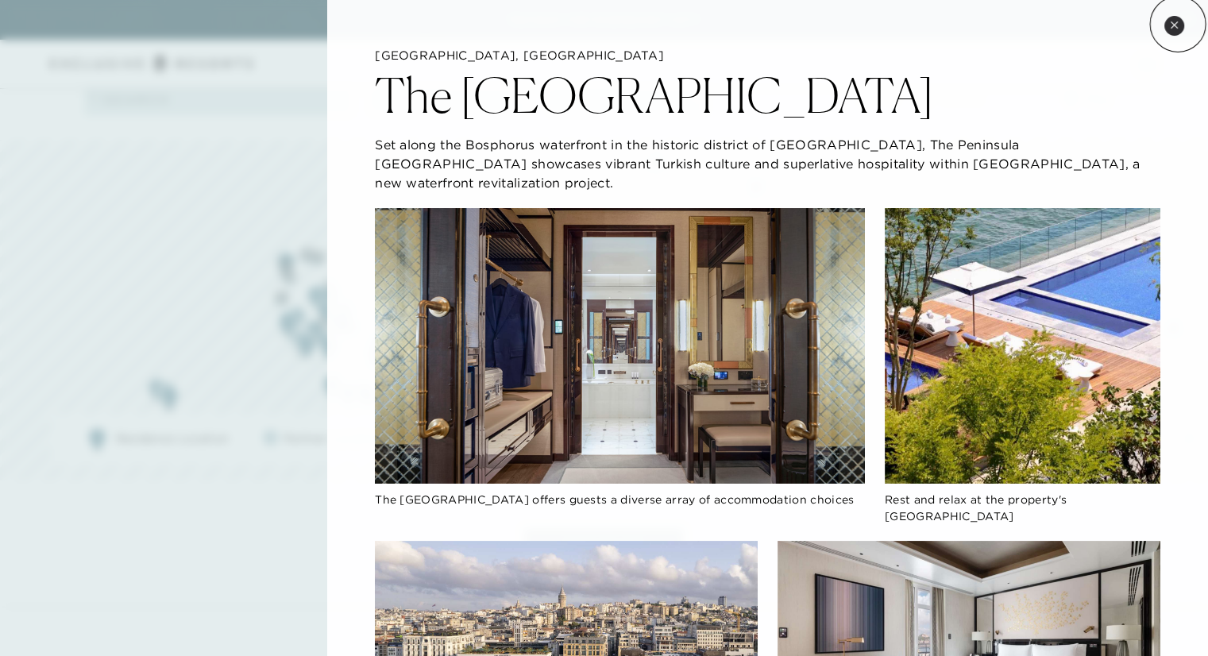
click at [1178, 24] on icon at bounding box center [1174, 25] width 9 height 9
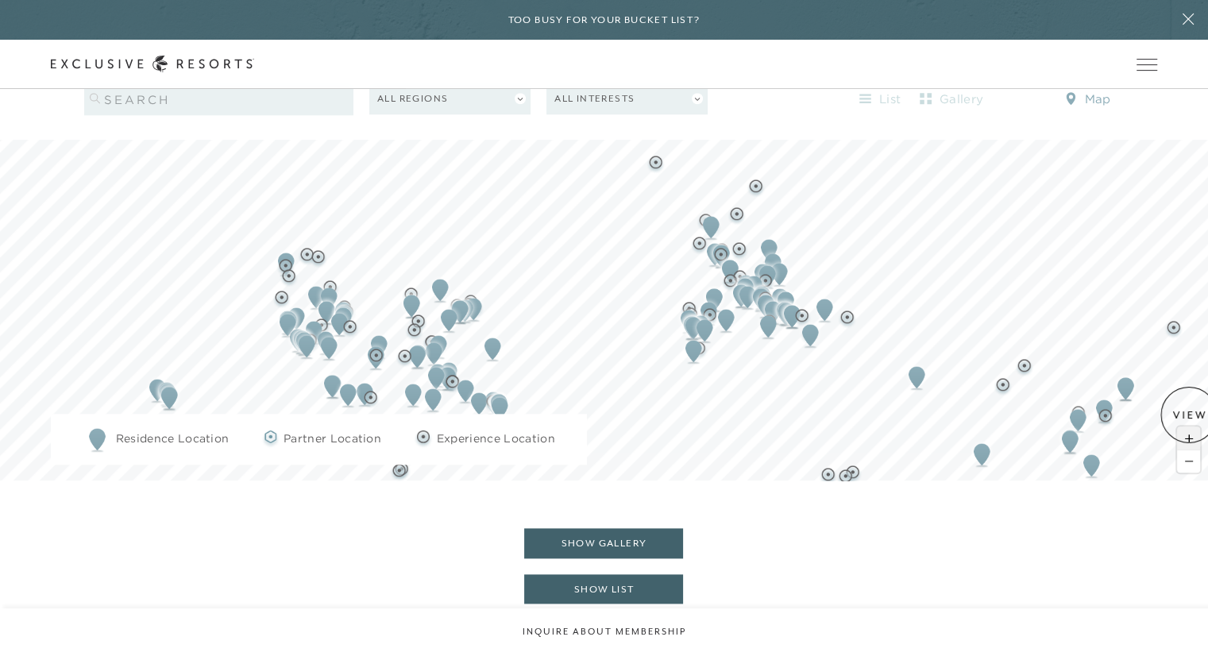
click at [1189, 427] on span "Zoom in" at bounding box center [1188, 438] width 23 height 23
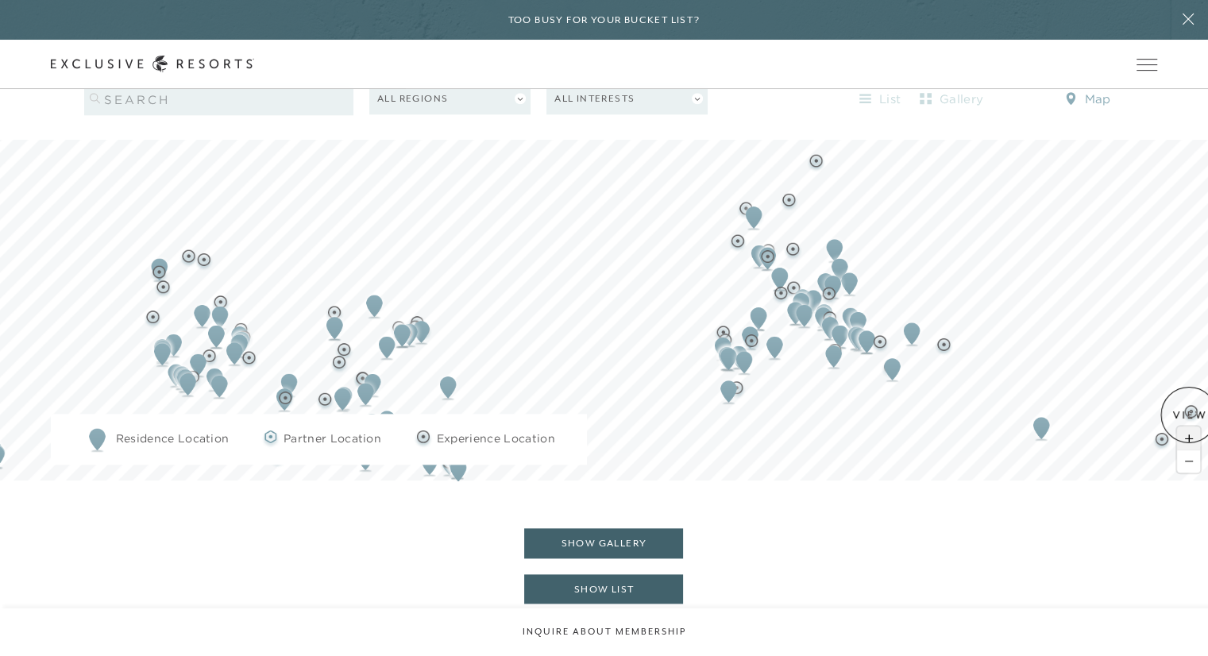
click at [1189, 427] on span "Zoom in" at bounding box center [1188, 438] width 23 height 23
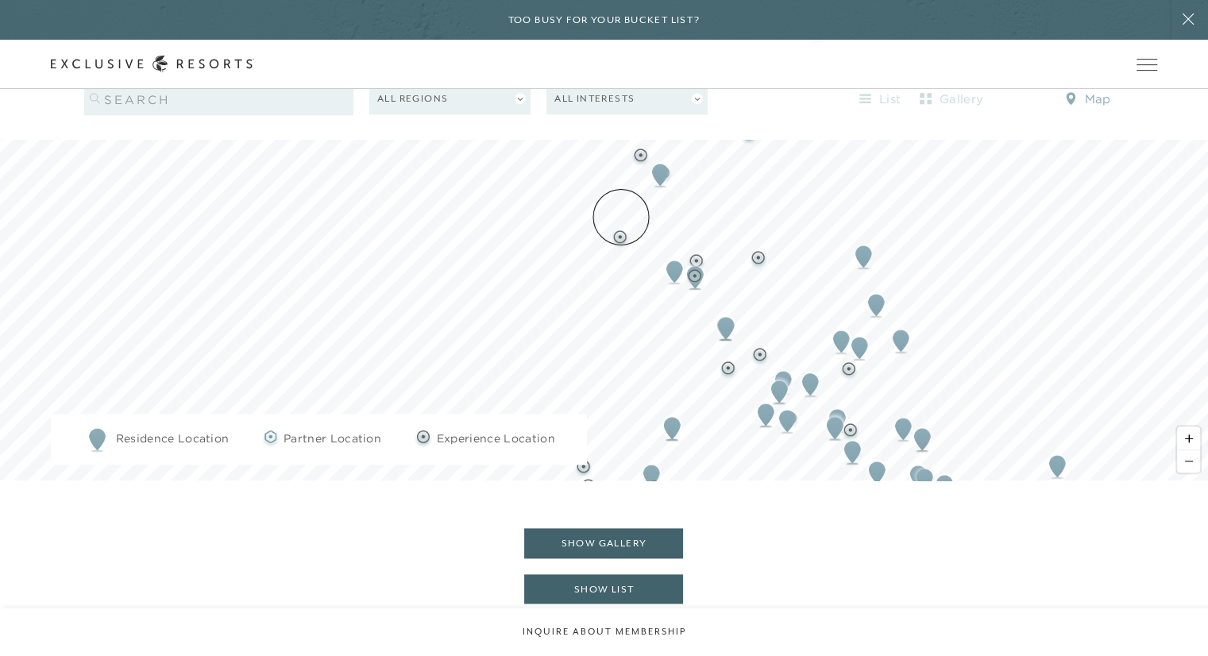
click at [621, 229] on img "Map marker" at bounding box center [620, 239] width 20 height 20
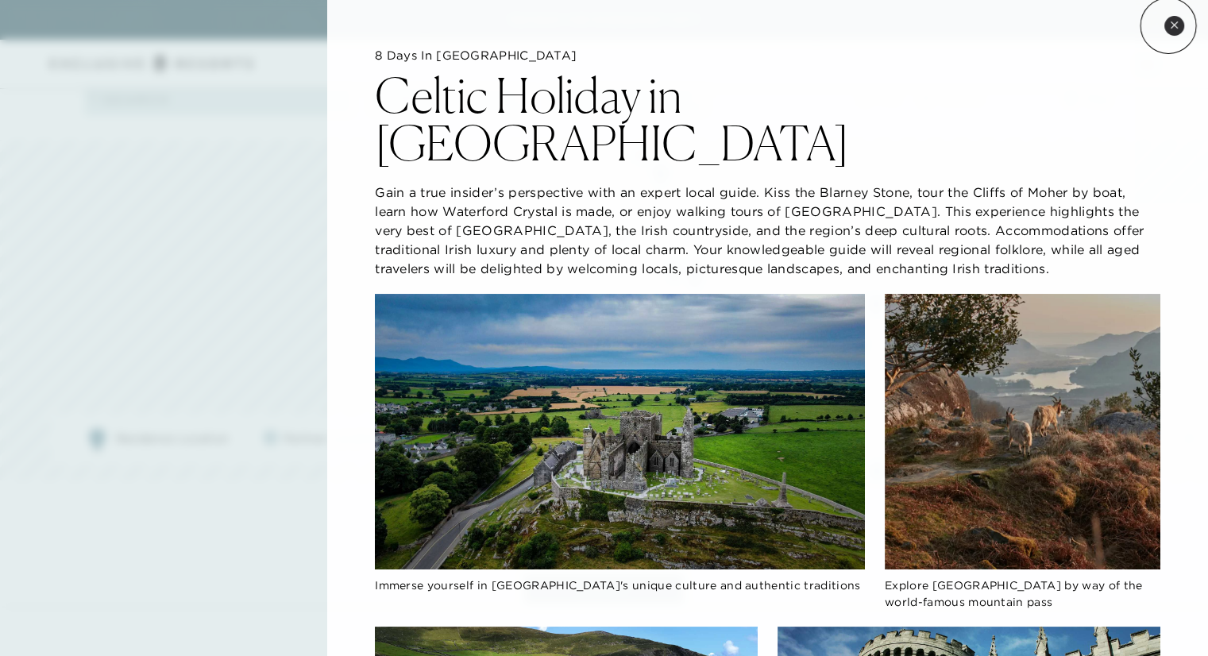
click at [1169, 25] on button "Close quickview" at bounding box center [1175, 26] width 20 height 20
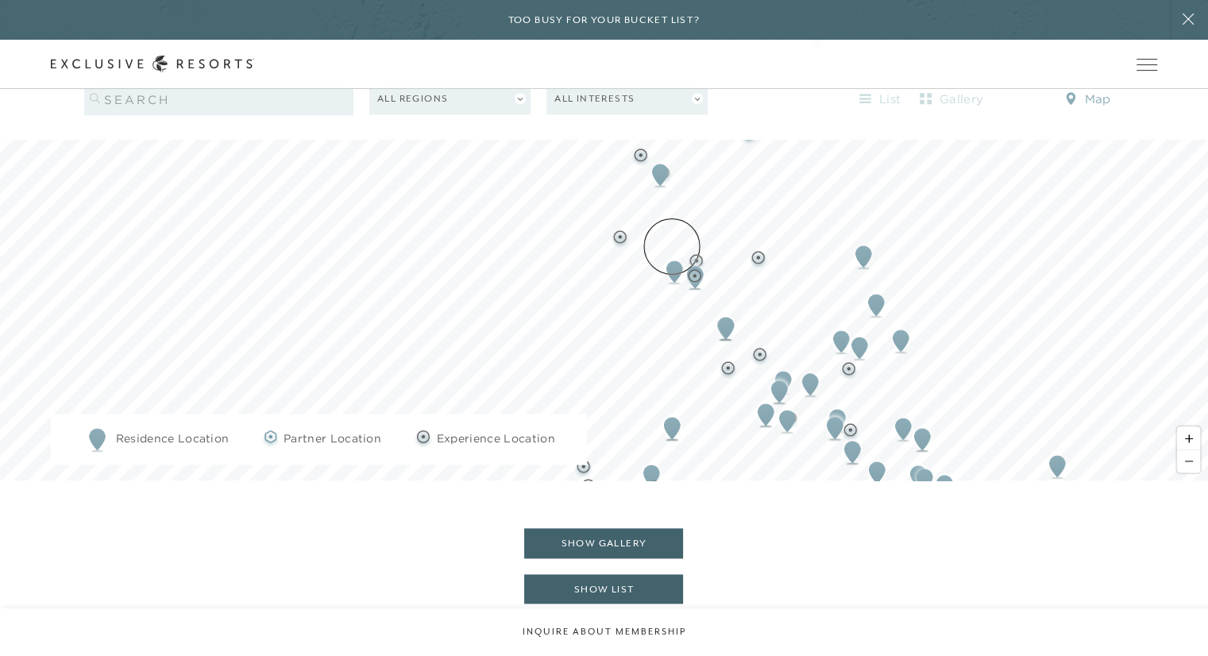
click at [672, 254] on img "Map marker" at bounding box center [674, 271] width 29 height 35
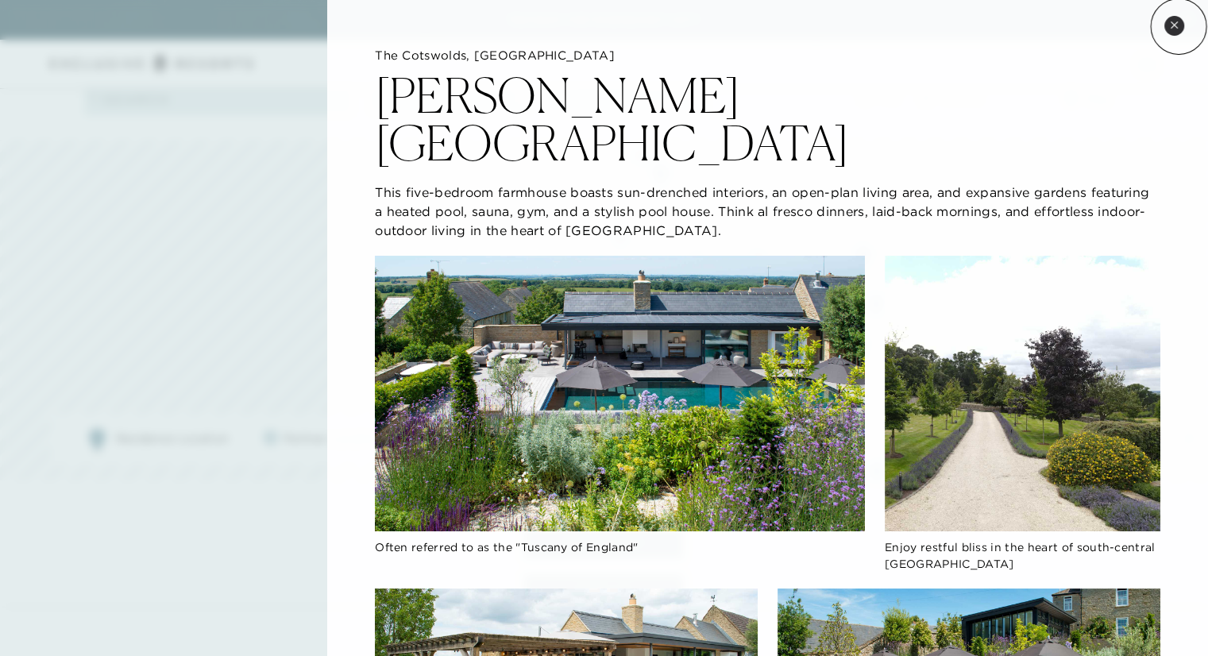
click at [1179, 26] on button "Close quickview" at bounding box center [1175, 26] width 20 height 20
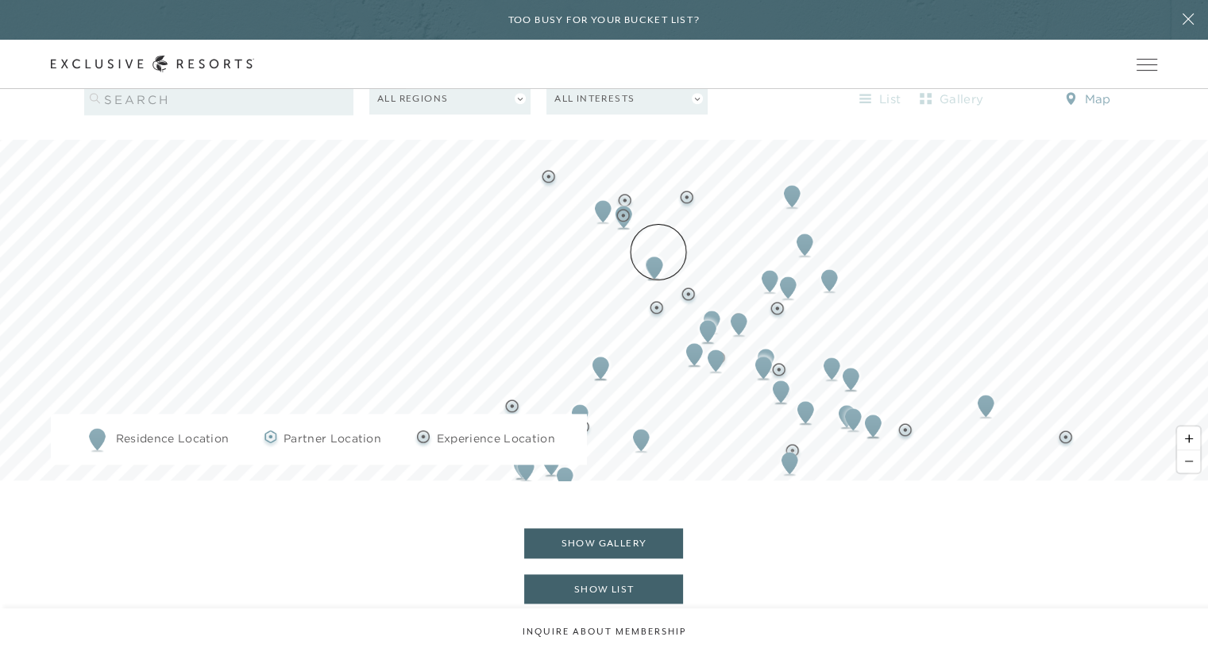
click at [659, 252] on img "Map marker" at bounding box center [654, 267] width 29 height 35
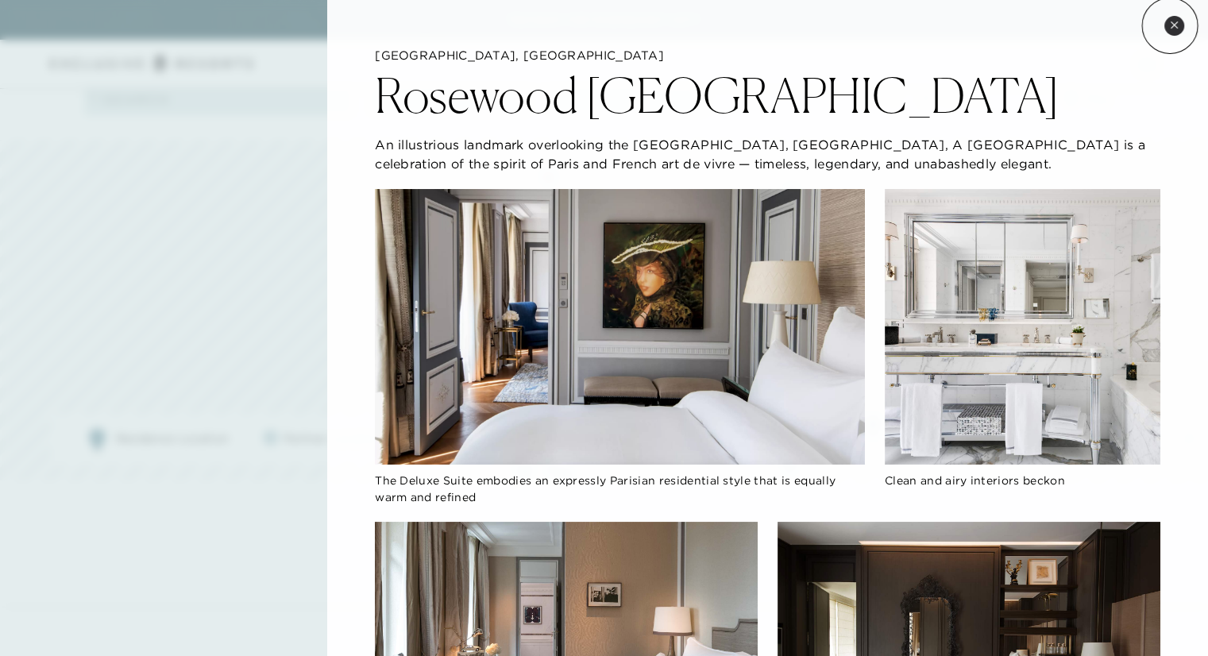
click at [1170, 25] on icon at bounding box center [1174, 25] width 9 height 9
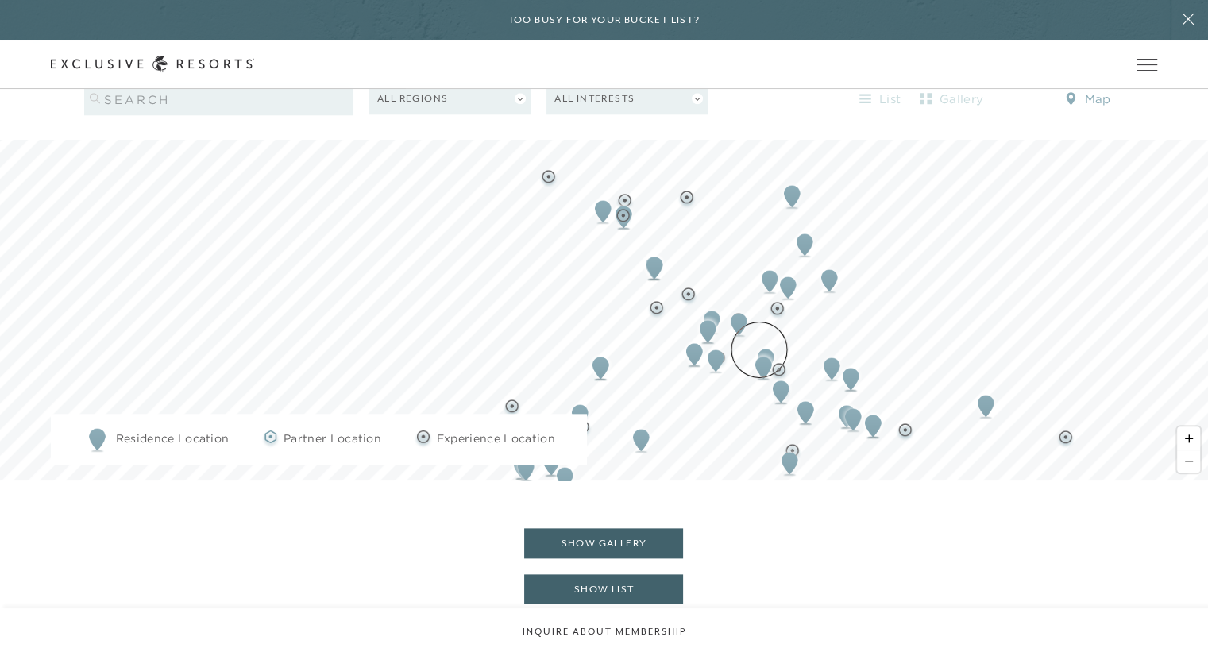
click at [759, 350] on img "Map marker" at bounding box center [763, 367] width 29 height 35
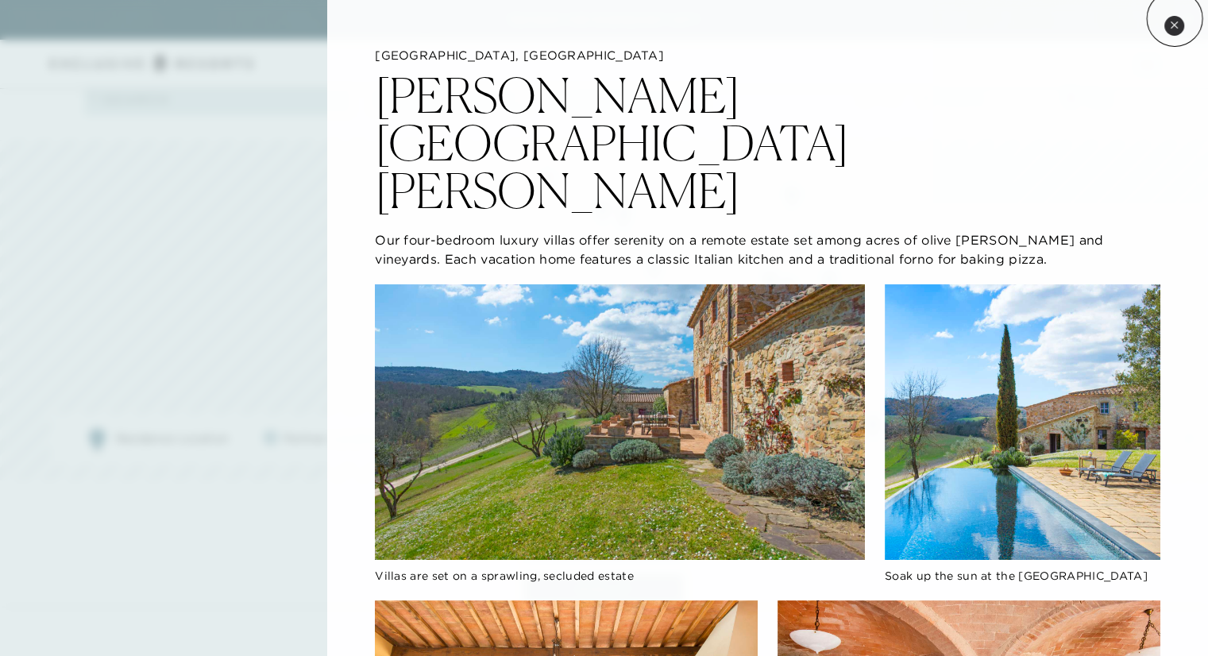
click at [1172, 20] on button "Close quickview" at bounding box center [1175, 26] width 20 height 20
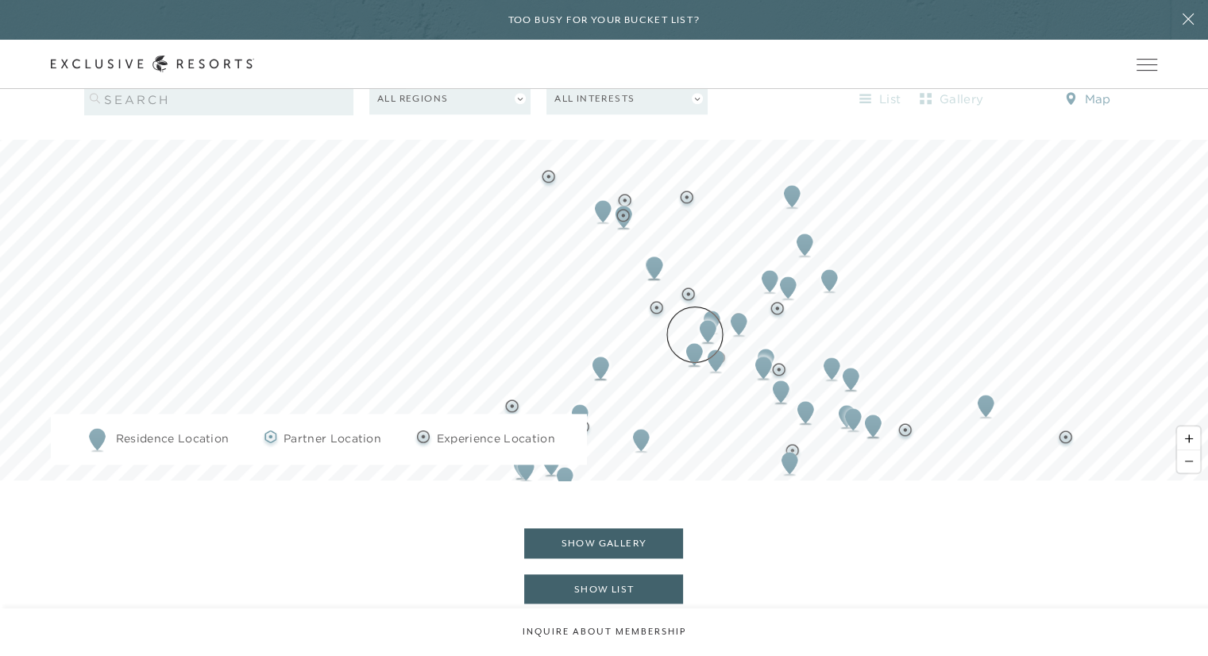
click at [694, 337] on img "Map marker" at bounding box center [694, 354] width 29 height 35
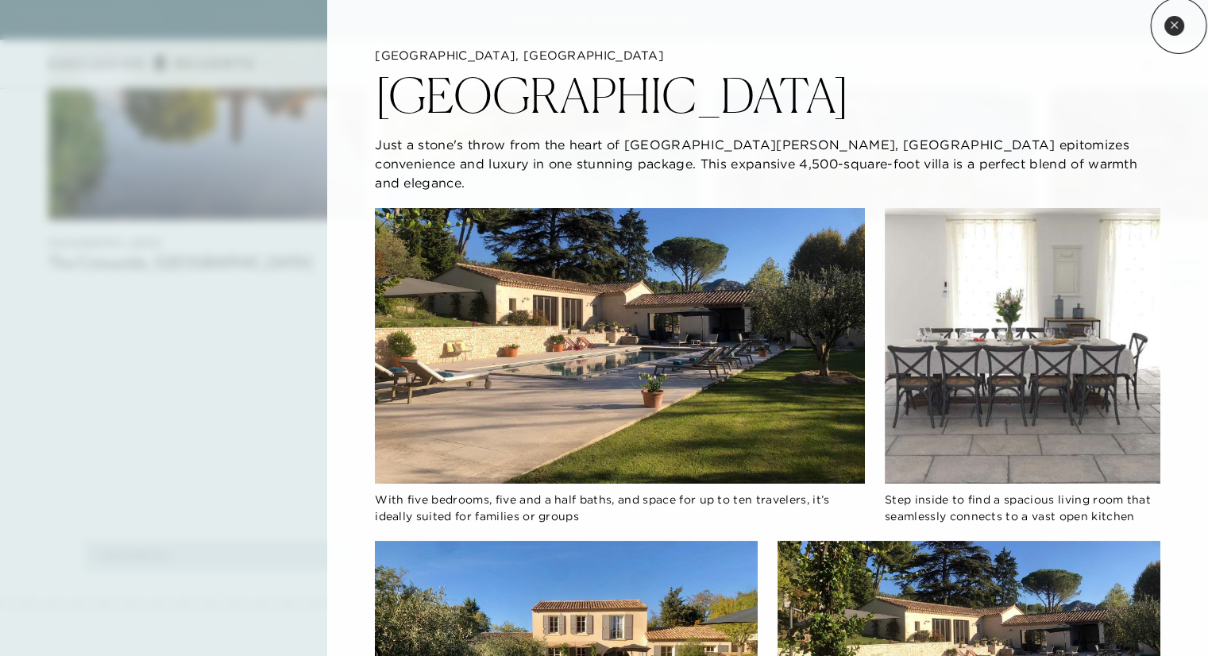
click at [1179, 25] on button "Close quickview" at bounding box center [1175, 26] width 20 height 20
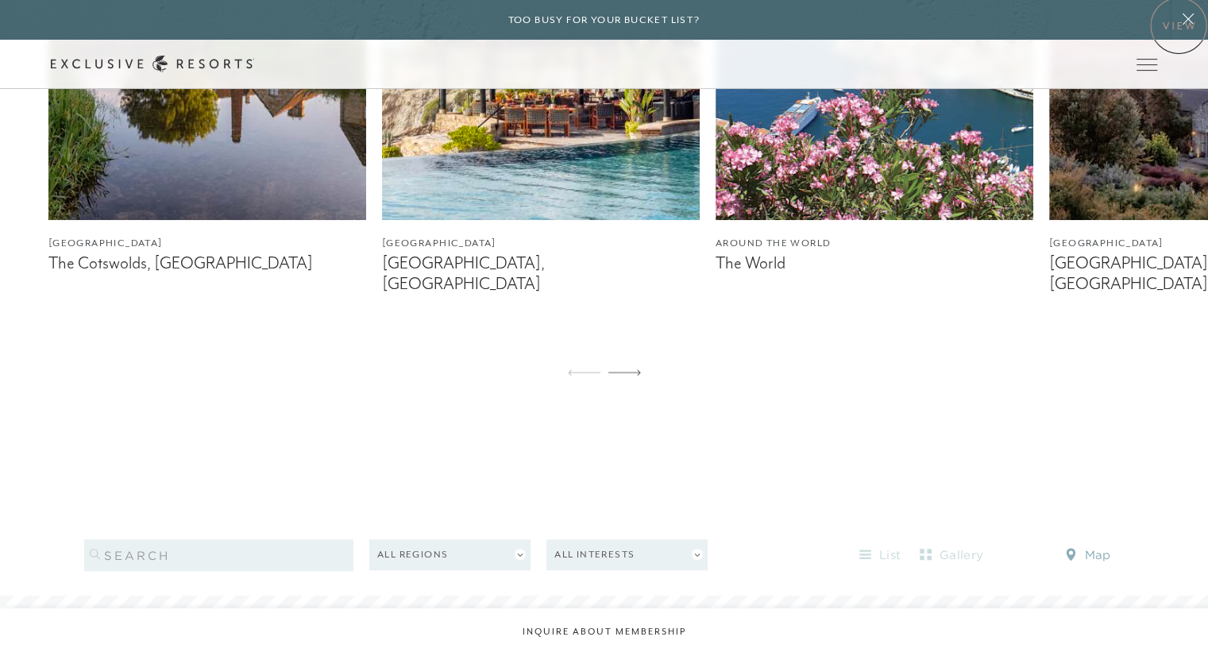
scroll to position [1571, 0]
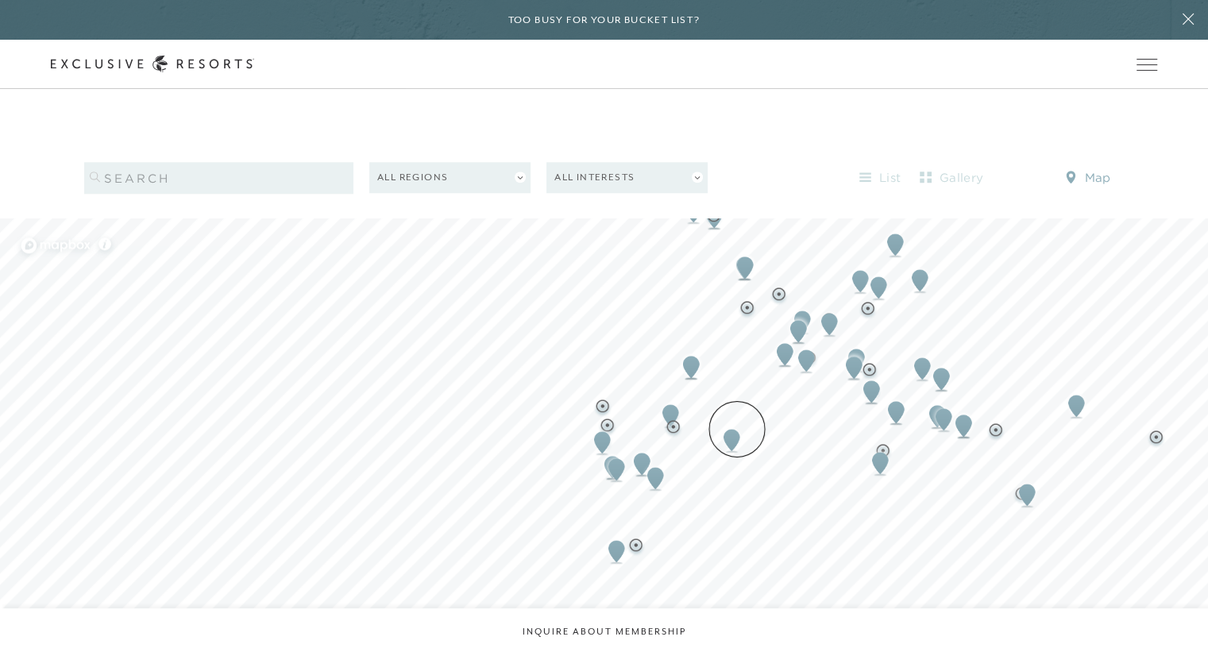
click at [737, 429] on img "Map marker" at bounding box center [731, 440] width 29 height 35
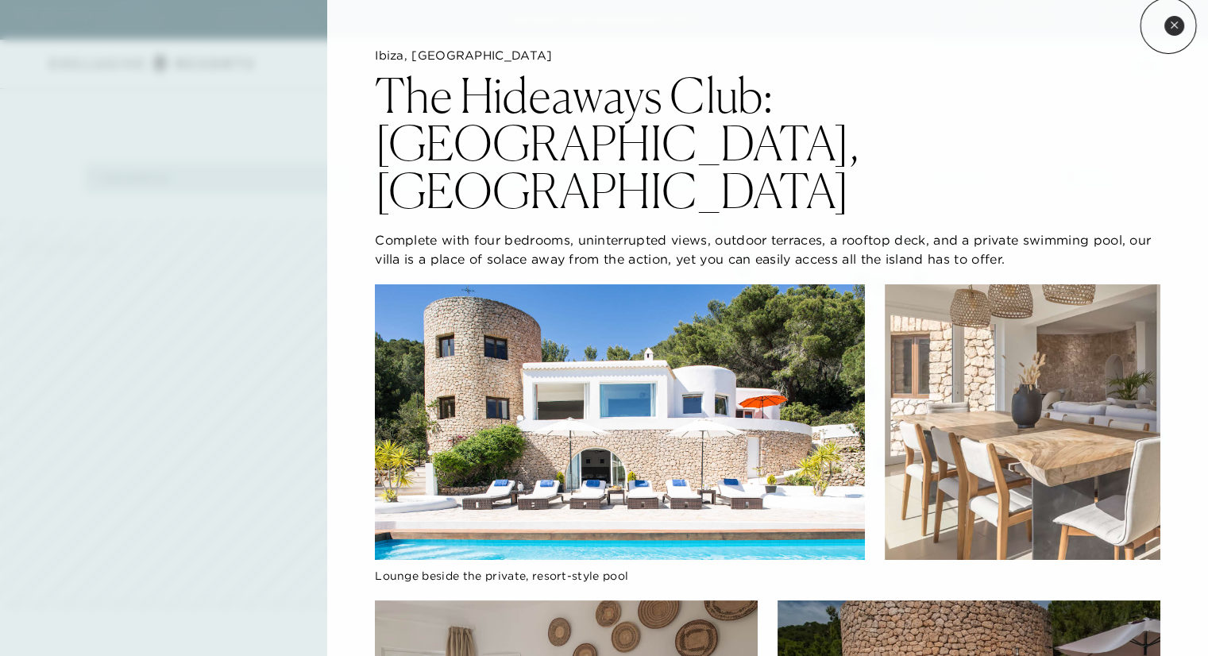
click at [1169, 25] on button "Close quickview" at bounding box center [1175, 26] width 20 height 20
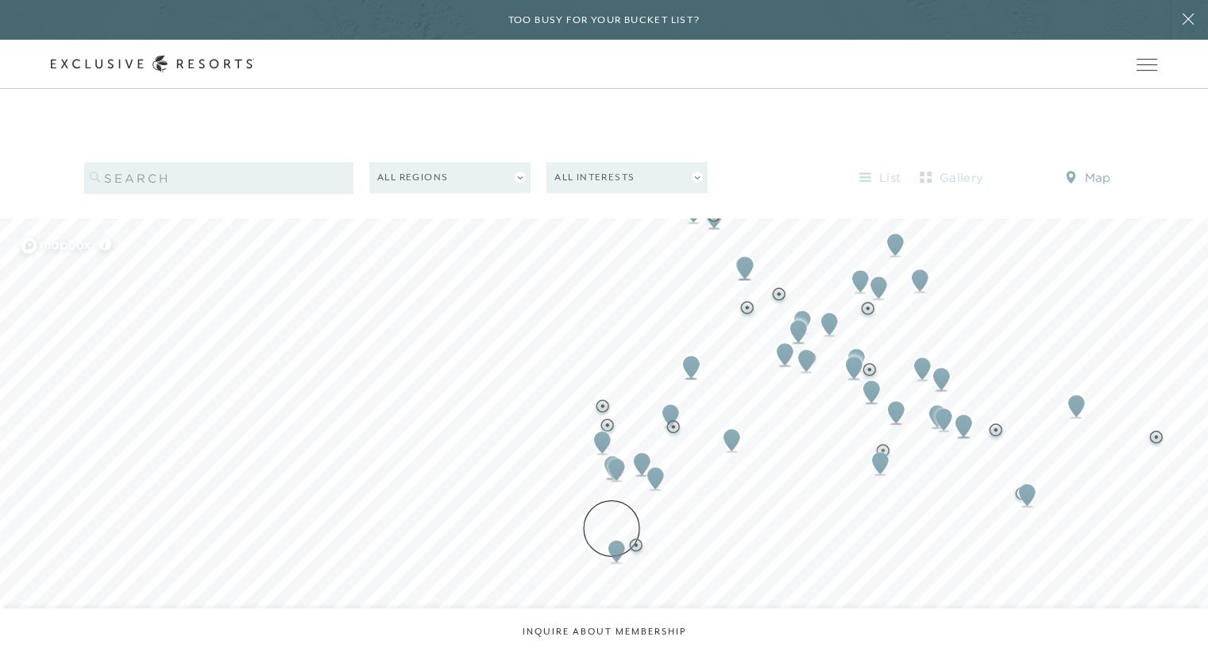
click at [613, 534] on img "Map marker" at bounding box center [616, 551] width 29 height 35
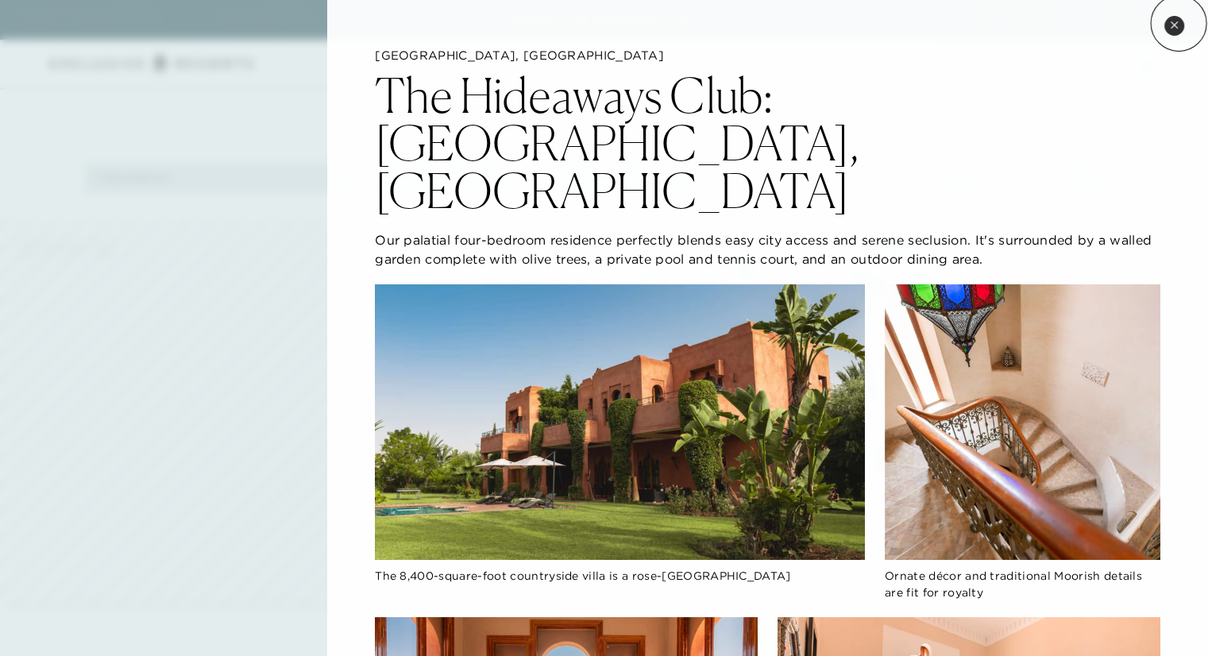
click at [1179, 23] on button "Close quickview" at bounding box center [1175, 26] width 20 height 20
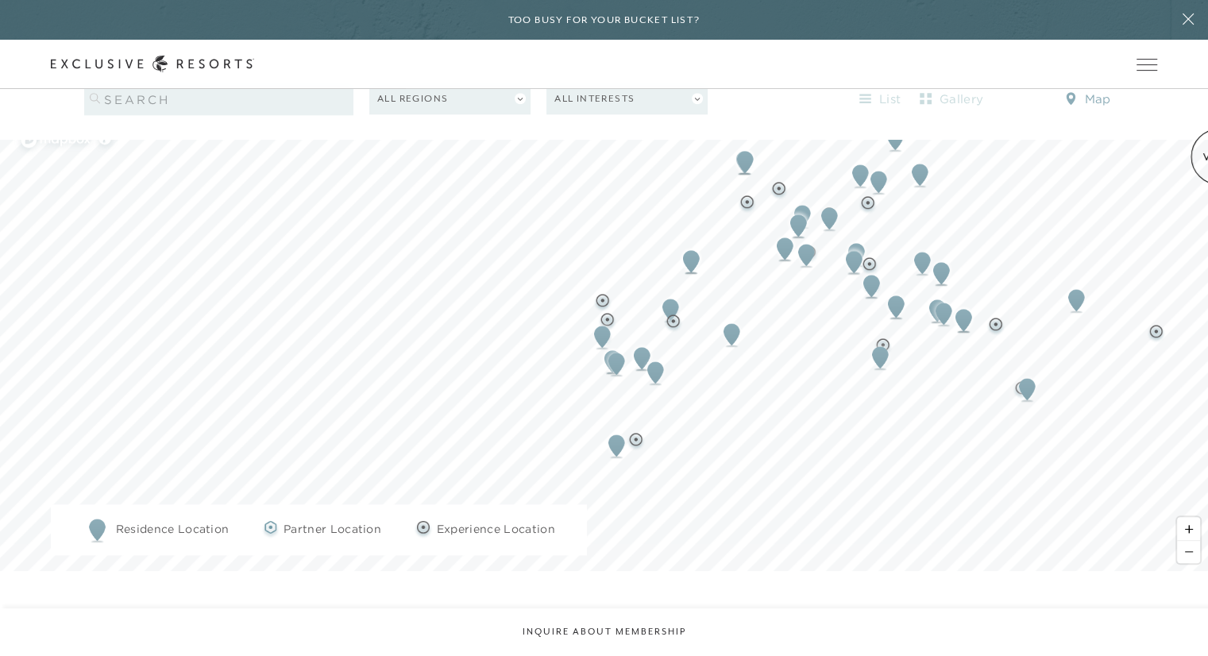
scroll to position [1721, 0]
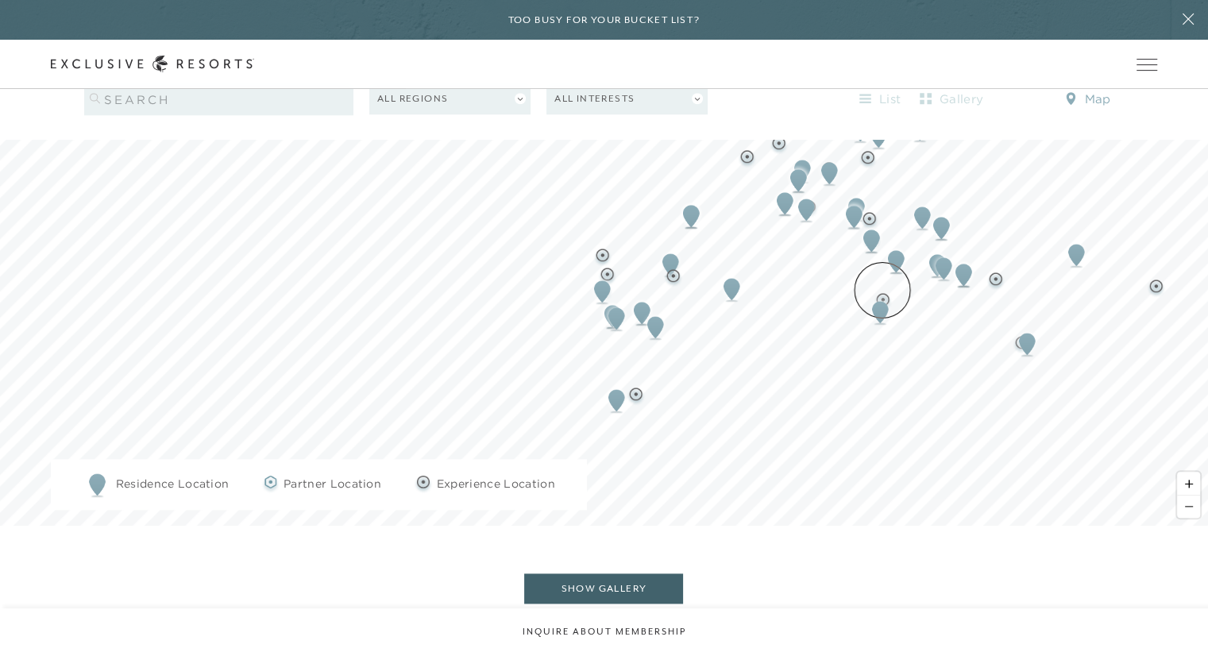
click at [883, 295] on img "Map marker" at bounding box center [880, 312] width 29 height 35
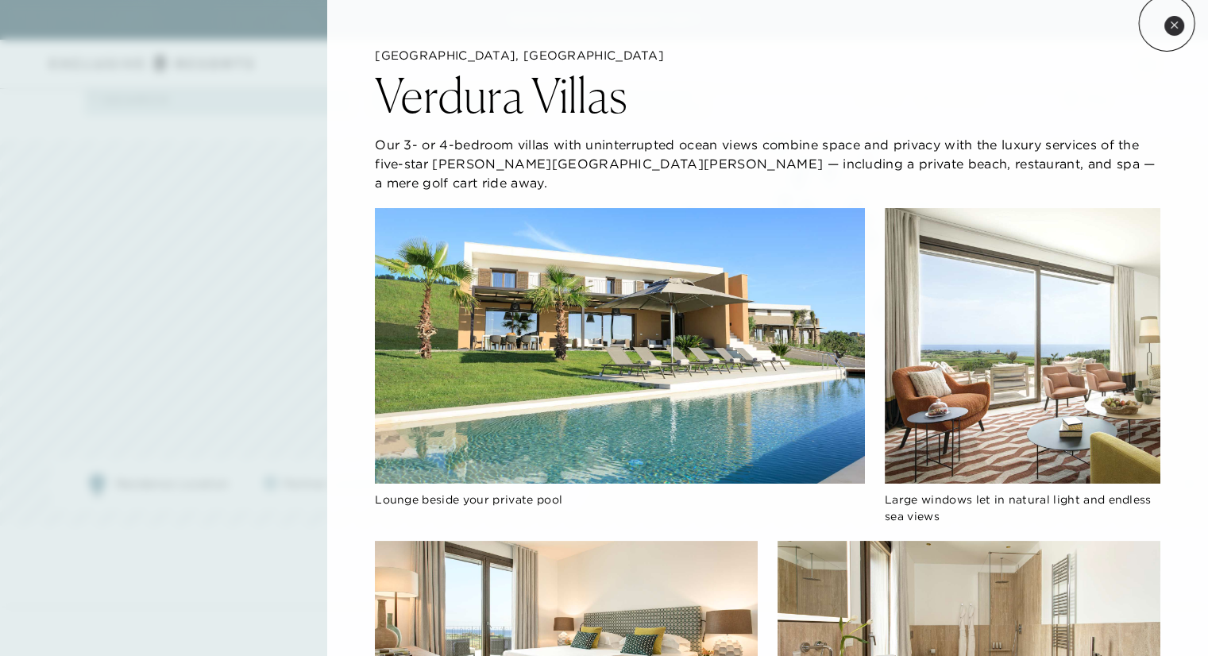
click at [1167, 23] on button "Close quickview" at bounding box center [1175, 26] width 20 height 20
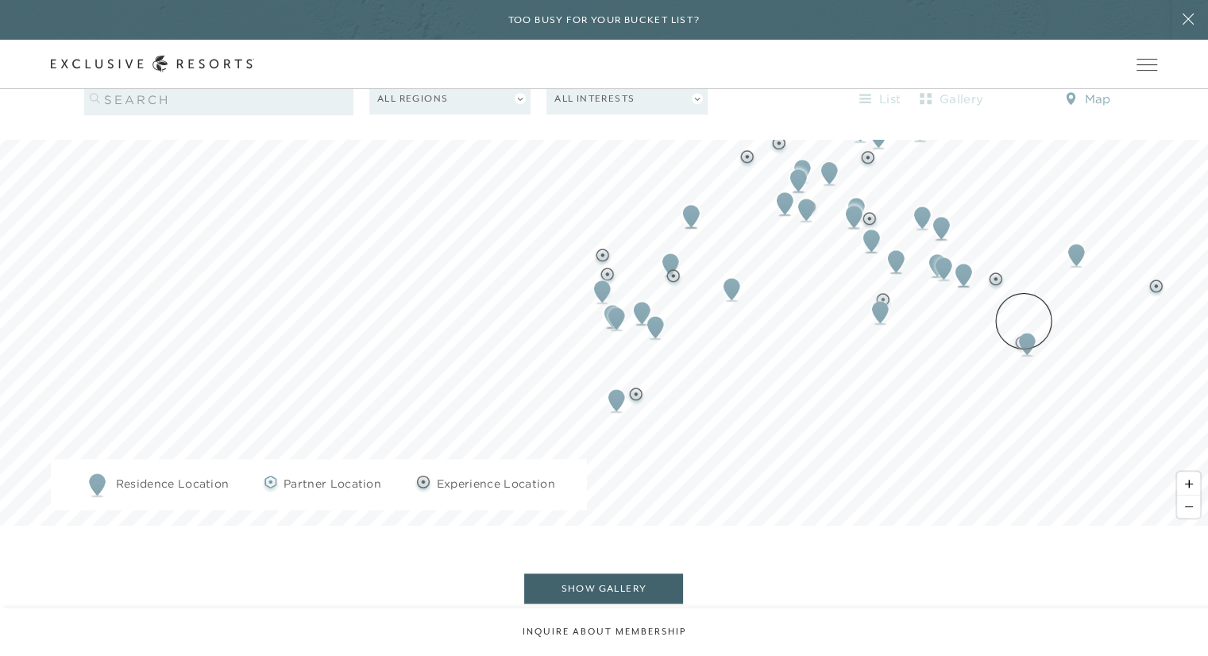
click at [1024, 327] on img "Map marker" at bounding box center [1027, 344] width 29 height 35
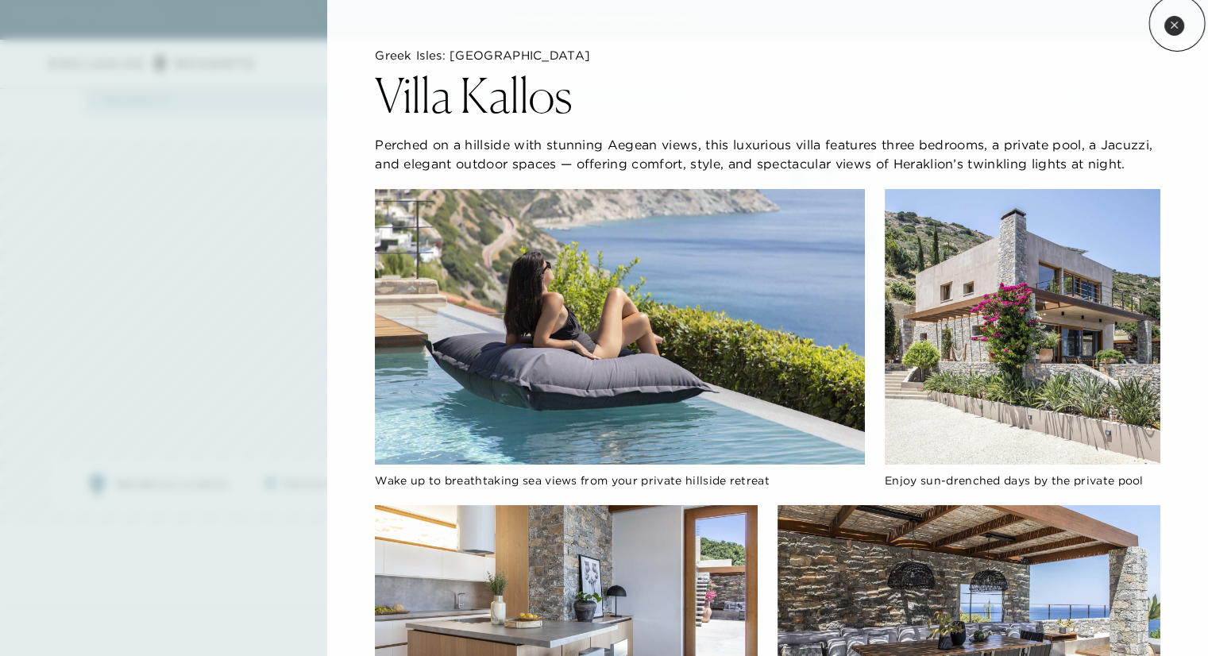
click at [1177, 23] on icon at bounding box center [1174, 25] width 9 height 9
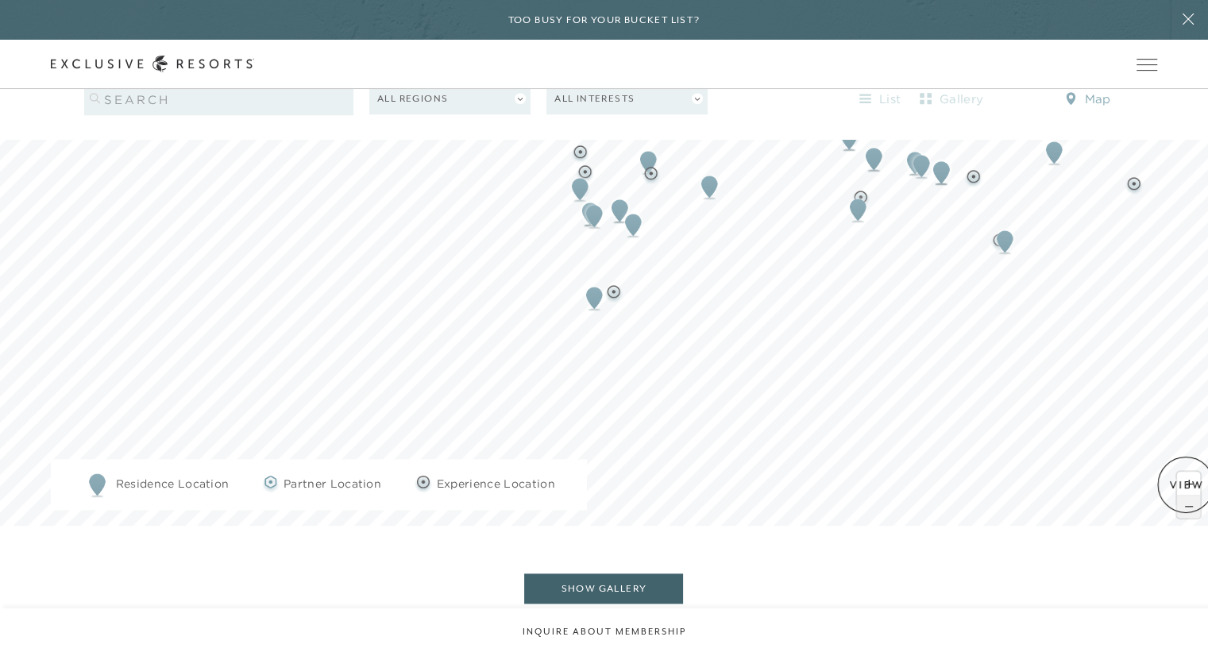
click at [1186, 496] on span "Zoom out" at bounding box center [1188, 507] width 23 height 22
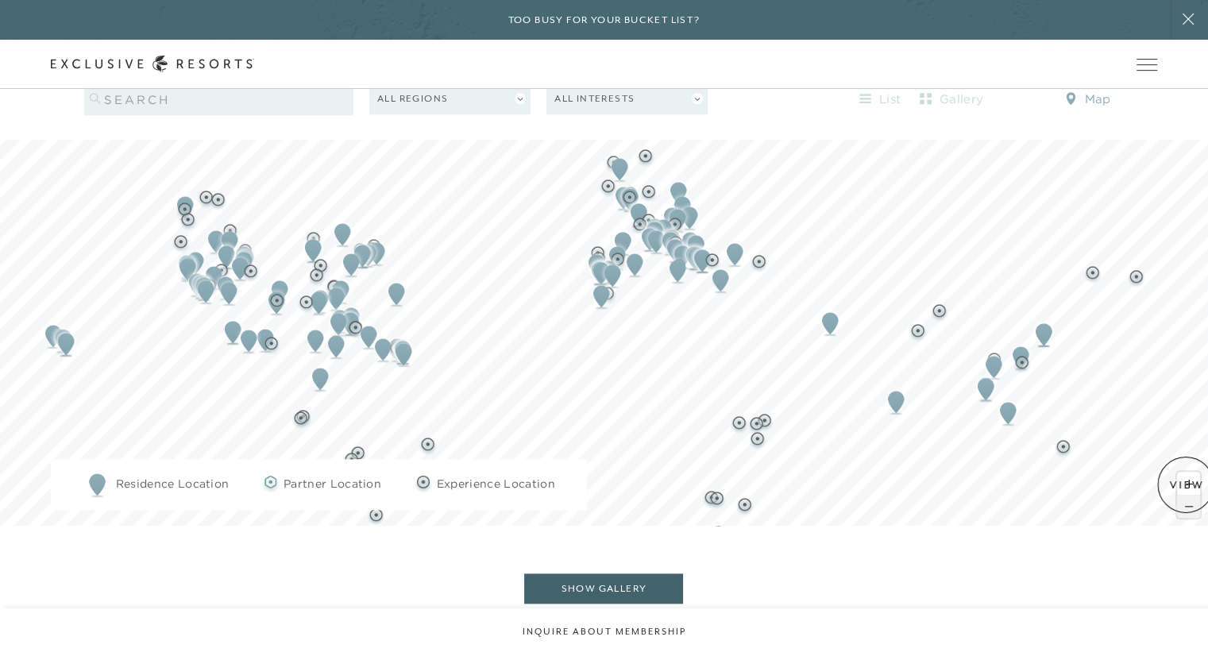
click at [1186, 496] on span "Zoom out" at bounding box center [1188, 507] width 23 height 22
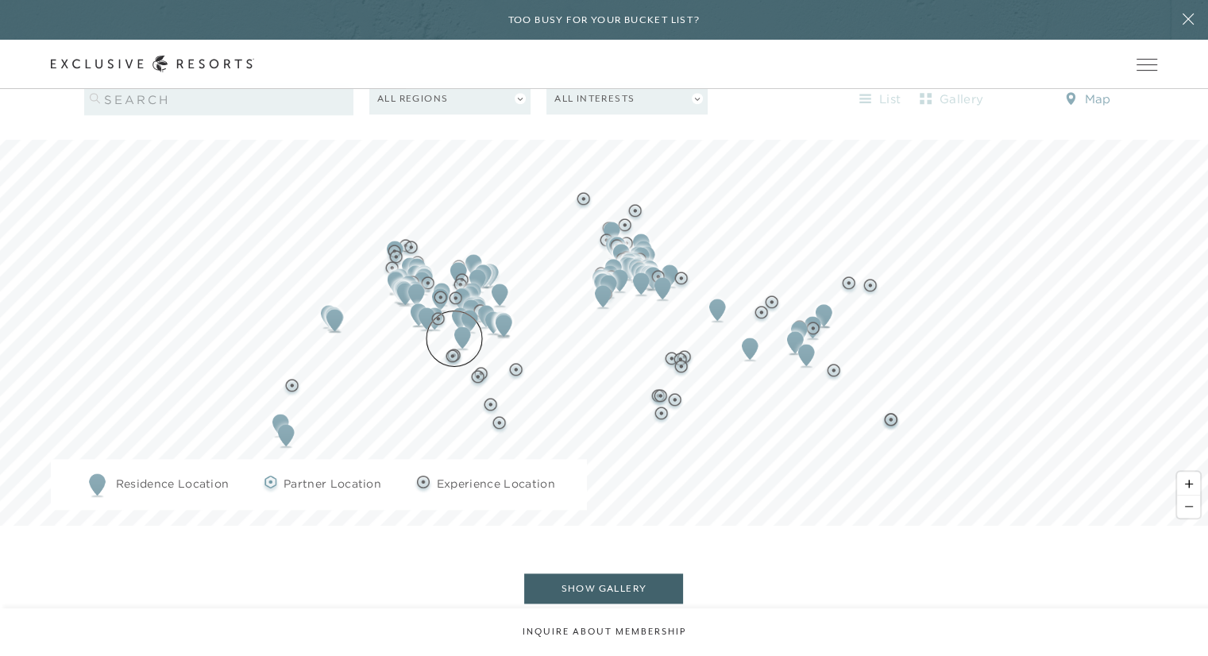
click at [454, 348] on img "Map marker" at bounding box center [452, 358] width 20 height 20
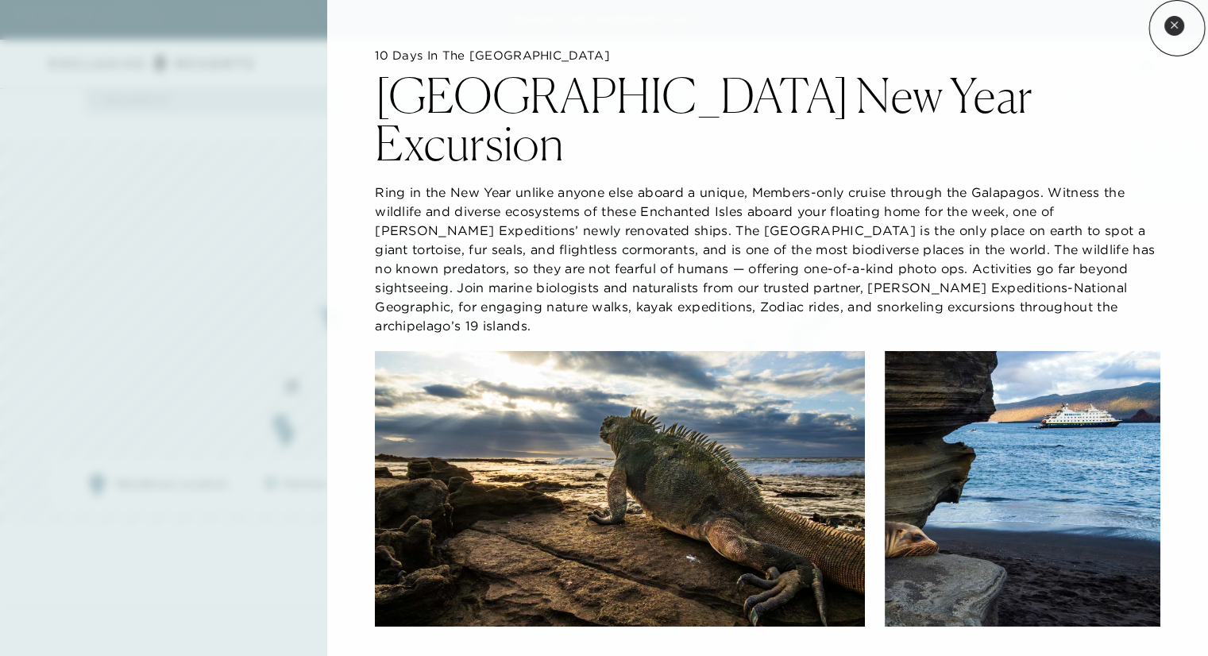
click at [1177, 28] on icon at bounding box center [1174, 24] width 6 height 6
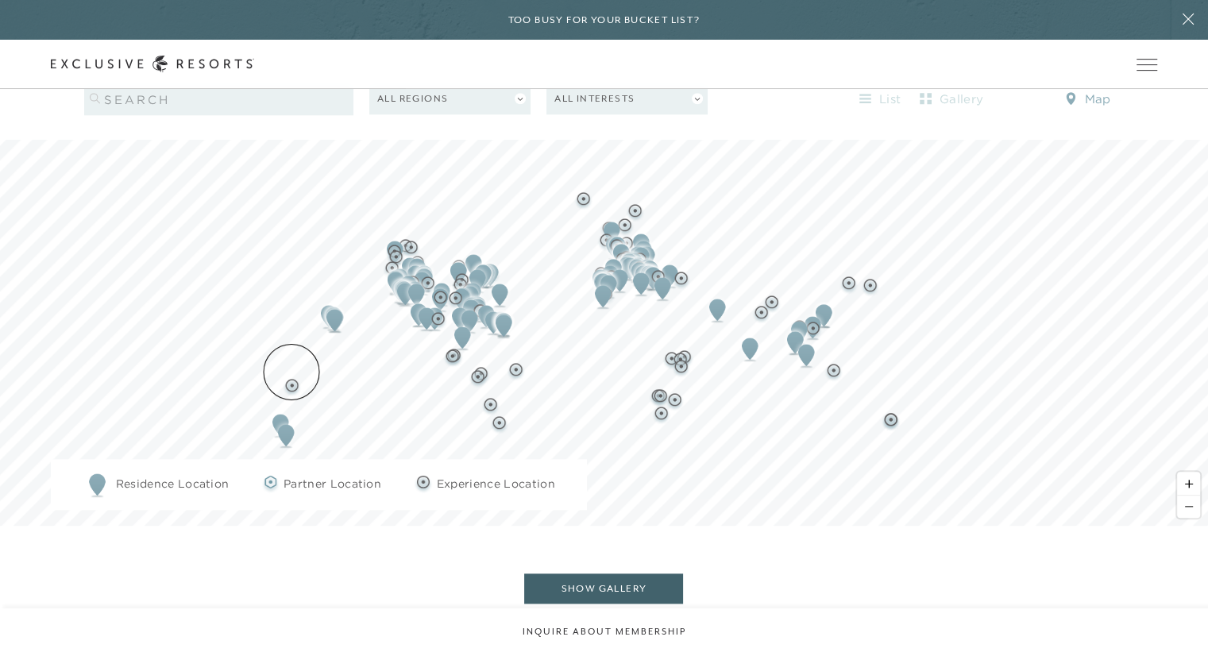
click at [292, 377] on img "Map marker" at bounding box center [292, 387] width 20 height 20
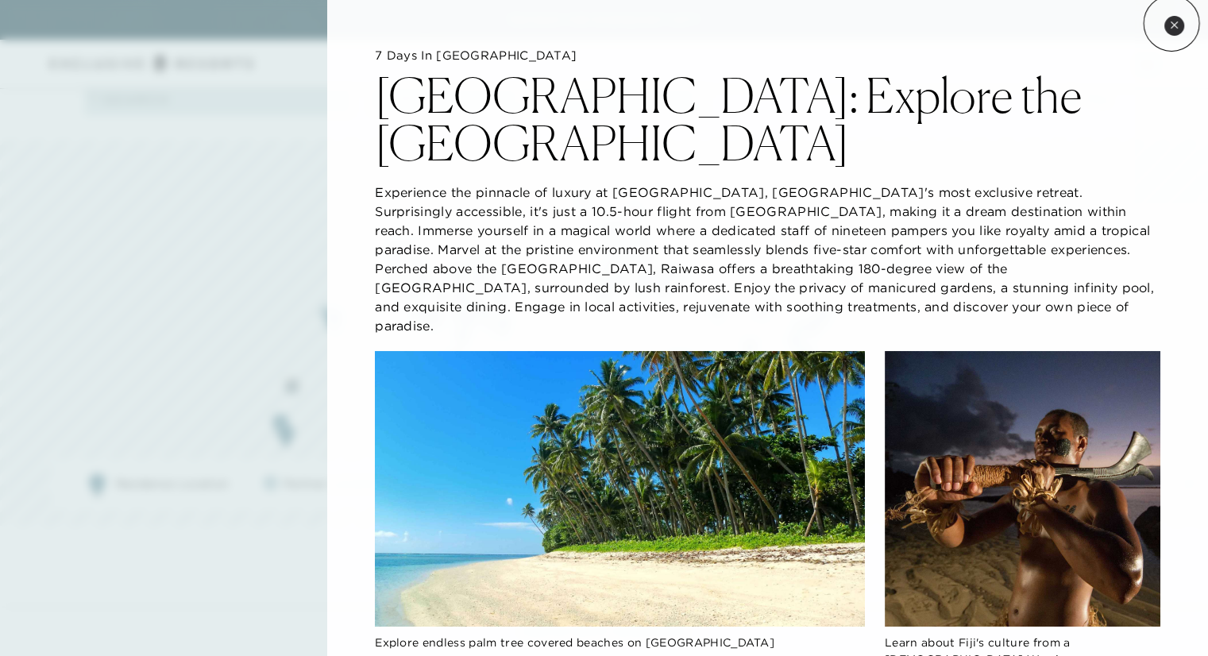
click at [1172, 23] on icon at bounding box center [1174, 25] width 9 height 9
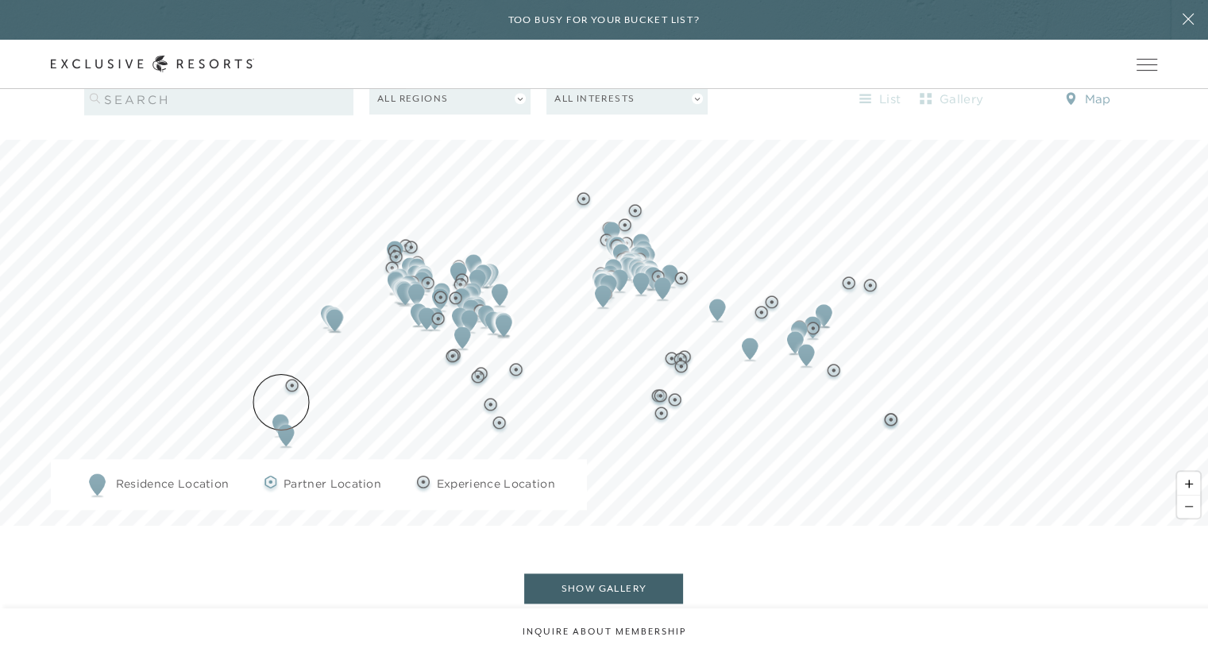
click at [281, 418] on img "Map marker" at bounding box center [286, 435] width 29 height 35
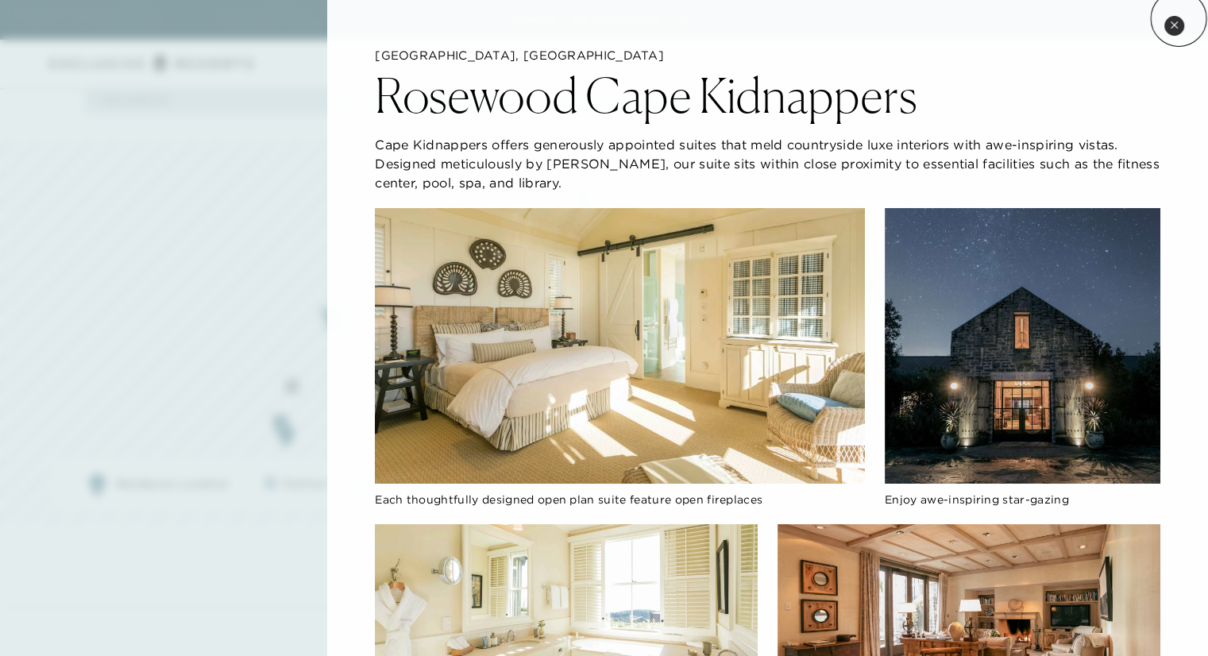
click at [1179, 18] on button "Close quickview" at bounding box center [1175, 26] width 20 height 20
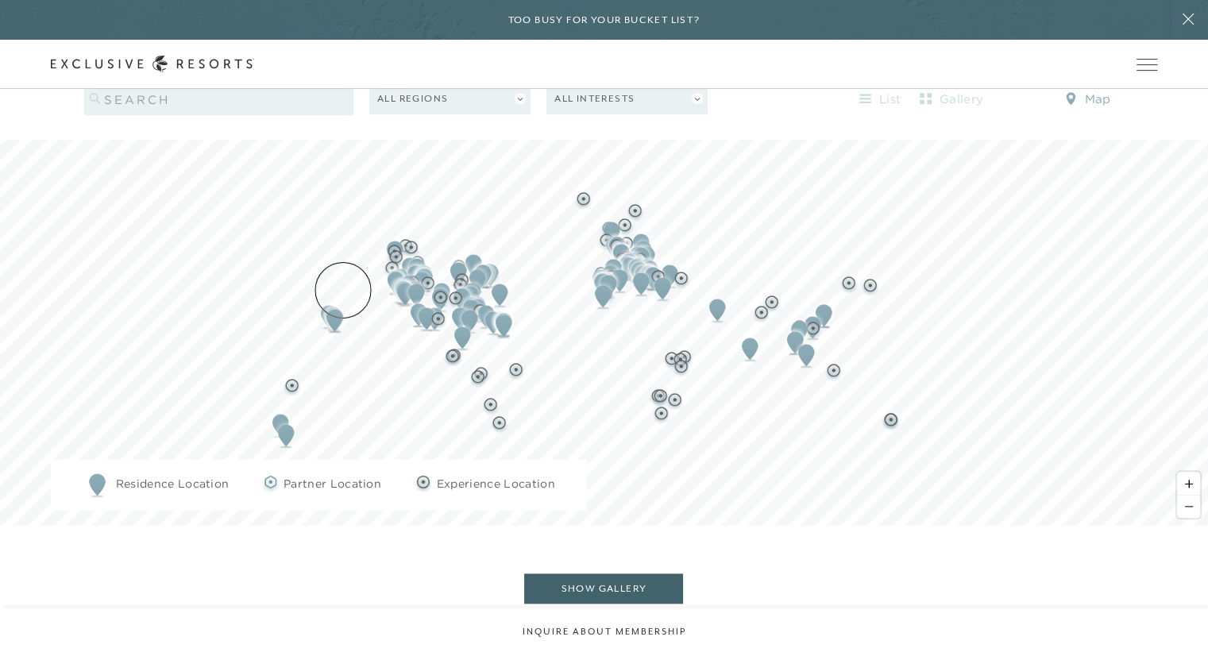
click at [343, 303] on img "Map marker" at bounding box center [334, 320] width 29 height 35
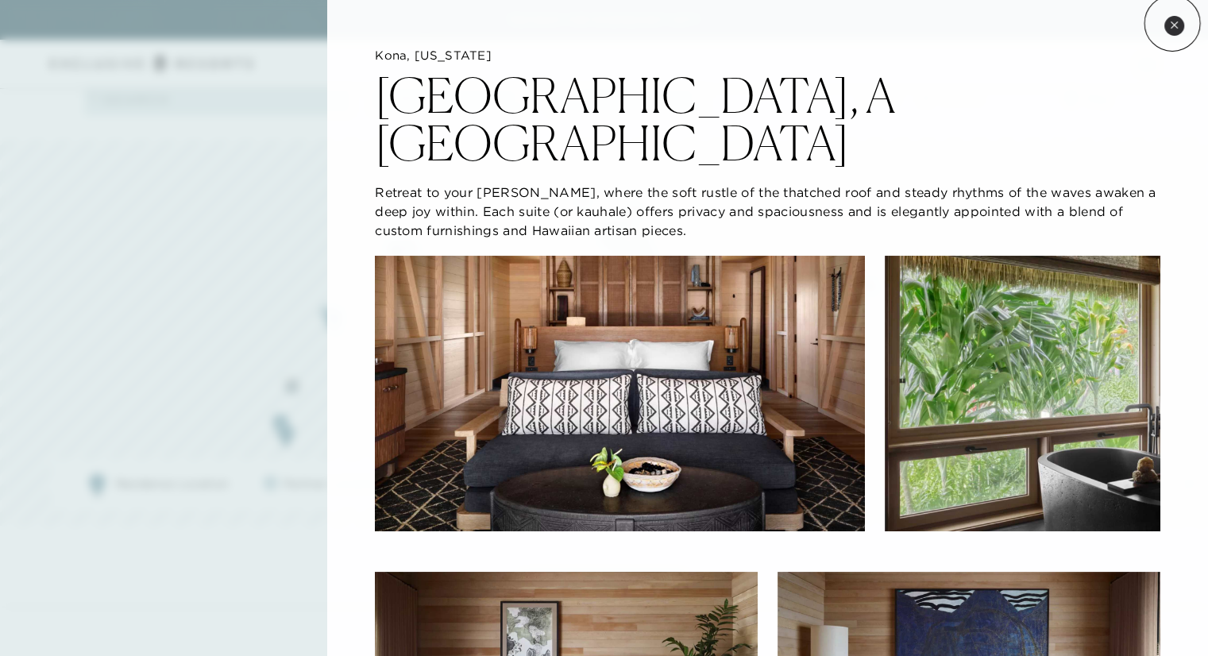
click at [1172, 24] on icon at bounding box center [1174, 25] width 9 height 9
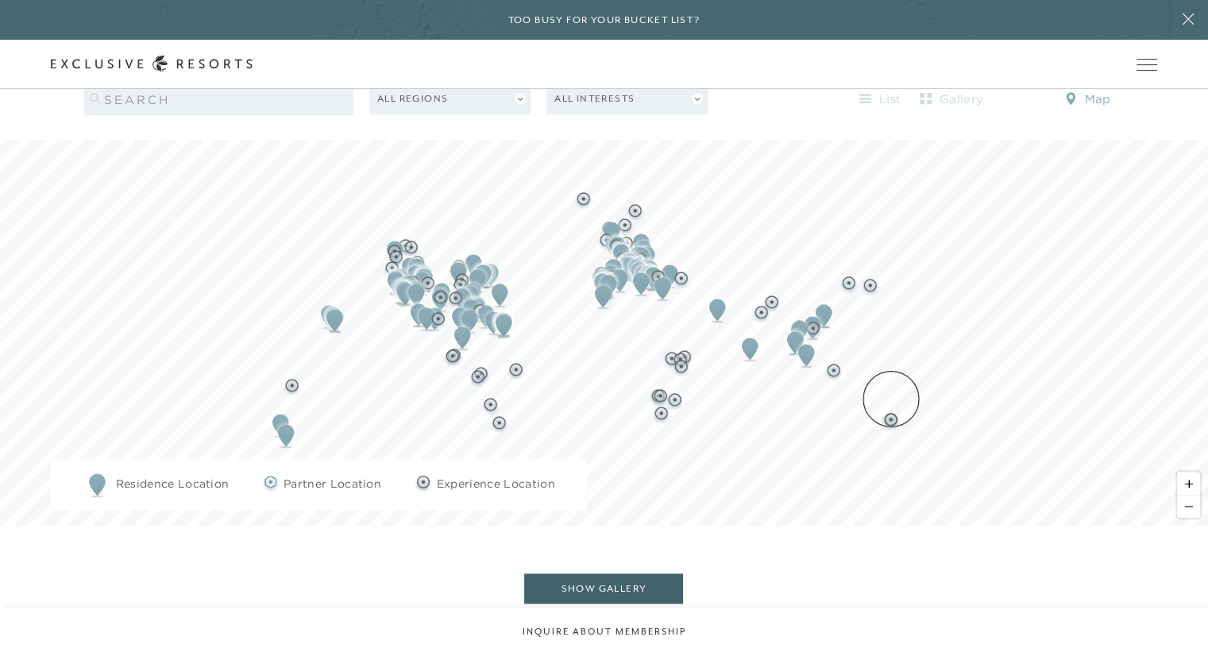
click at [891, 412] on img "Map marker" at bounding box center [891, 422] width 20 height 20
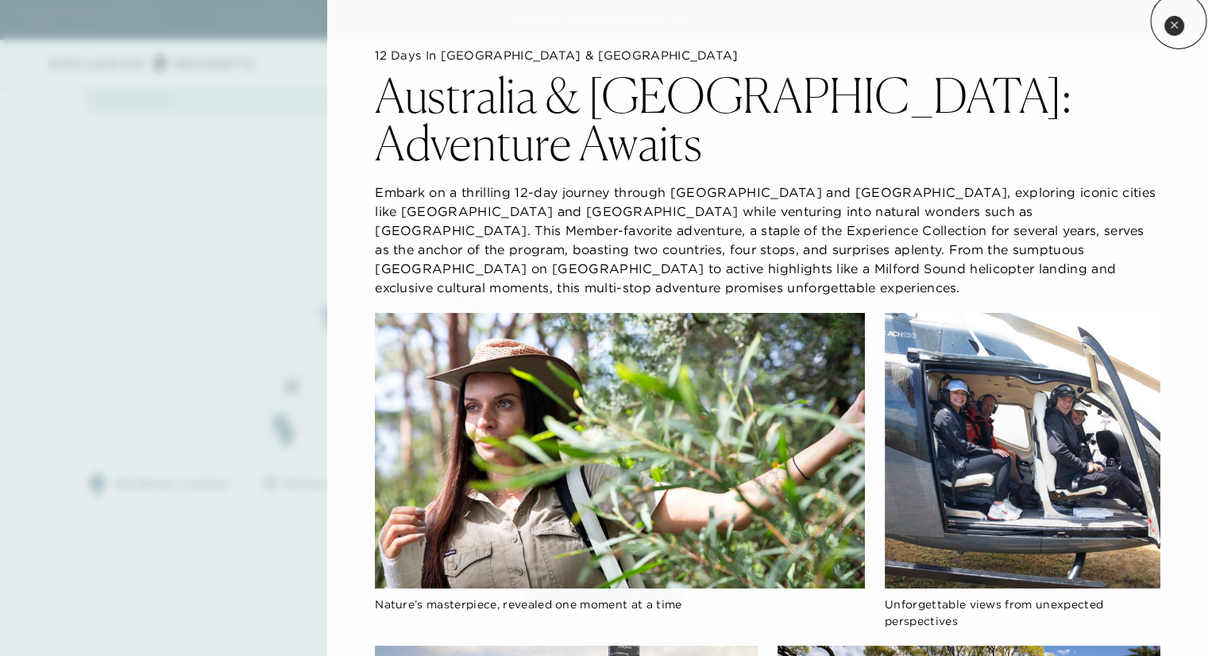
click at [1180, 21] on button "Close quickview" at bounding box center [1175, 26] width 20 height 20
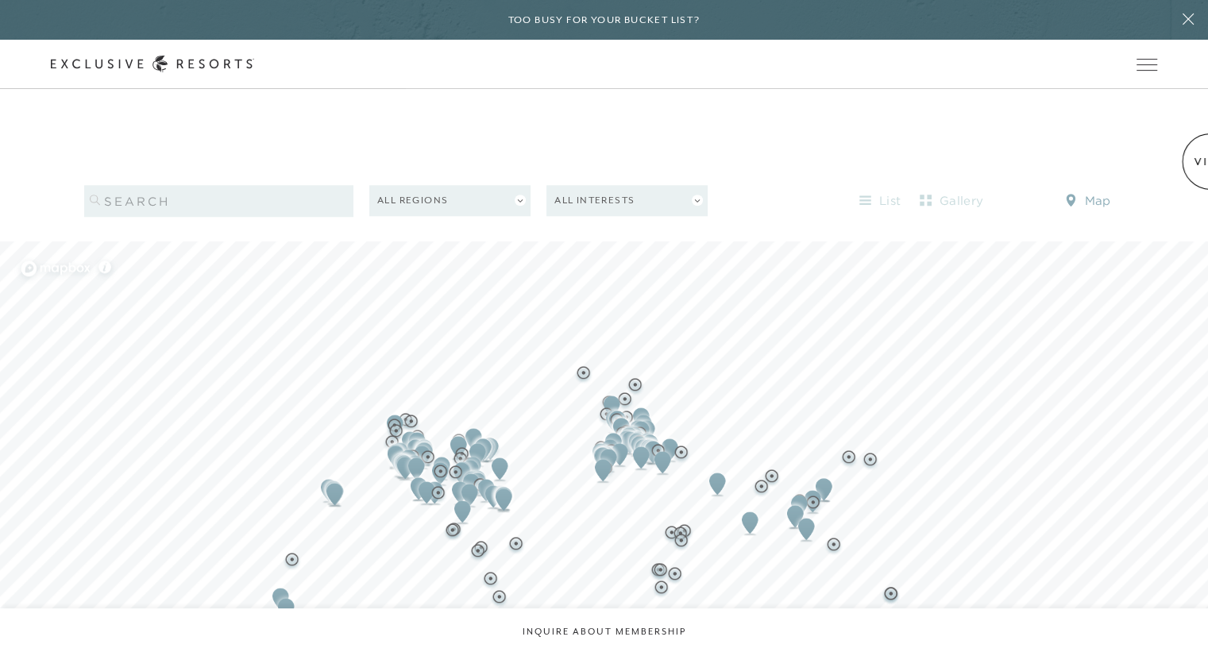
scroll to position [1602, 0]
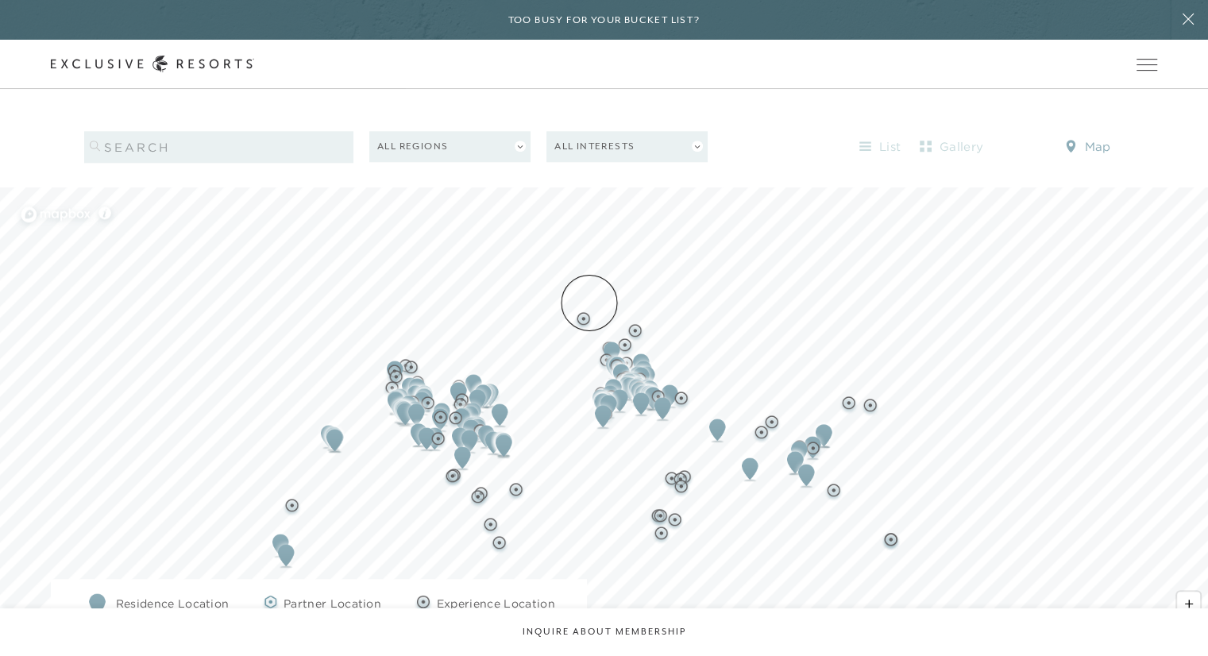
click at [589, 311] on img "Map marker" at bounding box center [584, 321] width 20 height 20
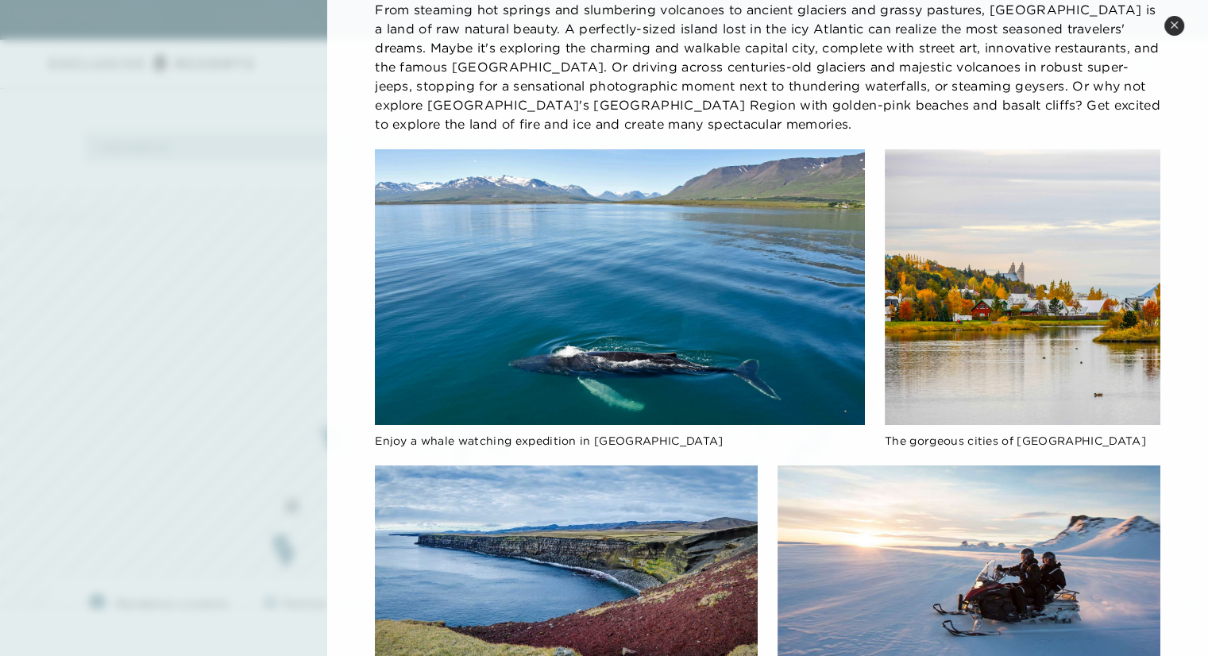
scroll to position [103, 0]
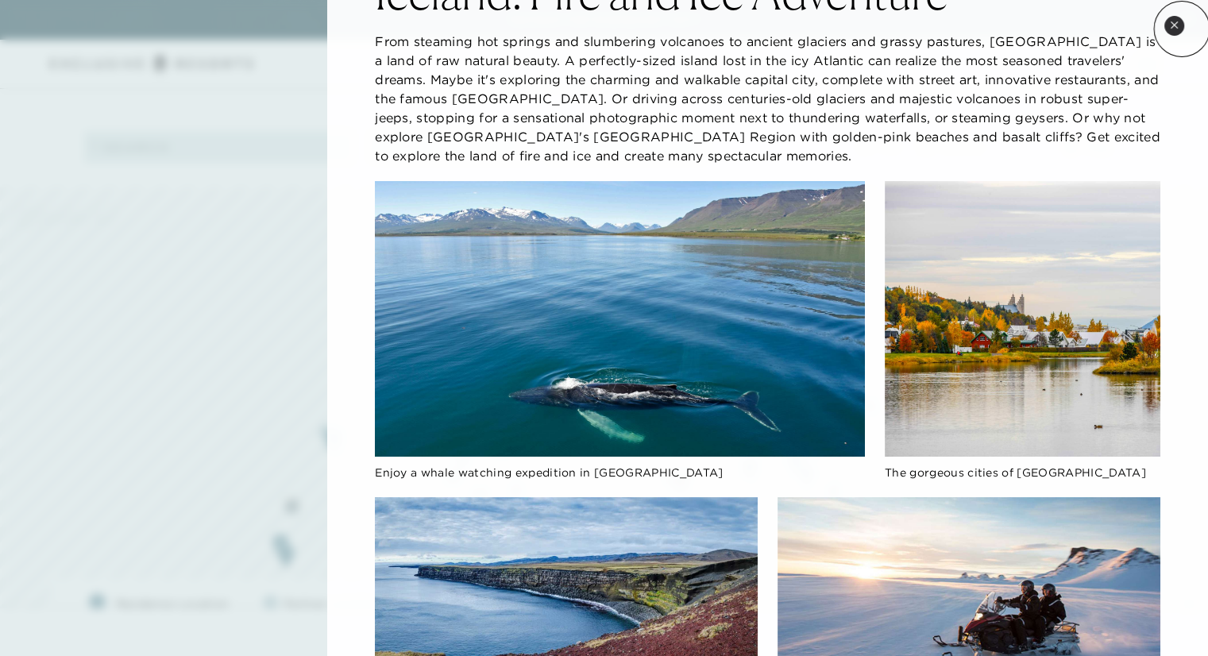
click at [1182, 29] on button "Close quickview" at bounding box center [1175, 26] width 20 height 20
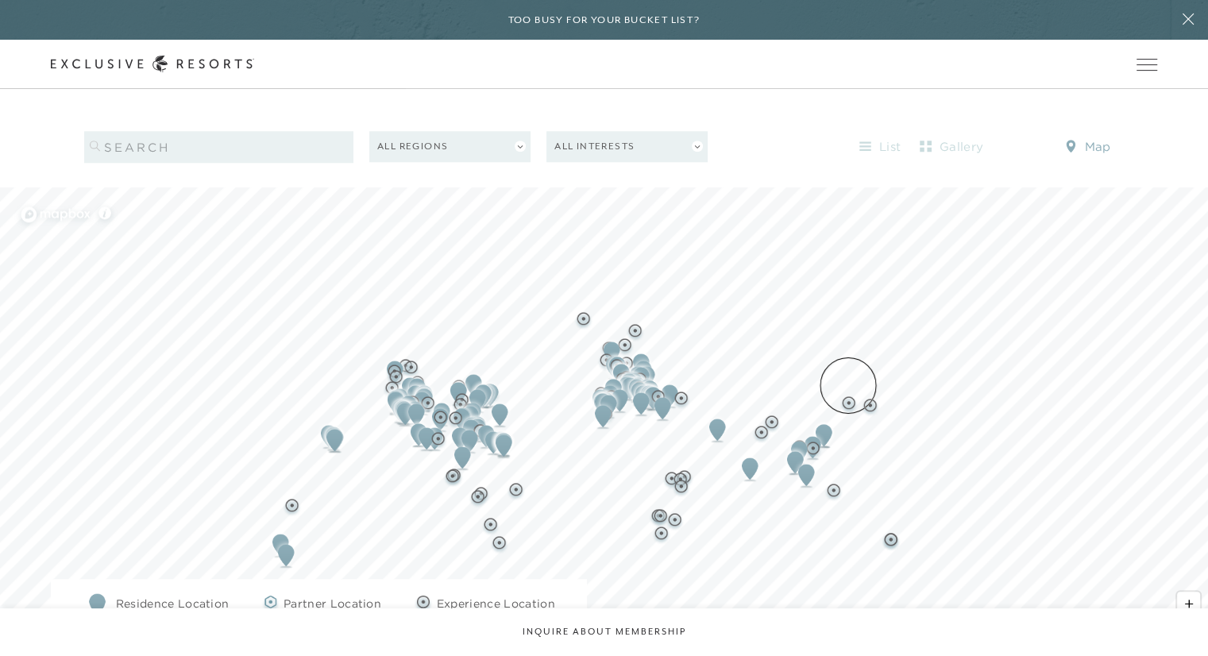
click at [848, 395] on img "Map marker" at bounding box center [849, 405] width 20 height 20
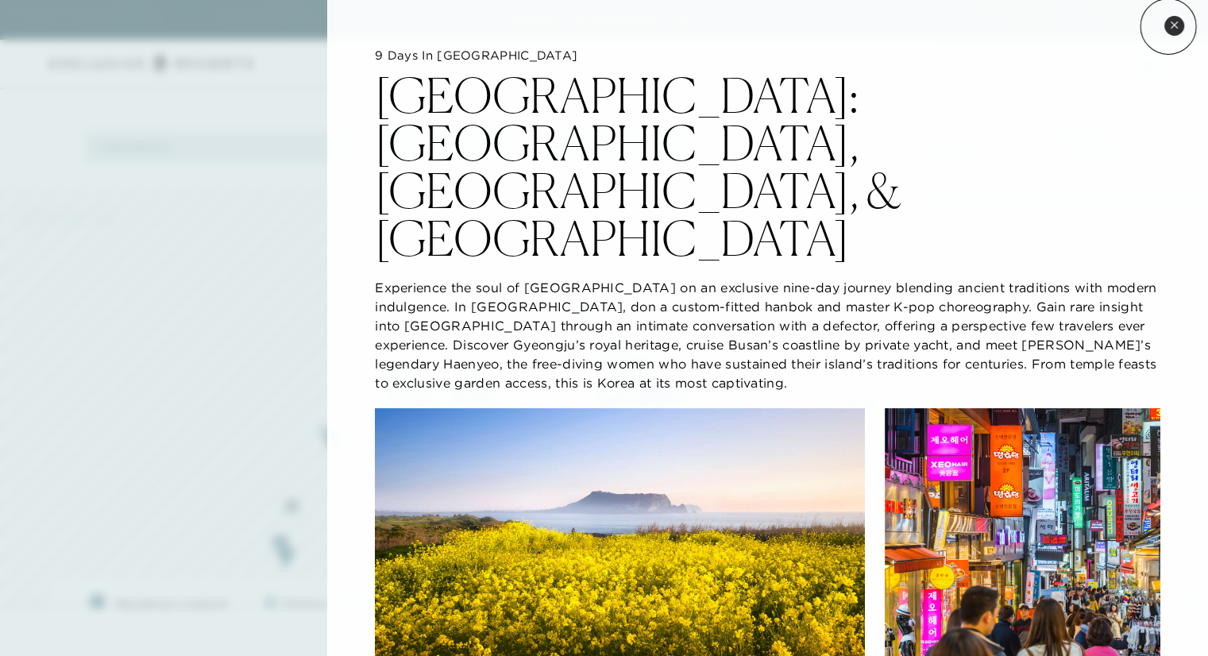
click at [1169, 26] on button "Close quickview" at bounding box center [1175, 26] width 20 height 20
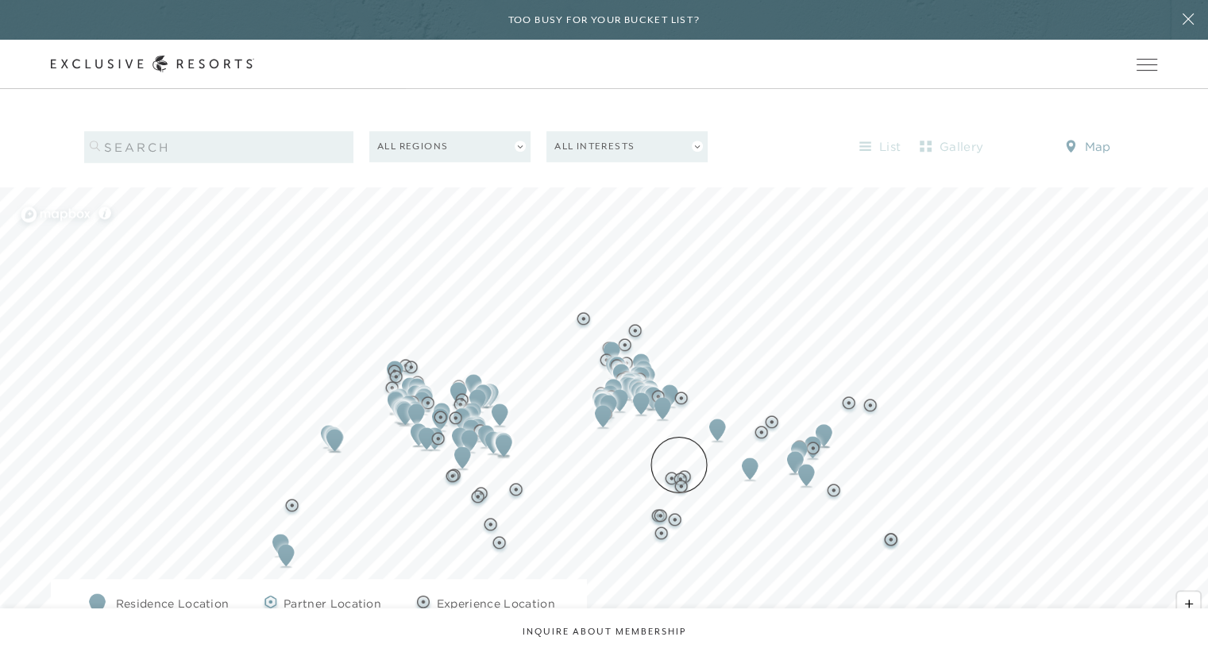
click at [679, 478] on img "Map marker" at bounding box center [681, 488] width 20 height 20
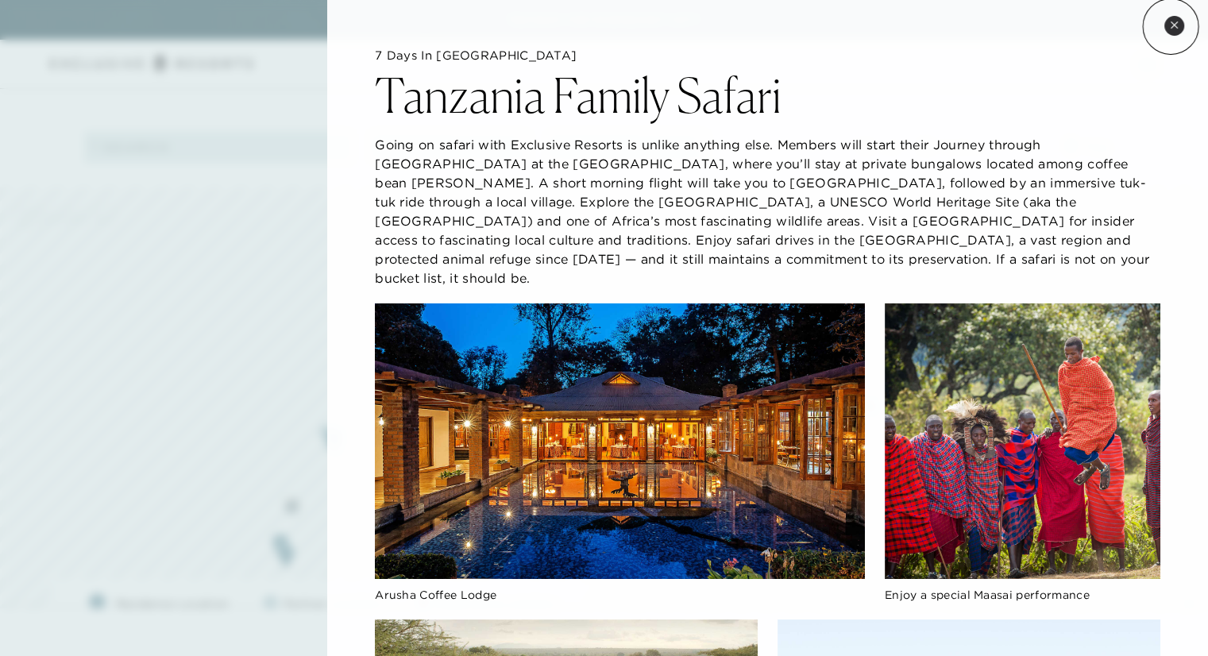
click at [1171, 26] on icon at bounding box center [1174, 25] width 9 height 9
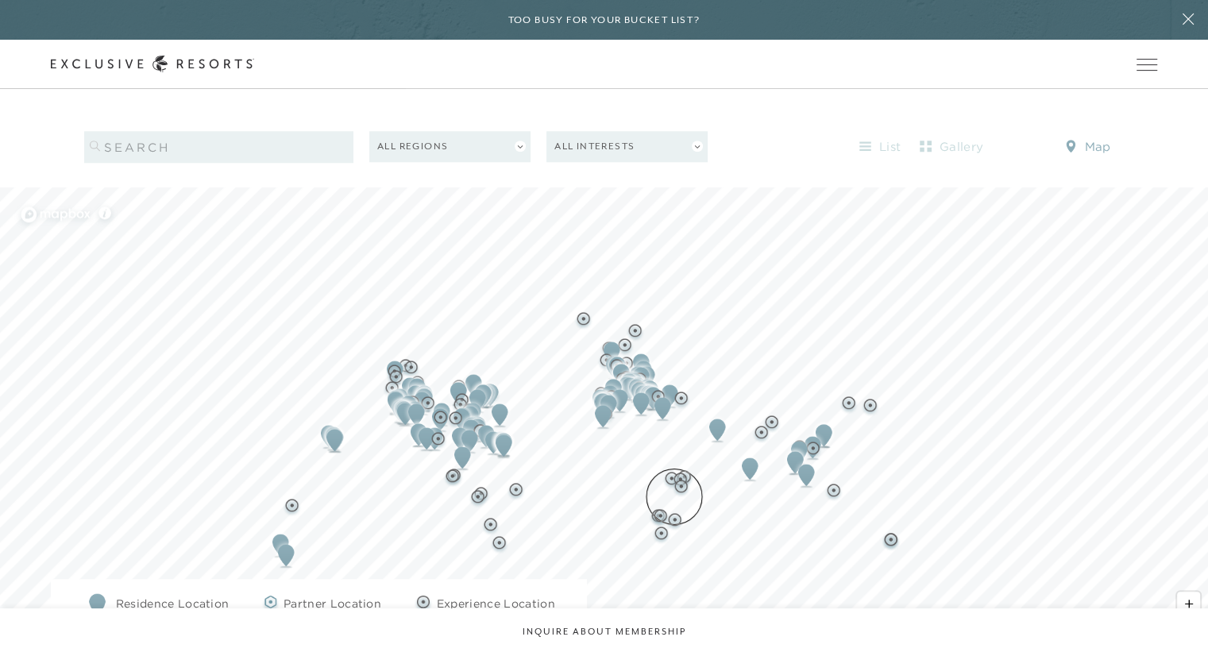
click at [674, 512] on img "Map marker" at bounding box center [675, 522] width 20 height 20
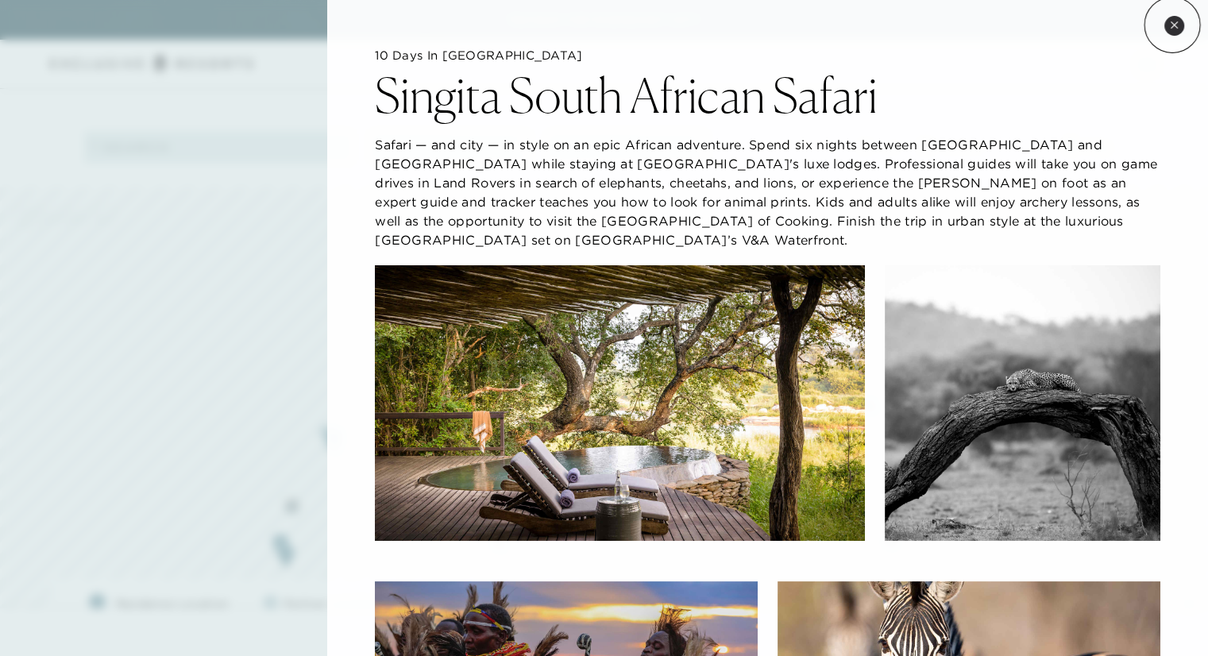
click at [1173, 25] on icon at bounding box center [1174, 25] width 9 height 9
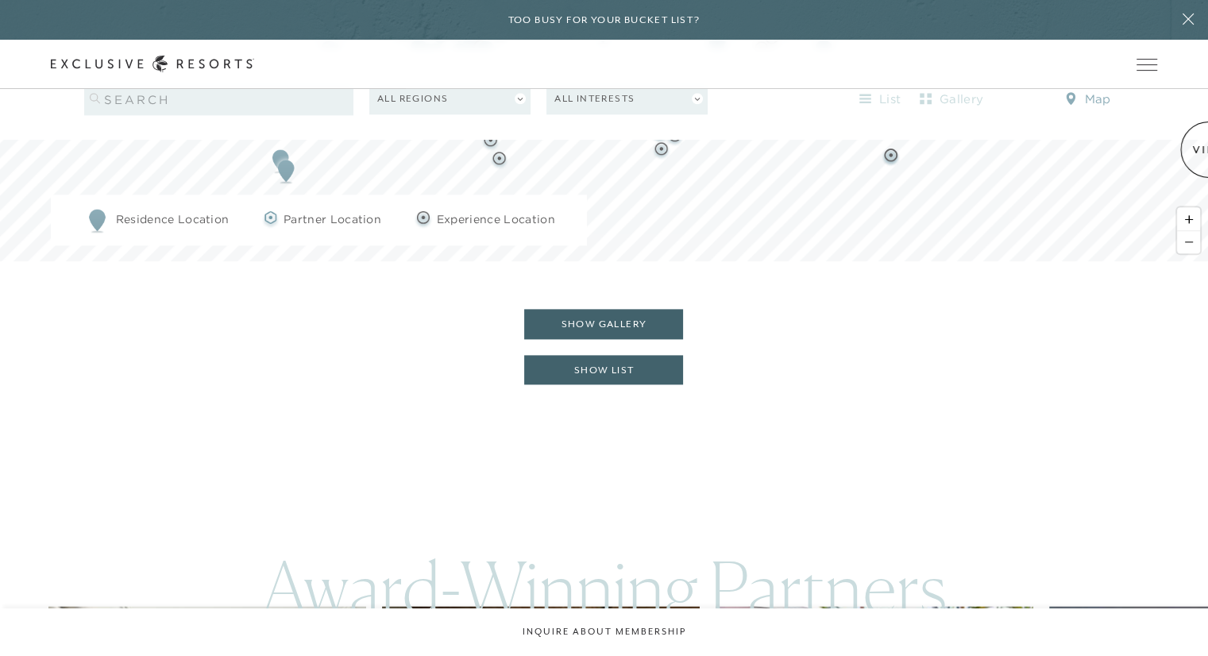
scroll to position [1744, 0]
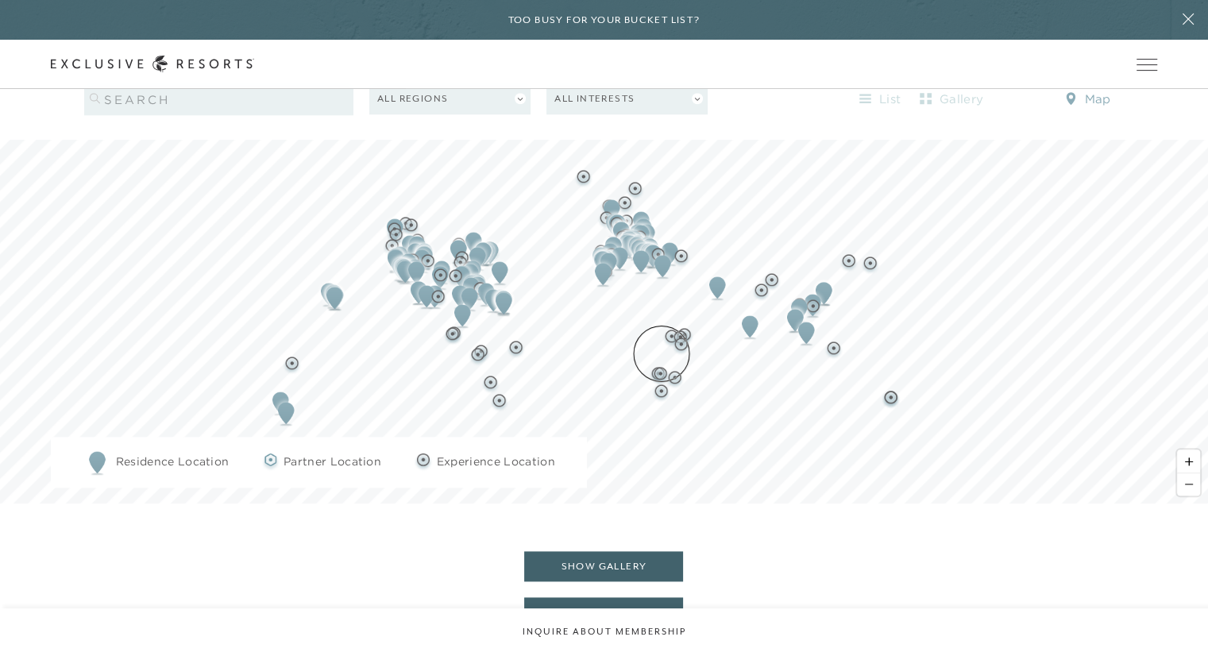
click at [662, 365] on img "Map marker" at bounding box center [661, 375] width 20 height 20
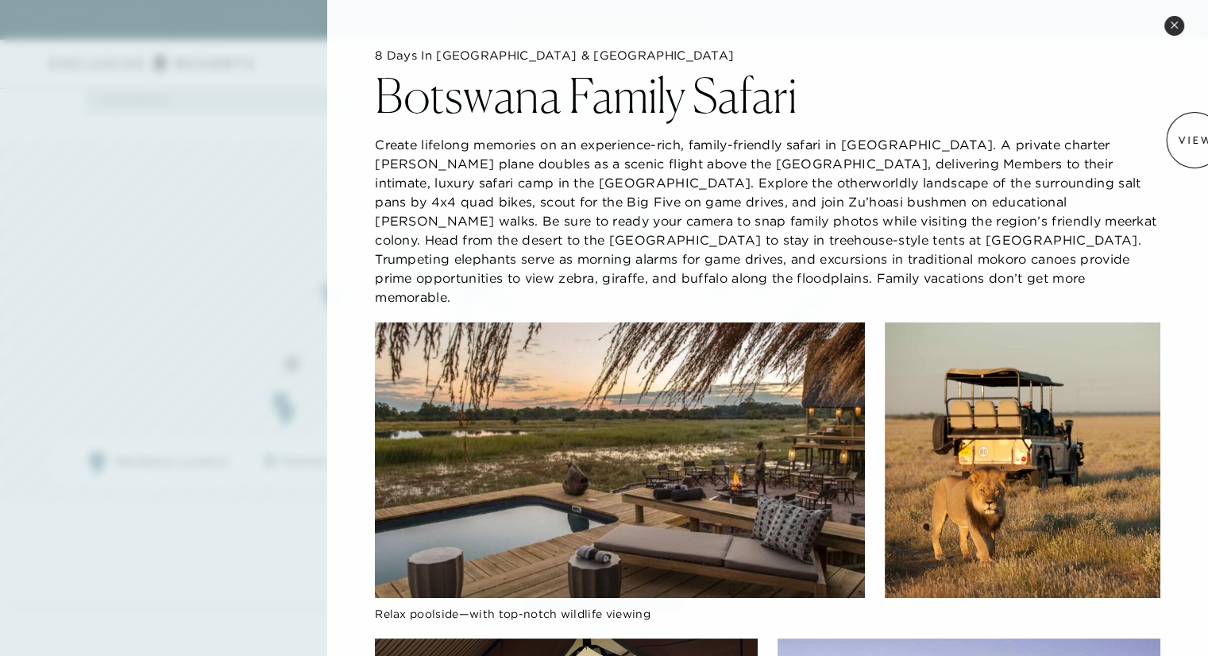
click at [1174, 21] on icon at bounding box center [1174, 25] width 9 height 9
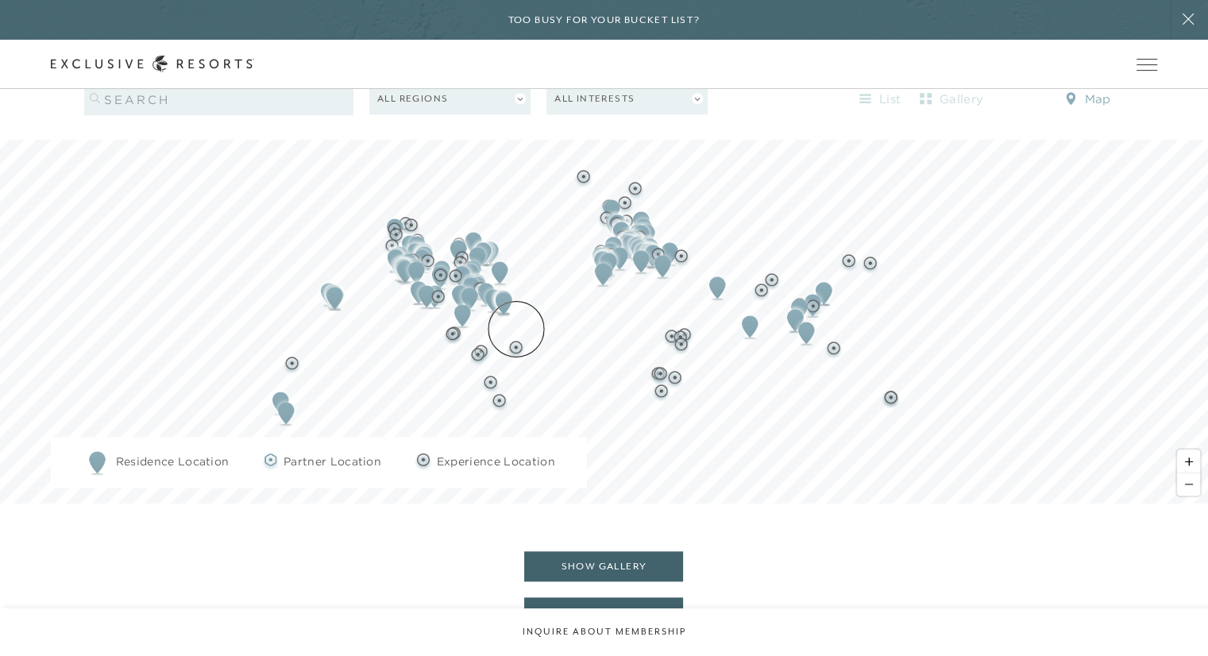
click at [516, 339] on img "Map marker" at bounding box center [516, 349] width 20 height 20
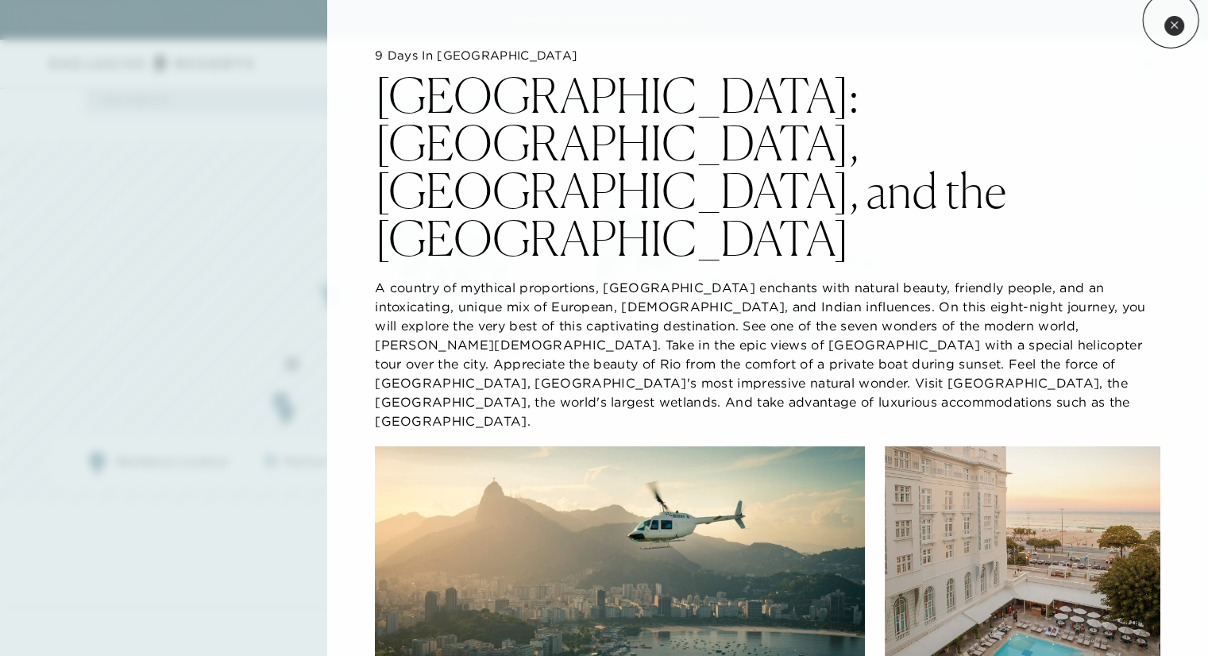
click at [1171, 20] on button "Close quickview" at bounding box center [1175, 26] width 20 height 20
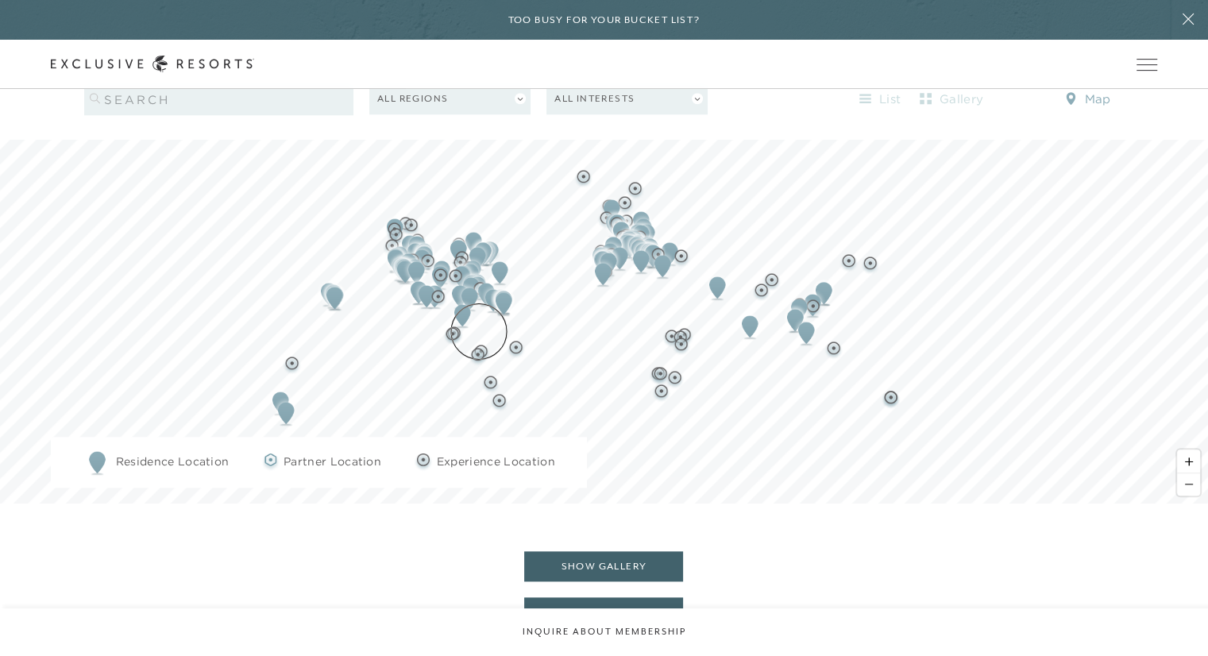
click at [479, 346] on img "Map marker" at bounding box center [478, 356] width 20 height 20
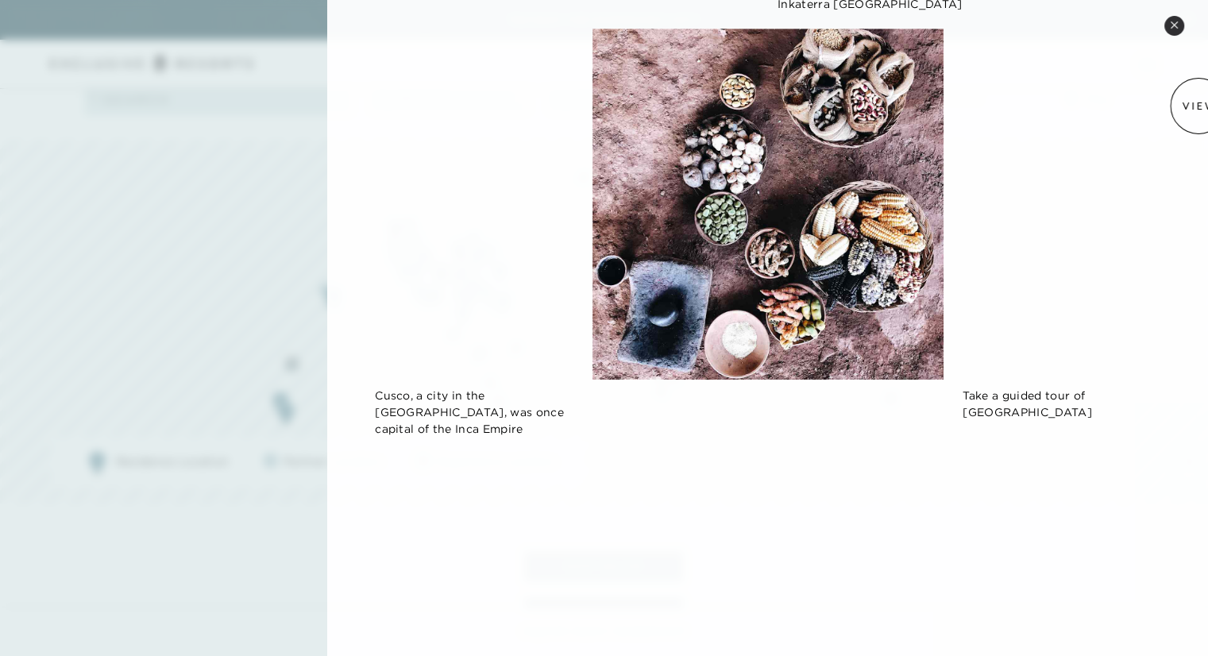
scroll to position [0, 0]
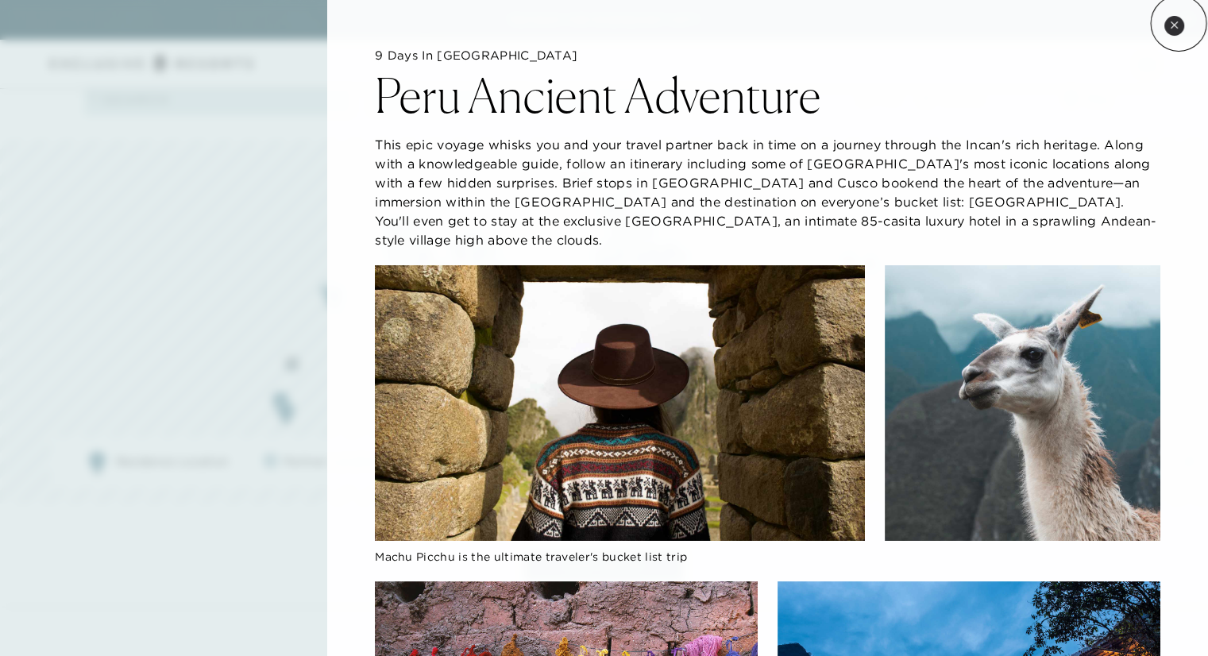
click at [1179, 23] on button "Close quickview" at bounding box center [1175, 26] width 20 height 20
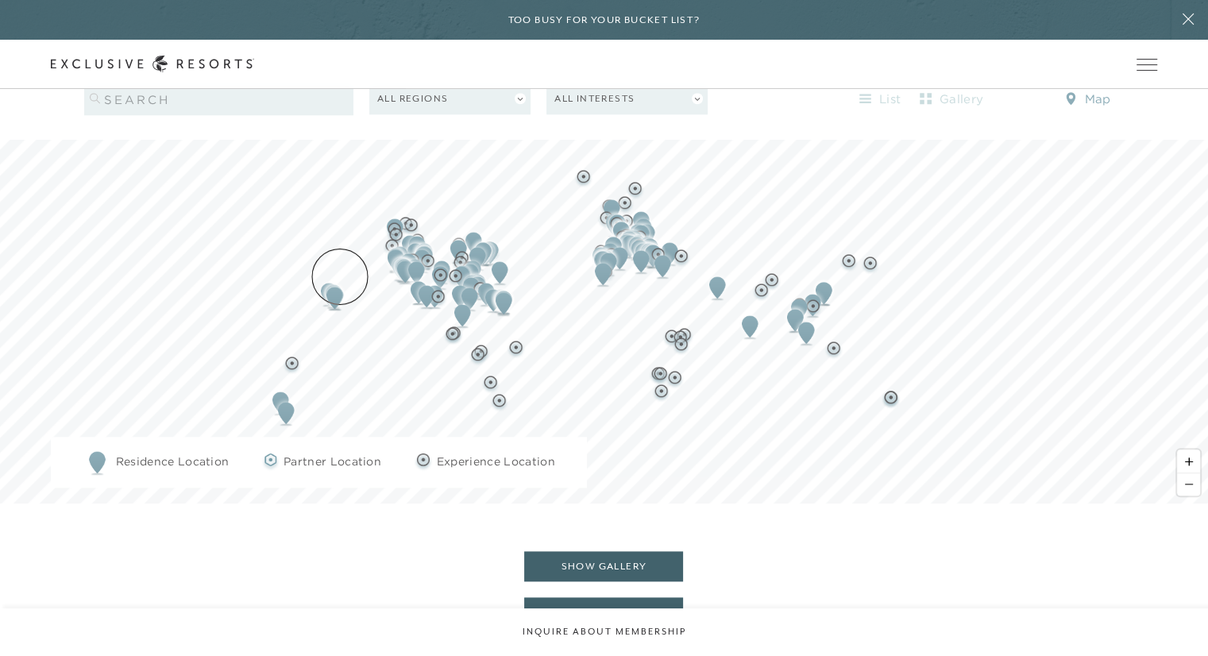
click at [339, 280] on img "Map marker" at bounding box center [334, 297] width 29 height 35
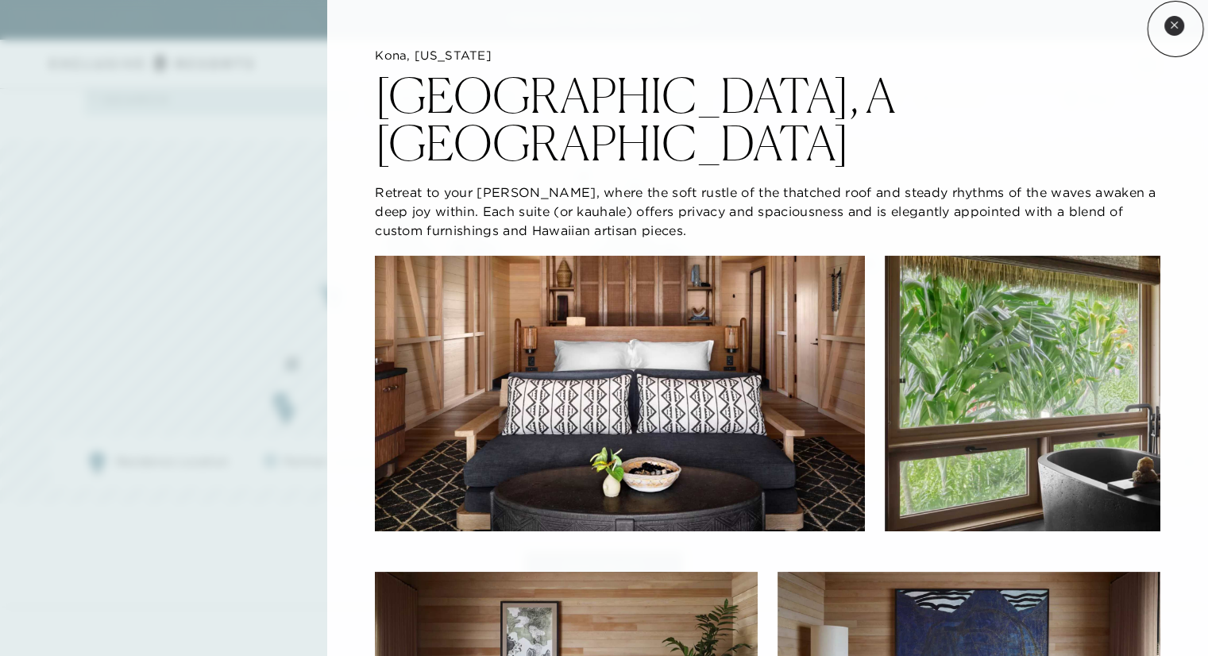
click at [1177, 27] on icon at bounding box center [1174, 24] width 6 height 6
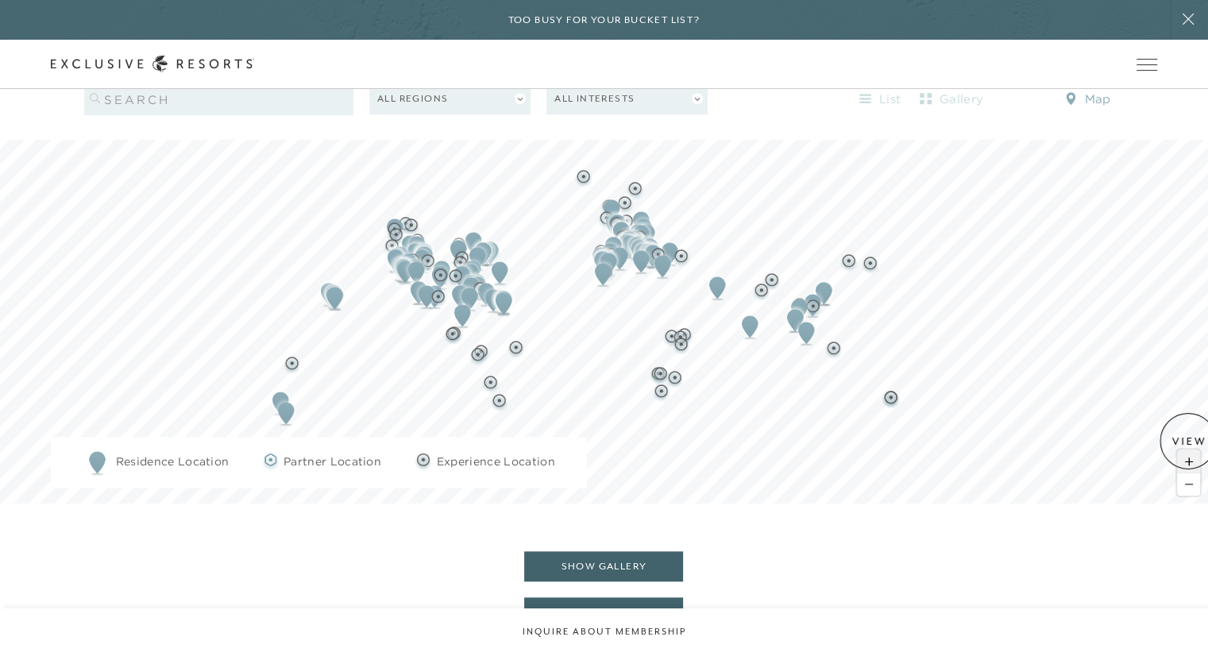
click at [1190, 450] on span "Zoom in" at bounding box center [1188, 461] width 23 height 23
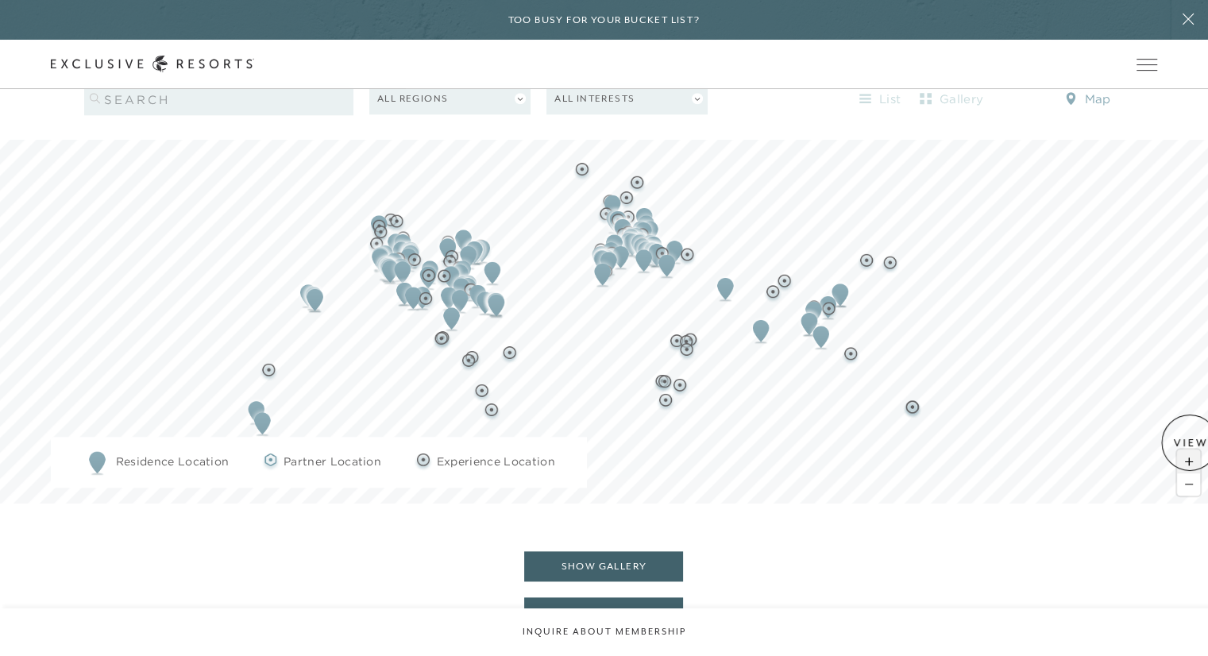
click at [1190, 450] on span "Zoom in" at bounding box center [1188, 461] width 23 height 23
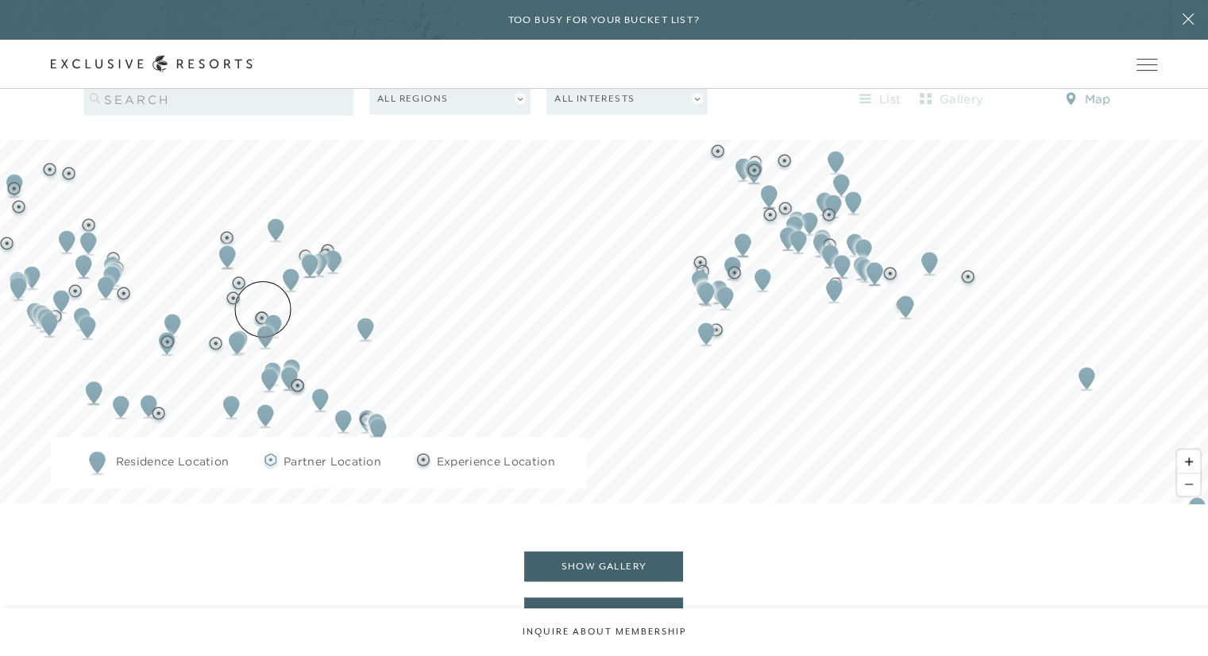
click at [263, 319] on img "Map marker" at bounding box center [265, 336] width 29 height 35
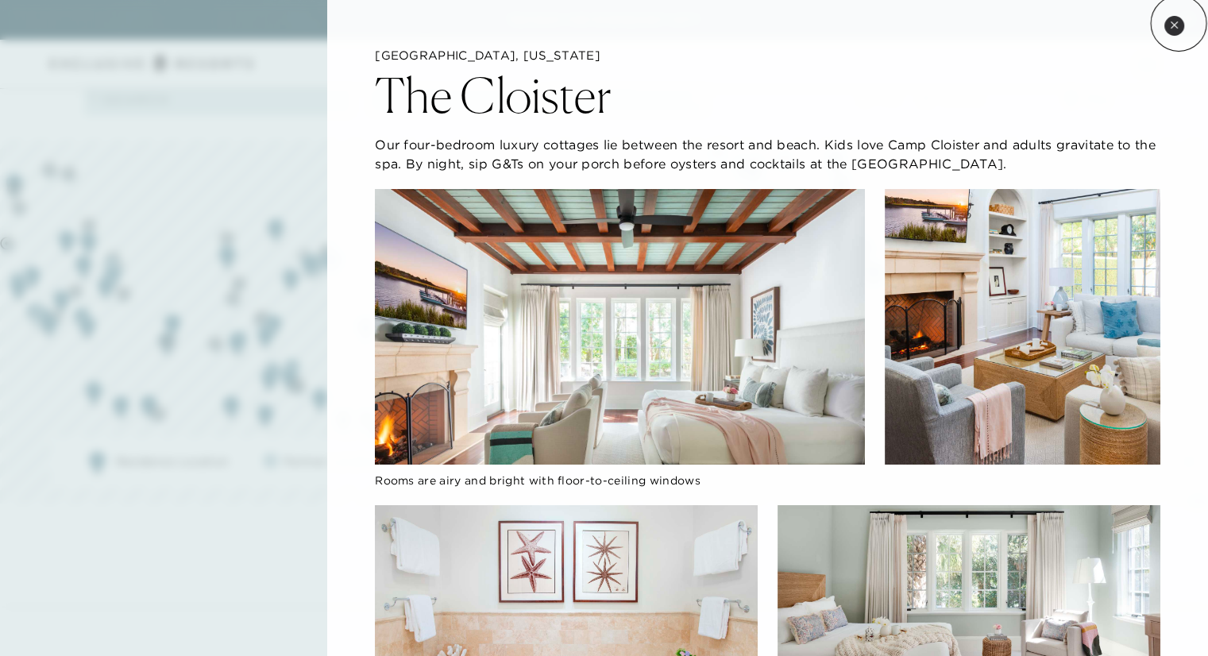
click at [1179, 23] on button "Close quickview" at bounding box center [1175, 26] width 20 height 20
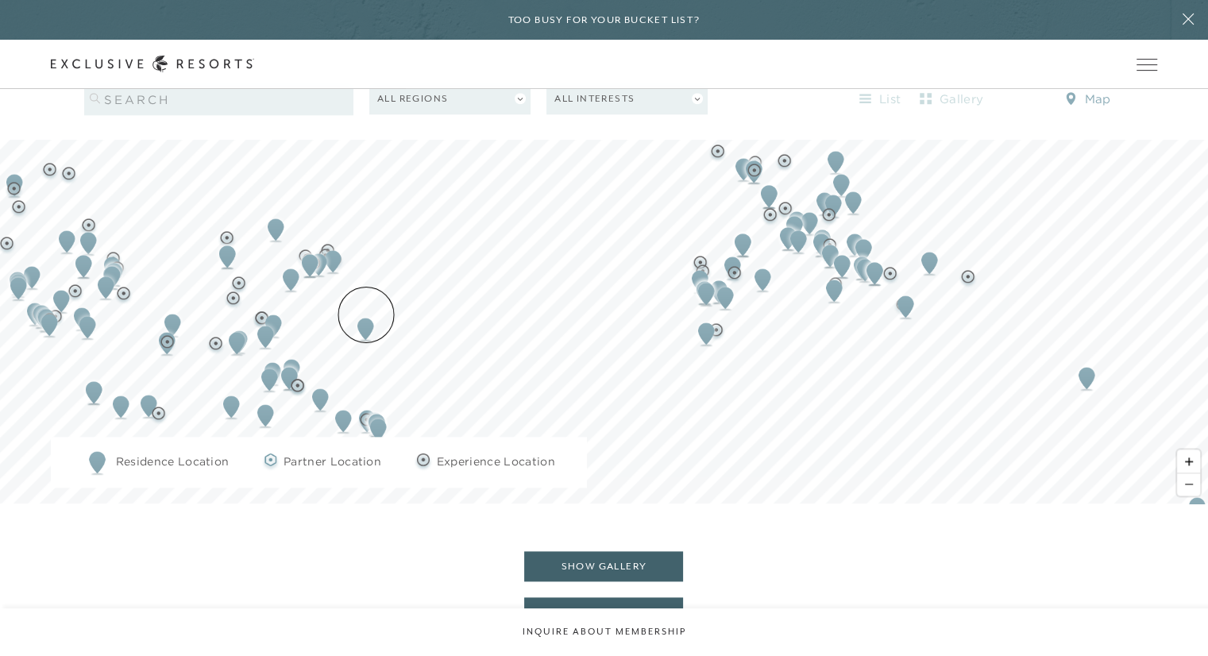
click at [366, 315] on img "Map marker" at bounding box center [365, 328] width 29 height 35
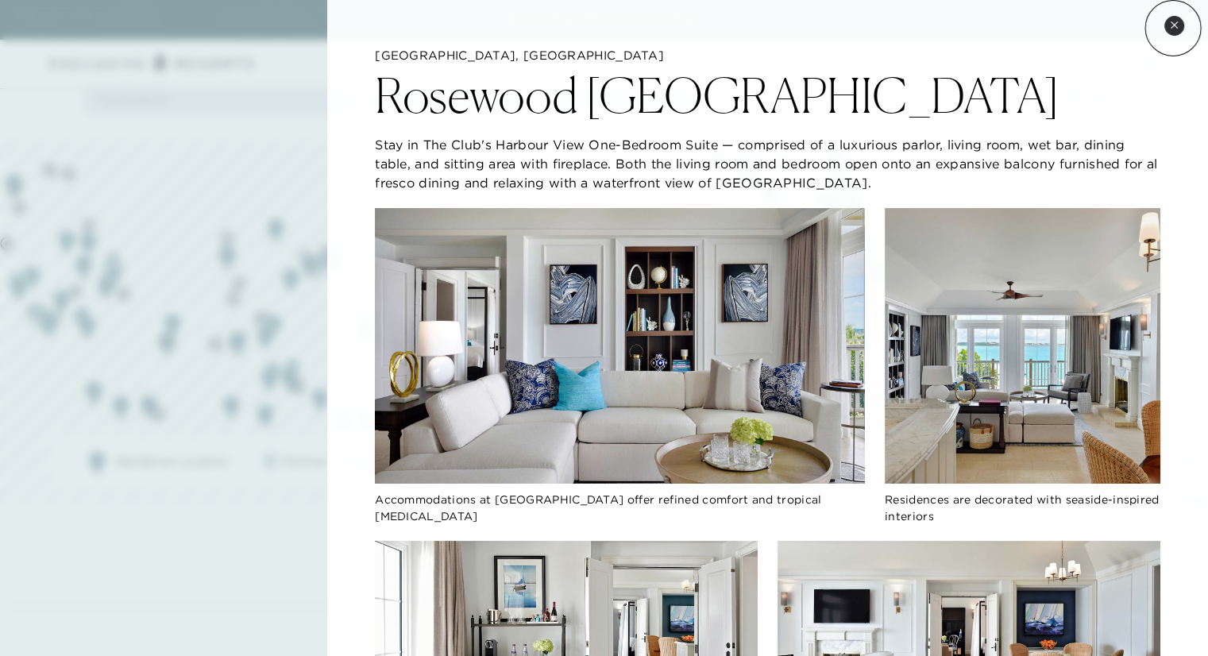
click at [1173, 28] on icon at bounding box center [1174, 25] width 9 height 9
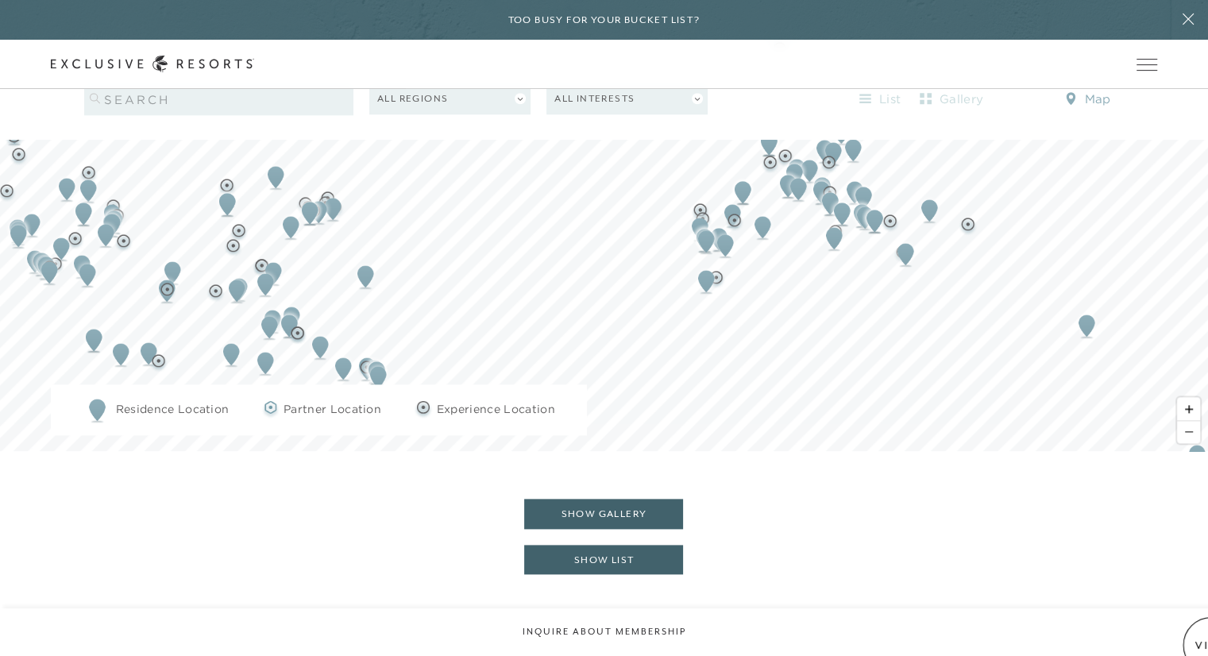
scroll to position [1838, 0]
